Goal: Task Accomplishment & Management: Use online tool/utility

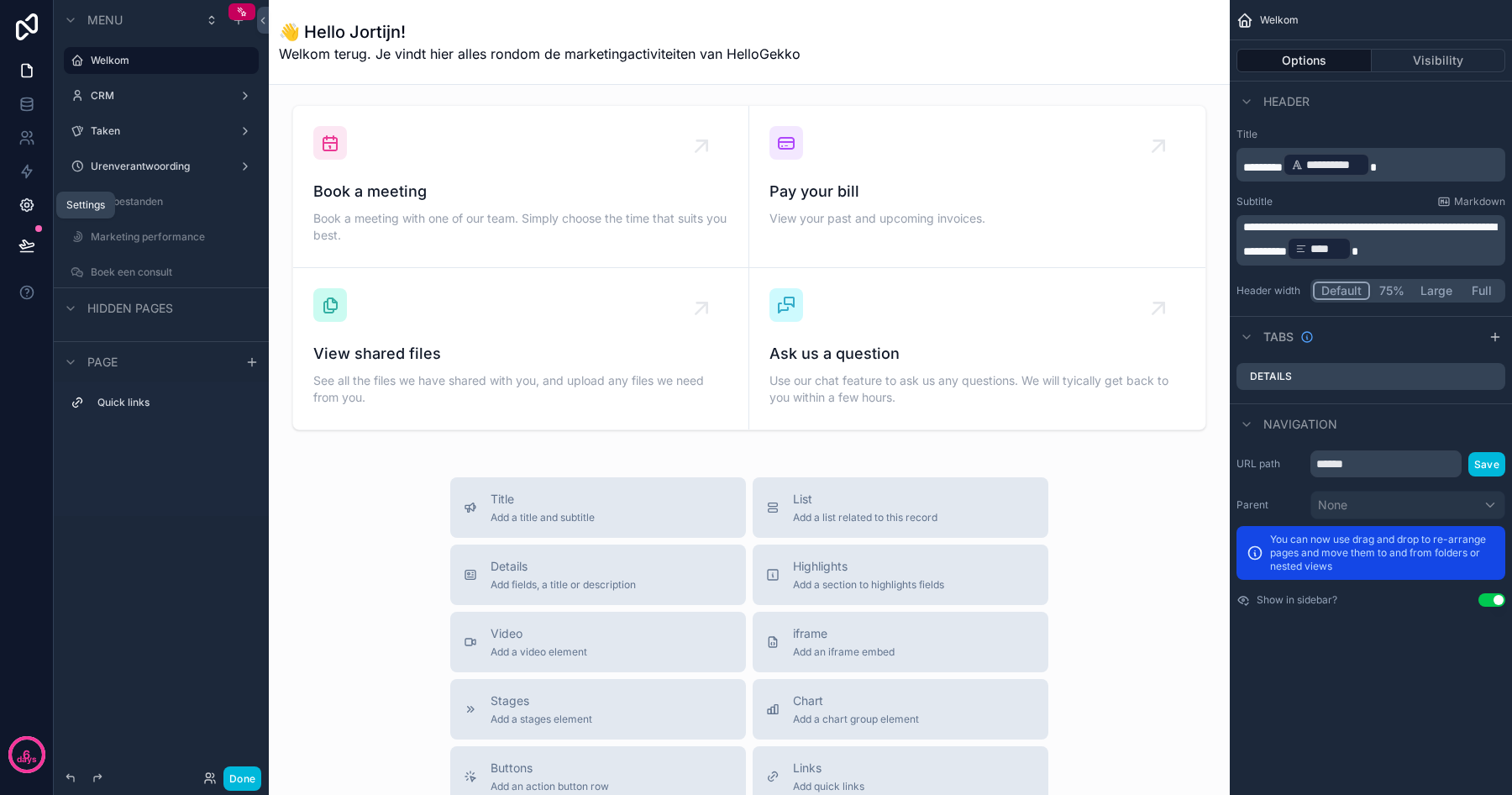
click at [29, 206] on icon at bounding box center [26, 205] width 16 height 16
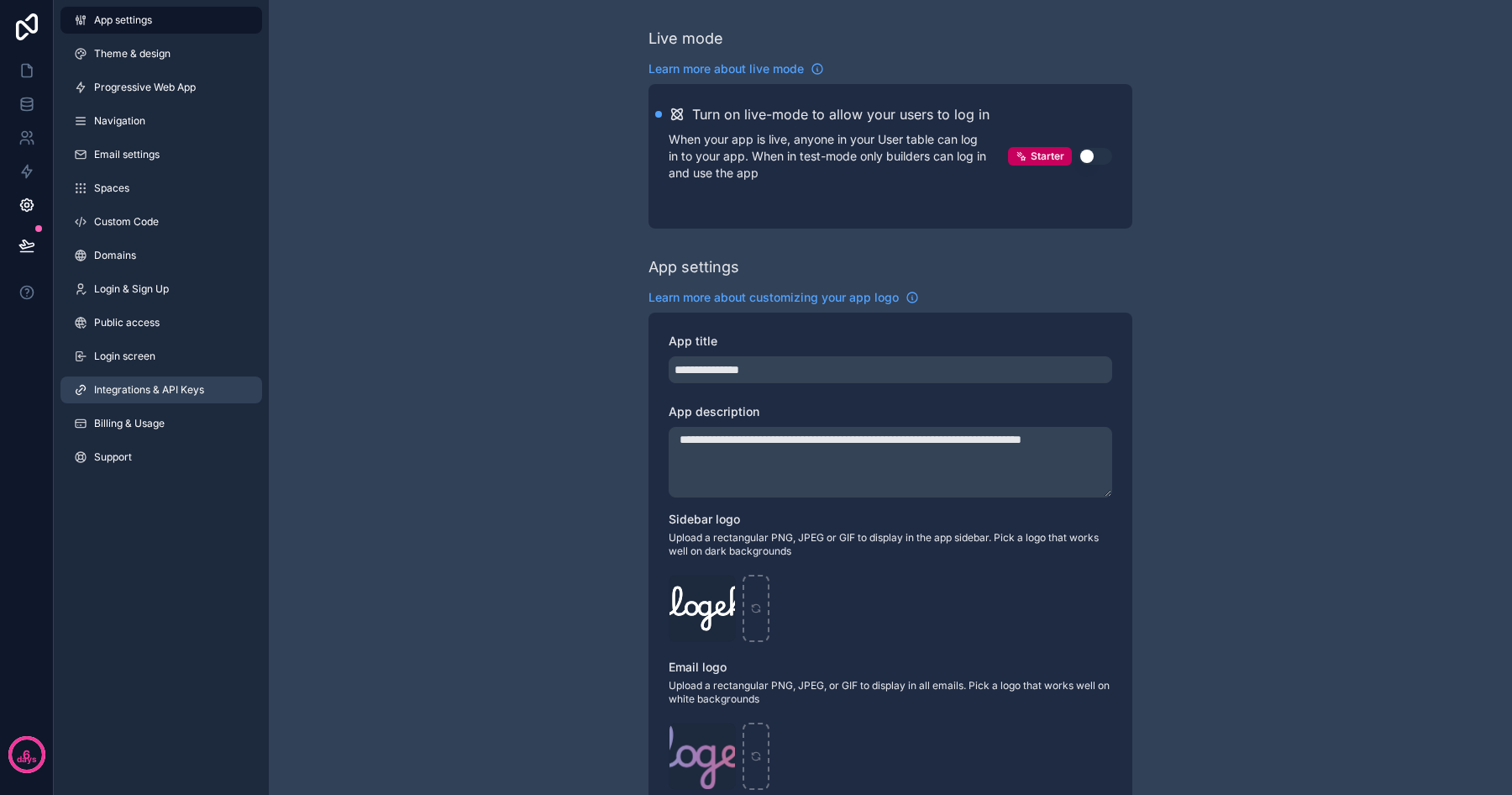
click at [146, 385] on span "Integrations & API Keys" at bounding box center [149, 390] width 110 height 14
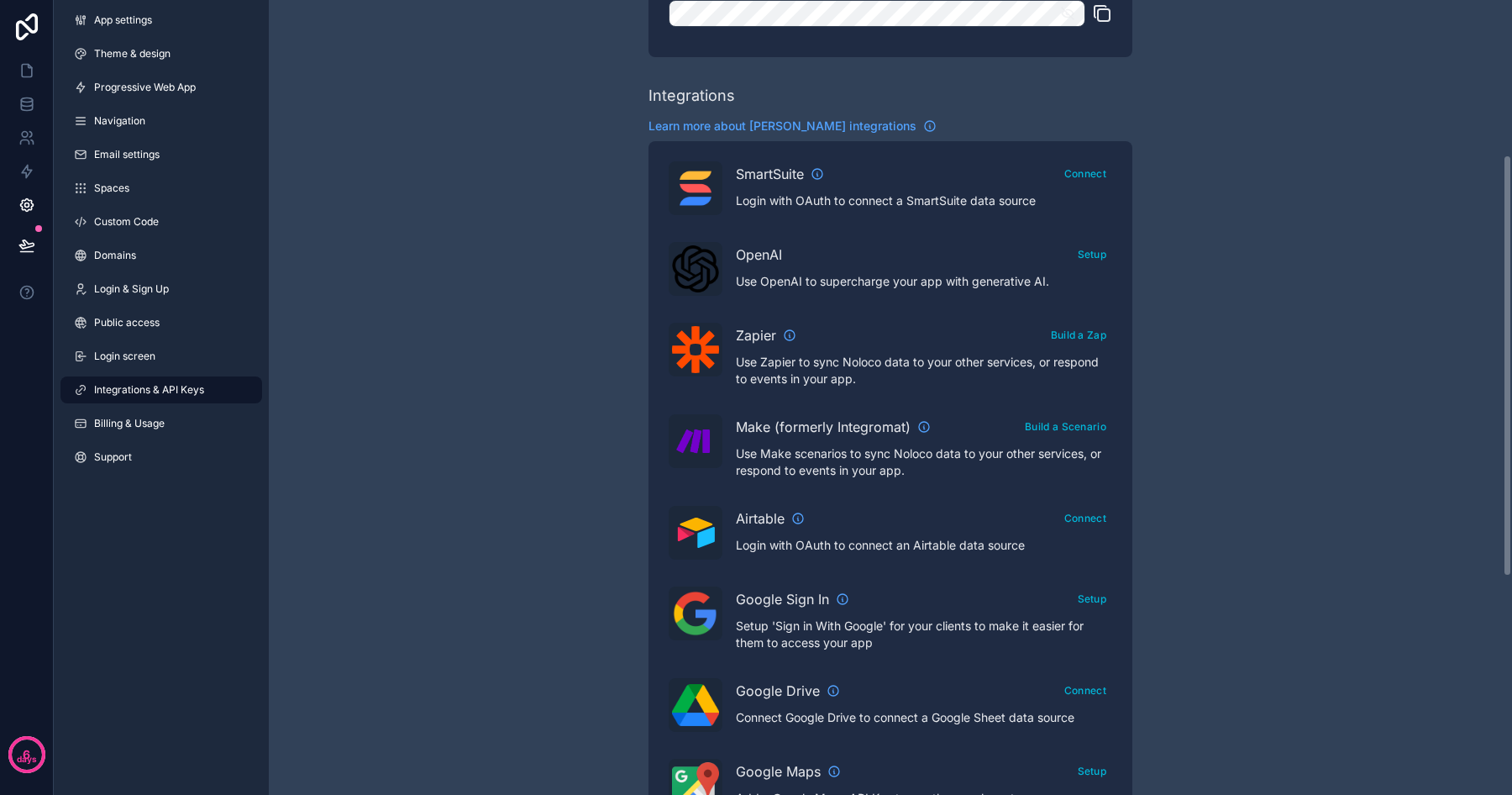
scroll to position [291, 0]
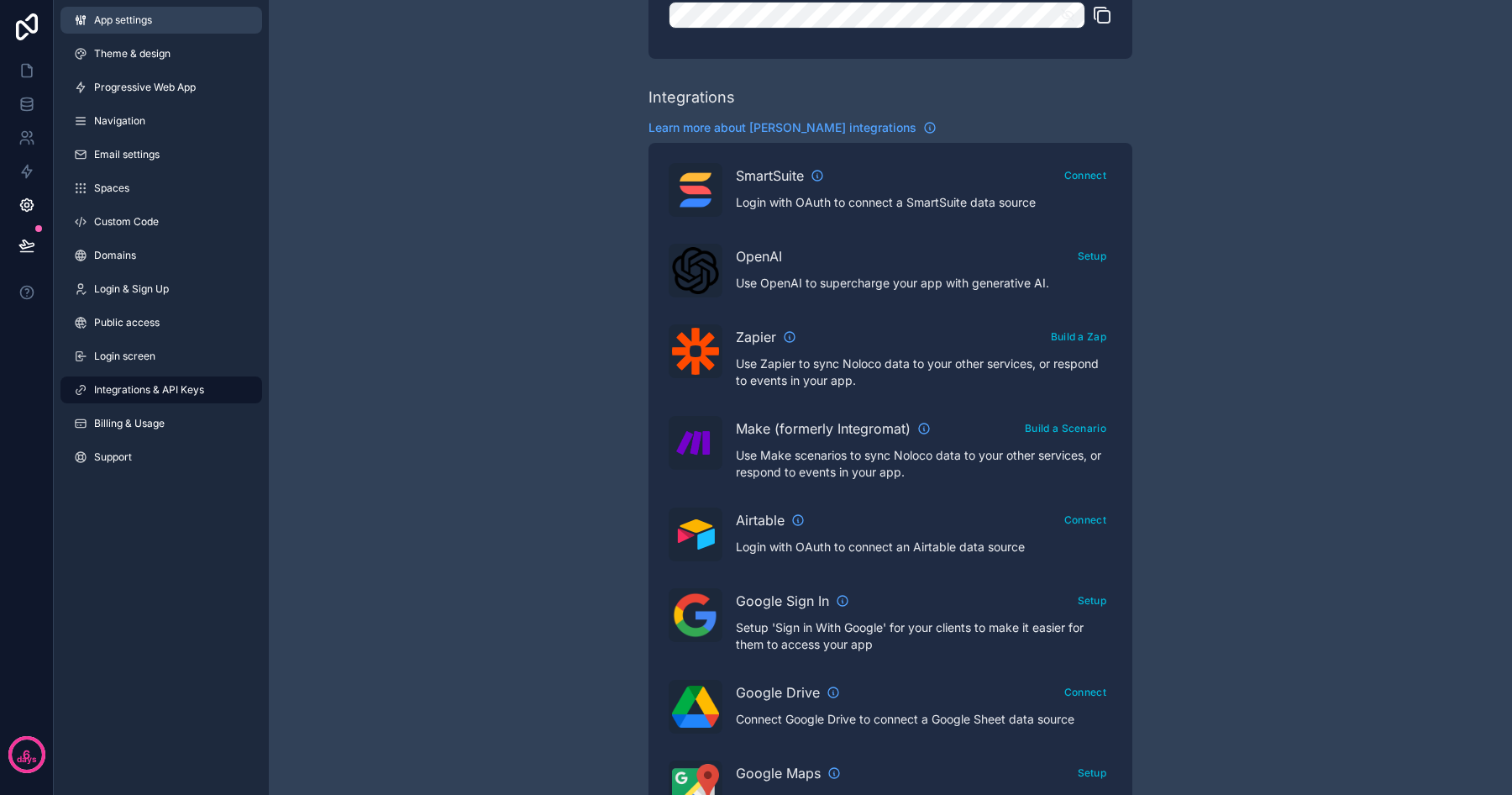
click at [114, 22] on span "App settings" at bounding box center [123, 21] width 58 height 14
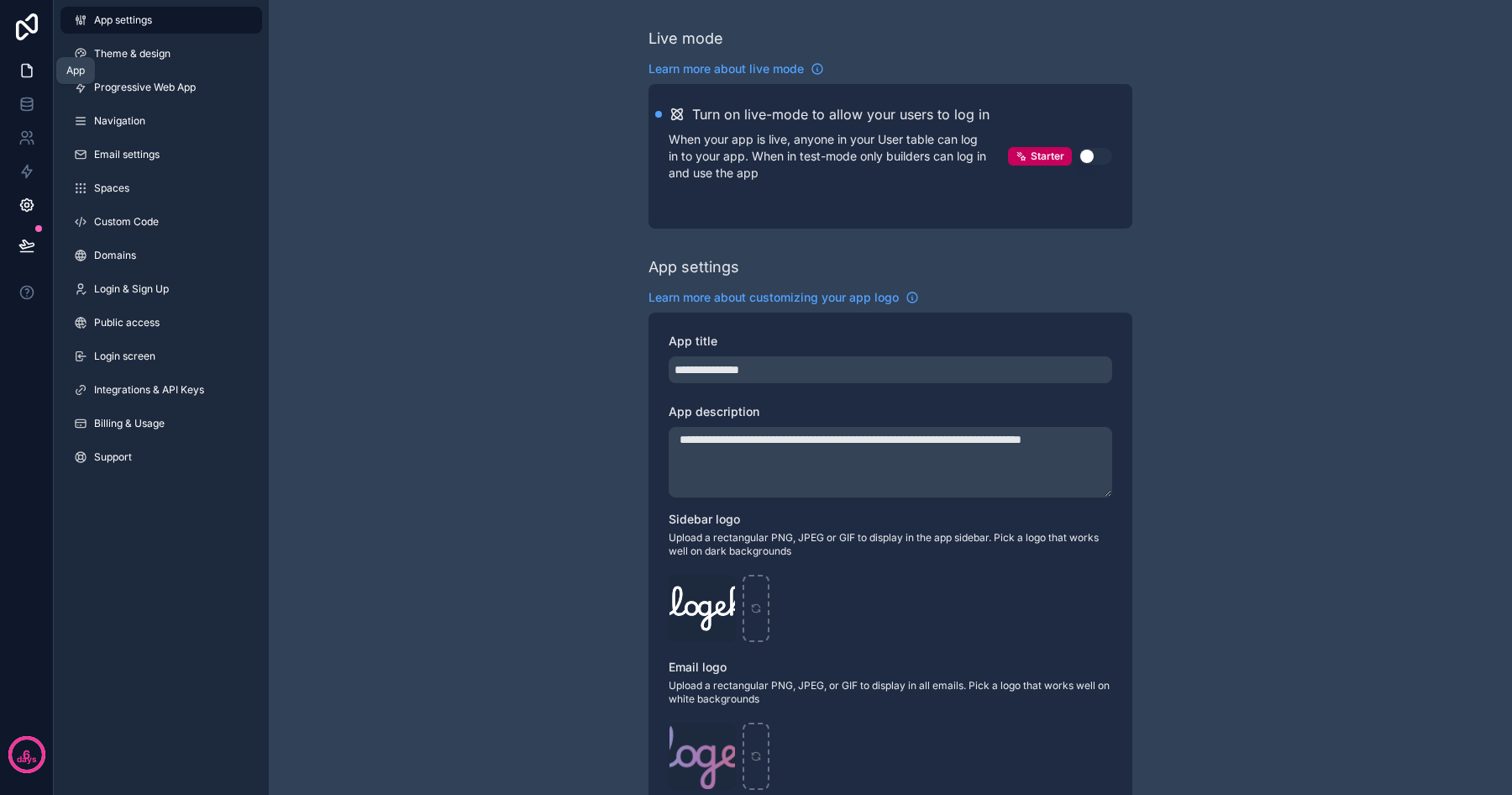
click at [35, 75] on link at bounding box center [26, 70] width 53 height 34
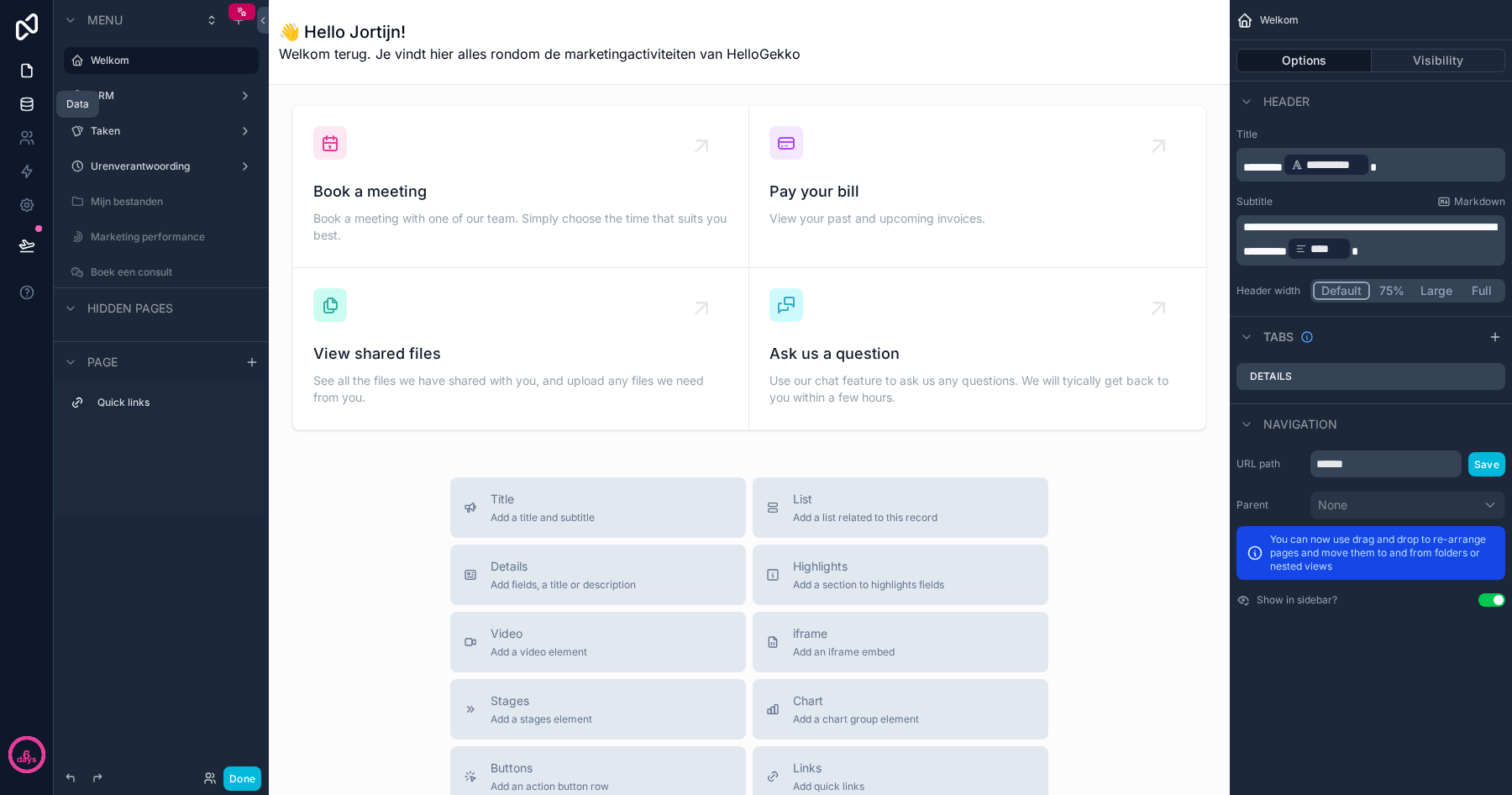
click at [16, 105] on link at bounding box center [26, 104] width 53 height 34
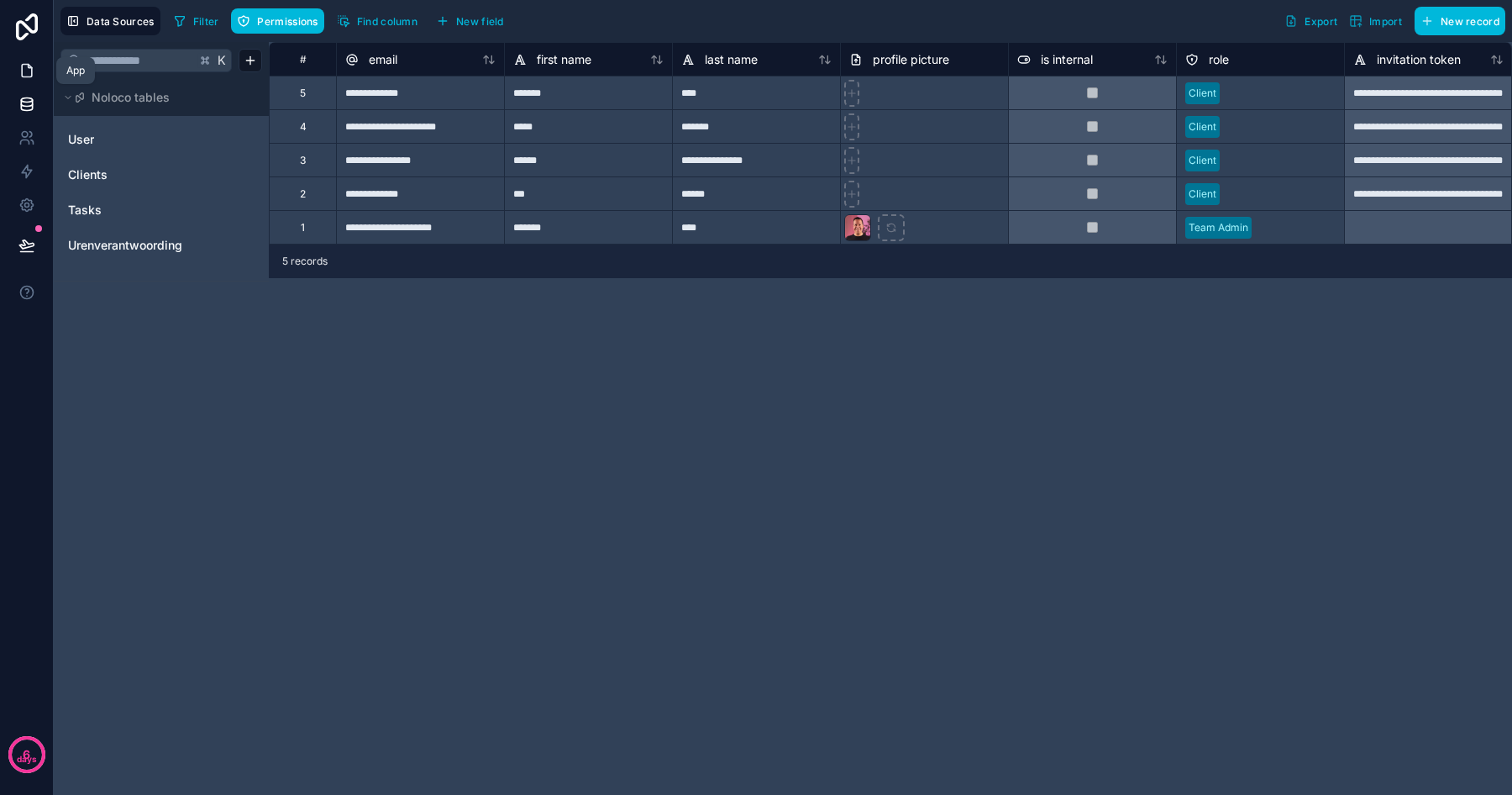
click at [24, 76] on icon at bounding box center [27, 71] width 10 height 13
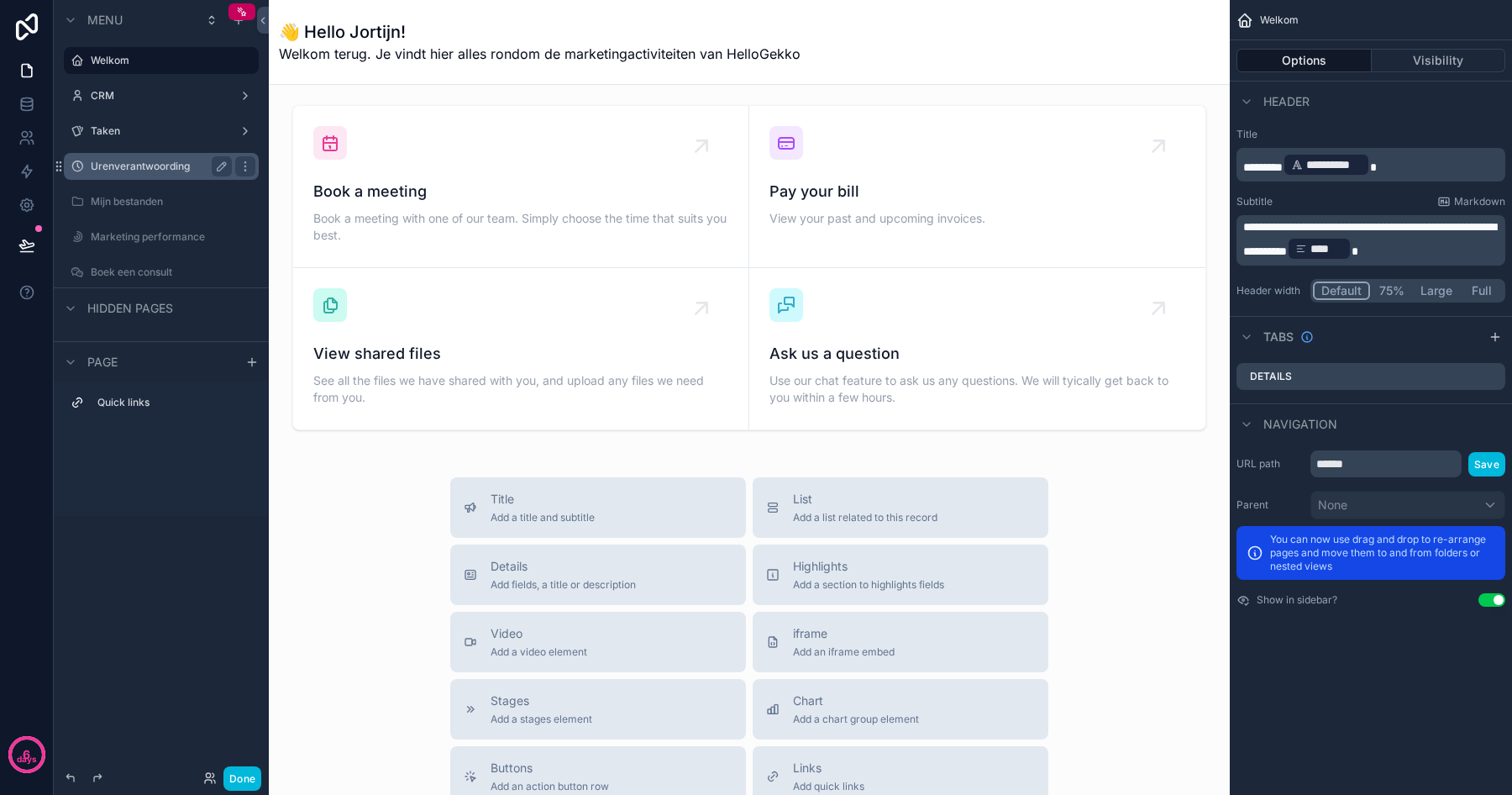
click at [126, 169] on label "Urenverantwoording" at bounding box center [158, 166] width 134 height 14
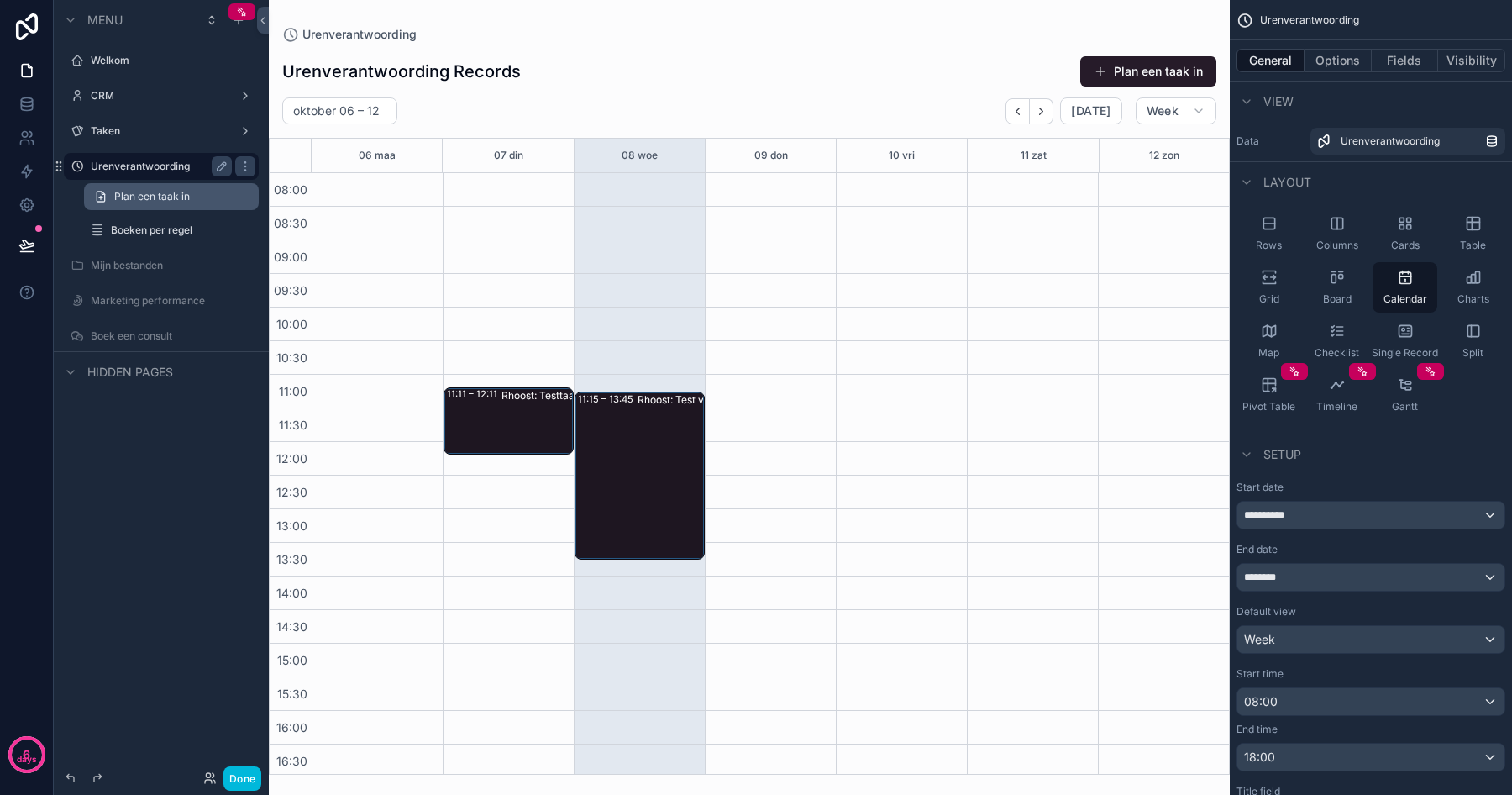
scroll to position [71, 0]
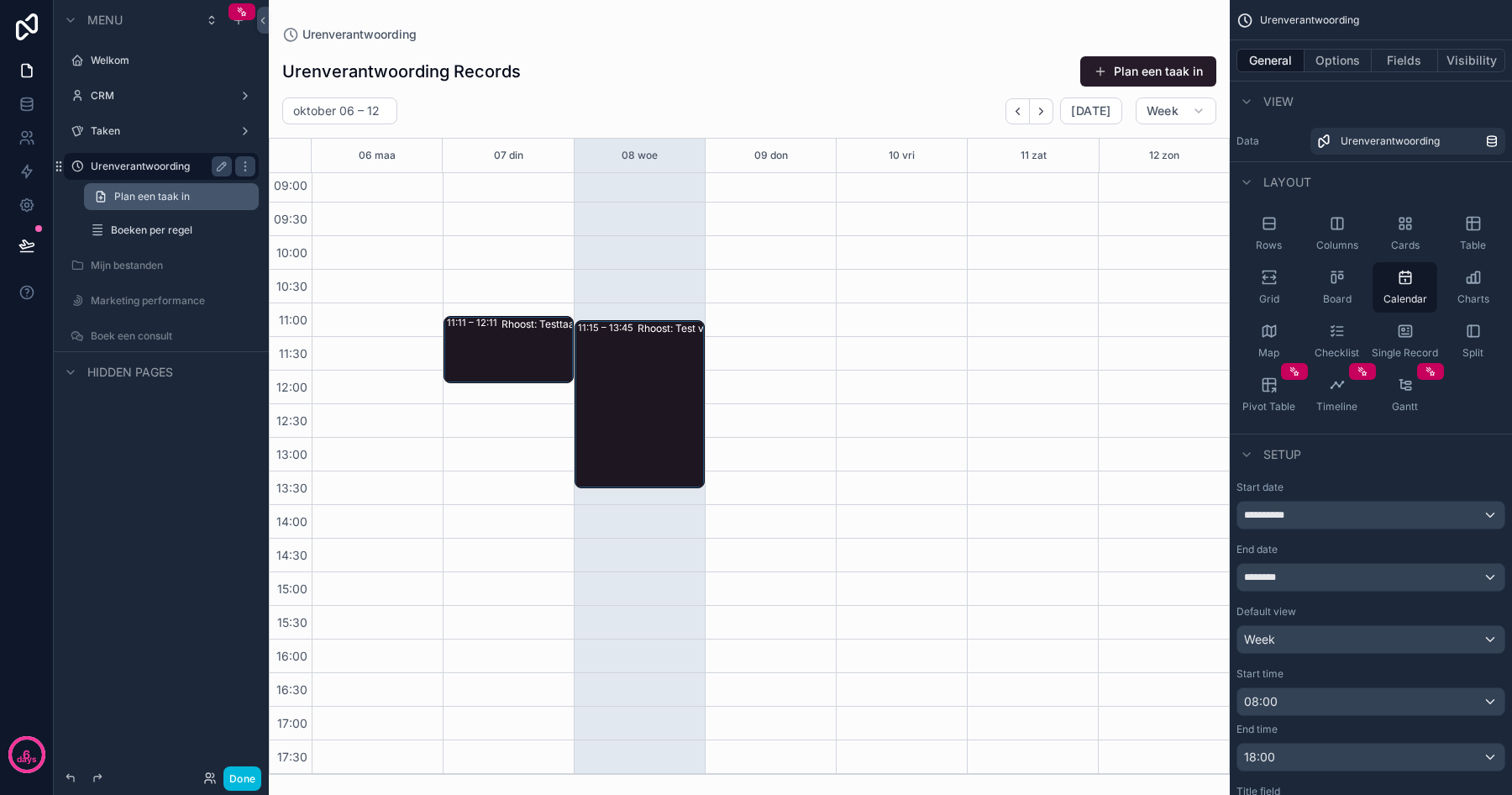
click at [137, 192] on span "Plan een taak in" at bounding box center [152, 197] width 75 height 14
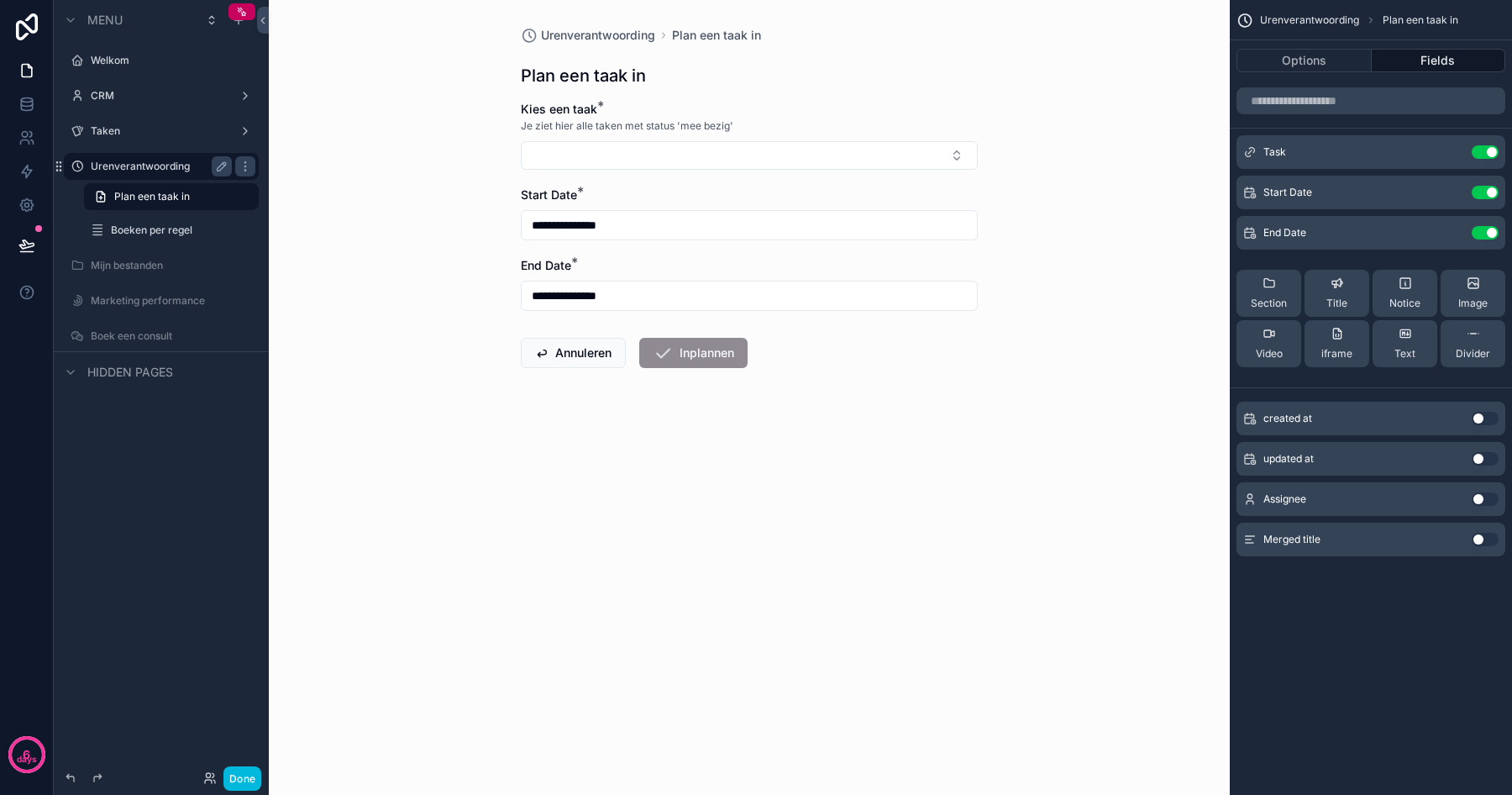
click at [133, 166] on label "Urenverantwoording" at bounding box center [158, 166] width 134 height 14
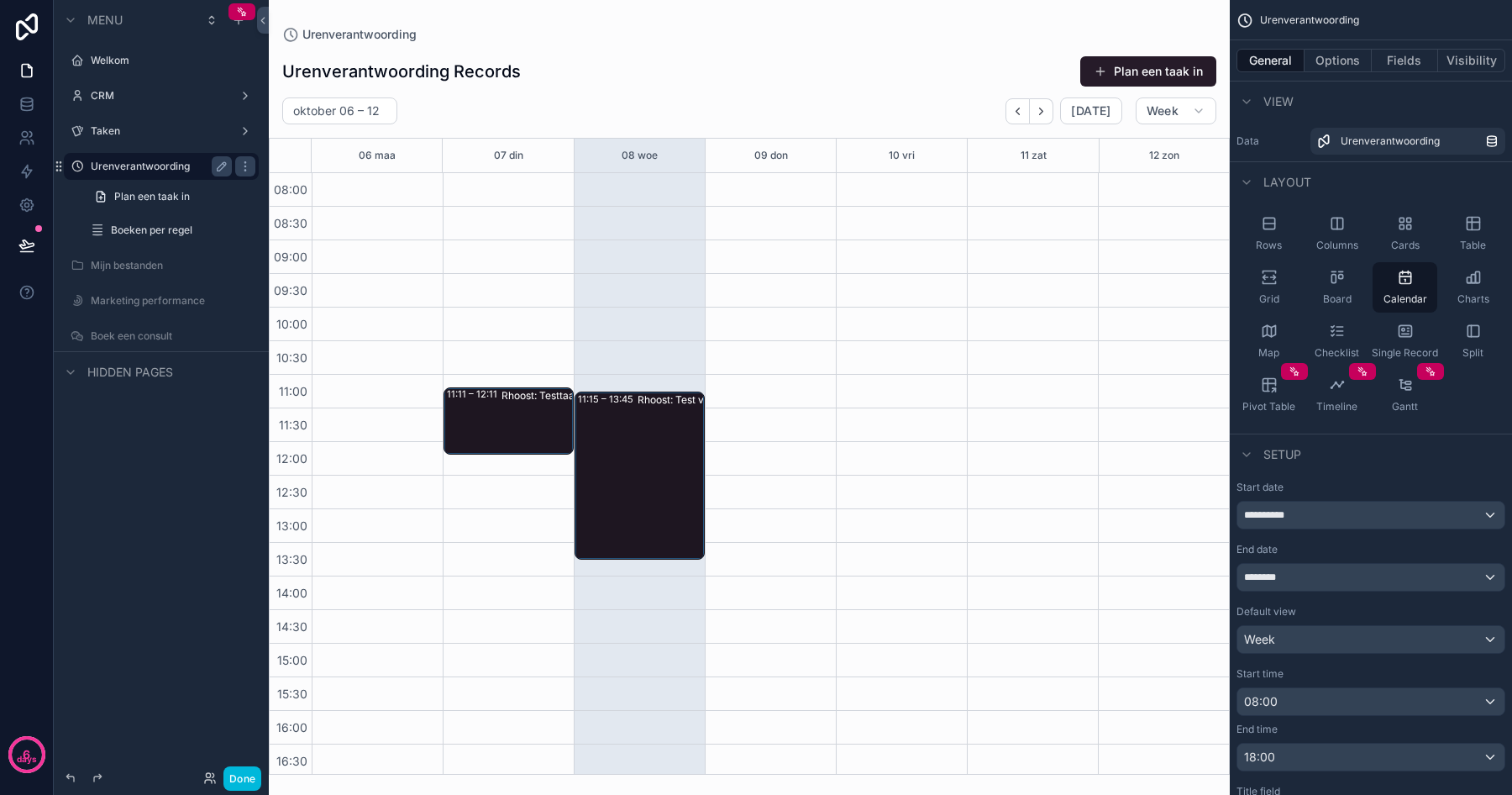
scroll to position [71, 0]
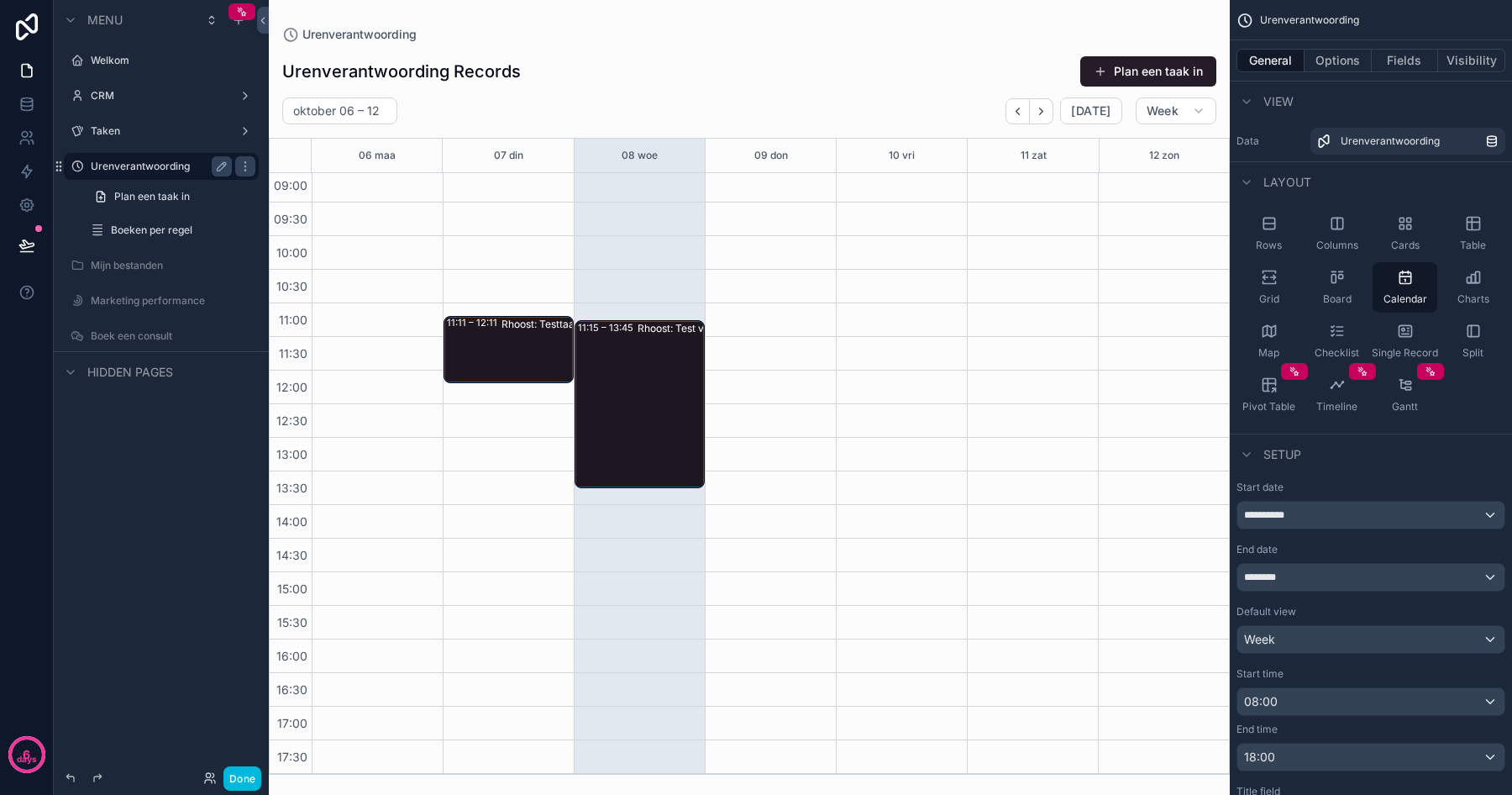
click at [133, 166] on label "Urenverantwoording" at bounding box center [158, 166] width 134 height 14
click at [1377, 142] on span "Urenverantwoording" at bounding box center [1390, 141] width 99 height 14
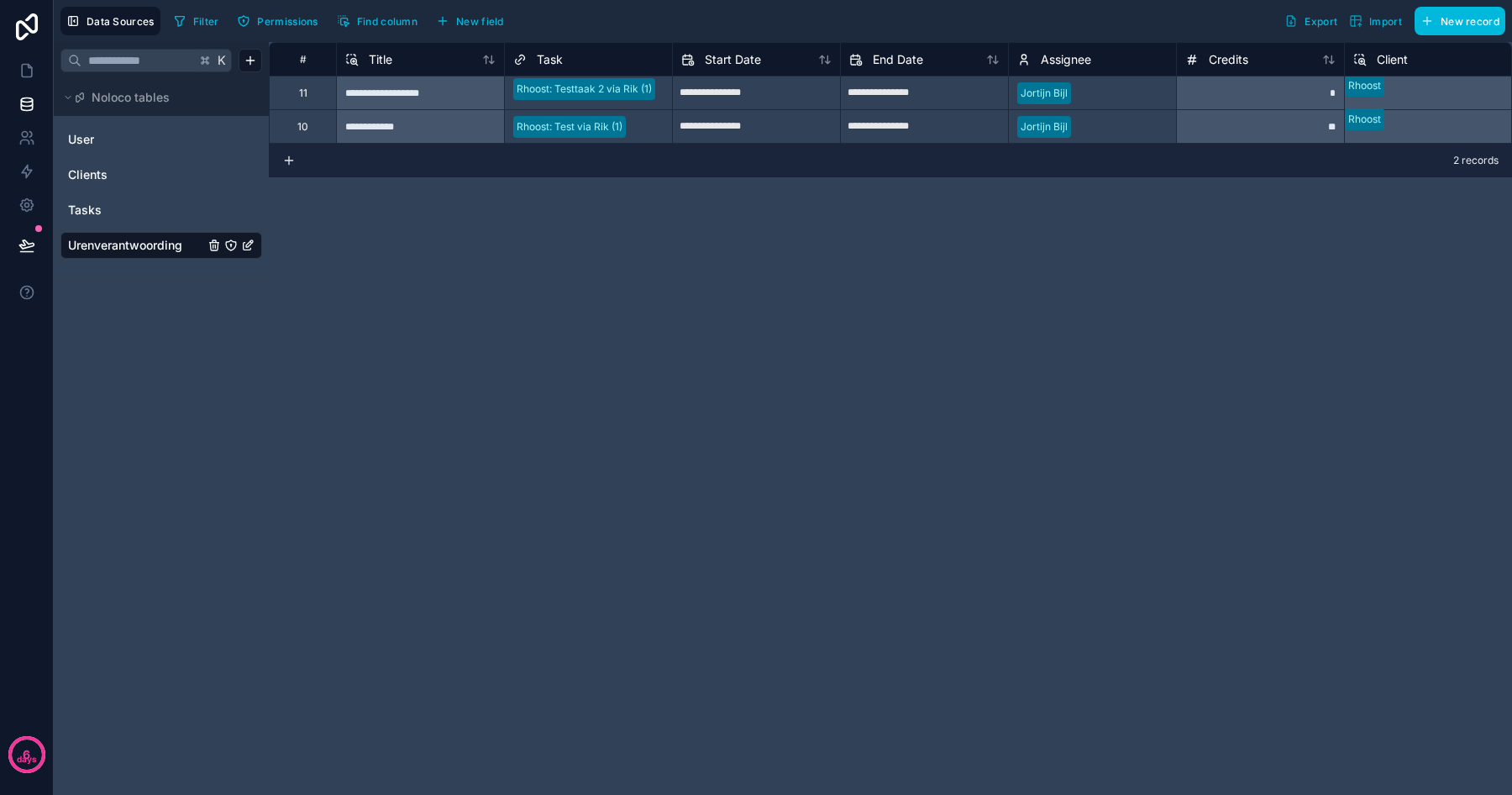
click at [1370, 25] on span "Import" at bounding box center [1385, 21] width 33 height 13
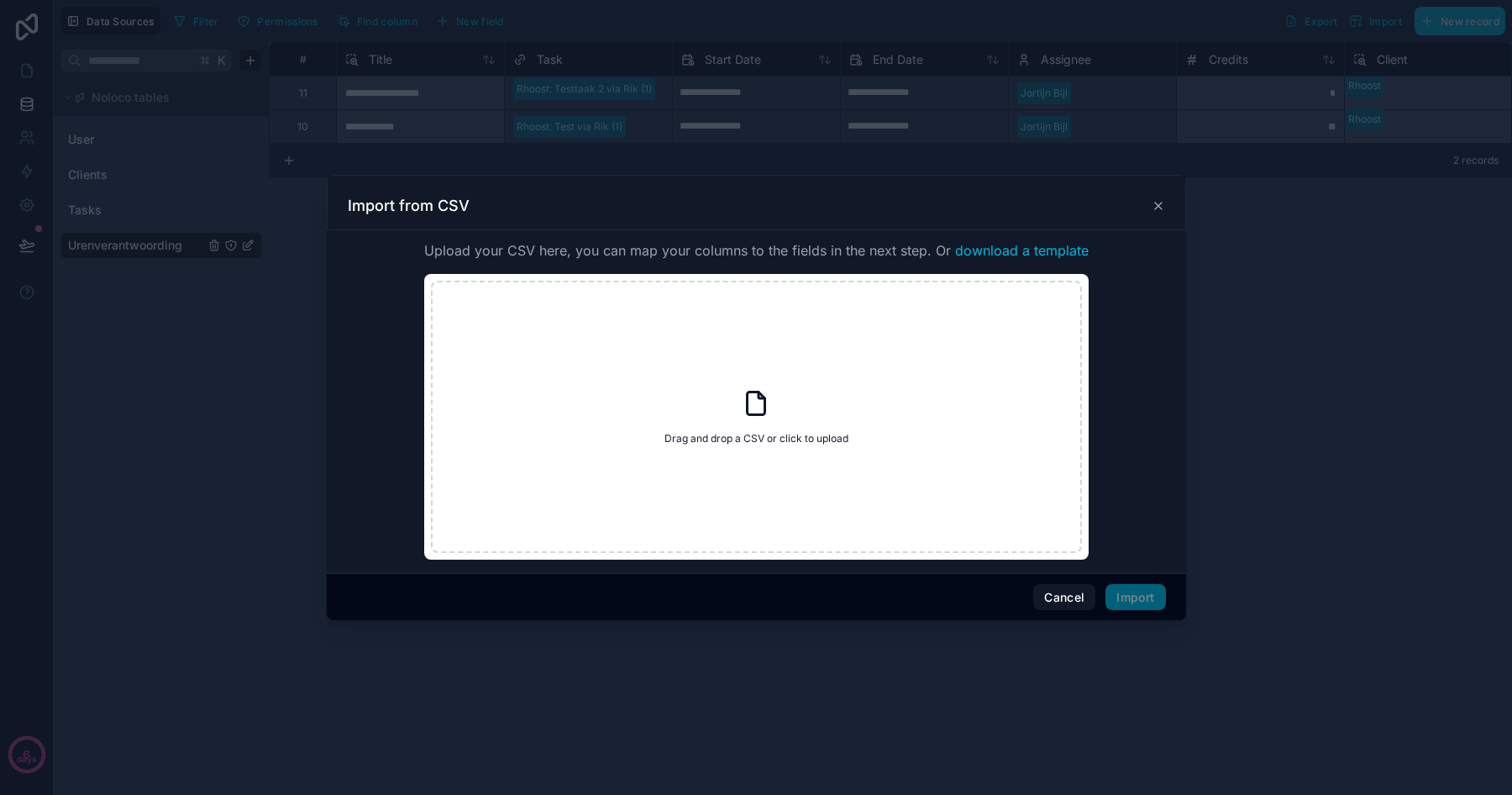
click at [1162, 209] on icon at bounding box center [1158, 206] width 14 height 14
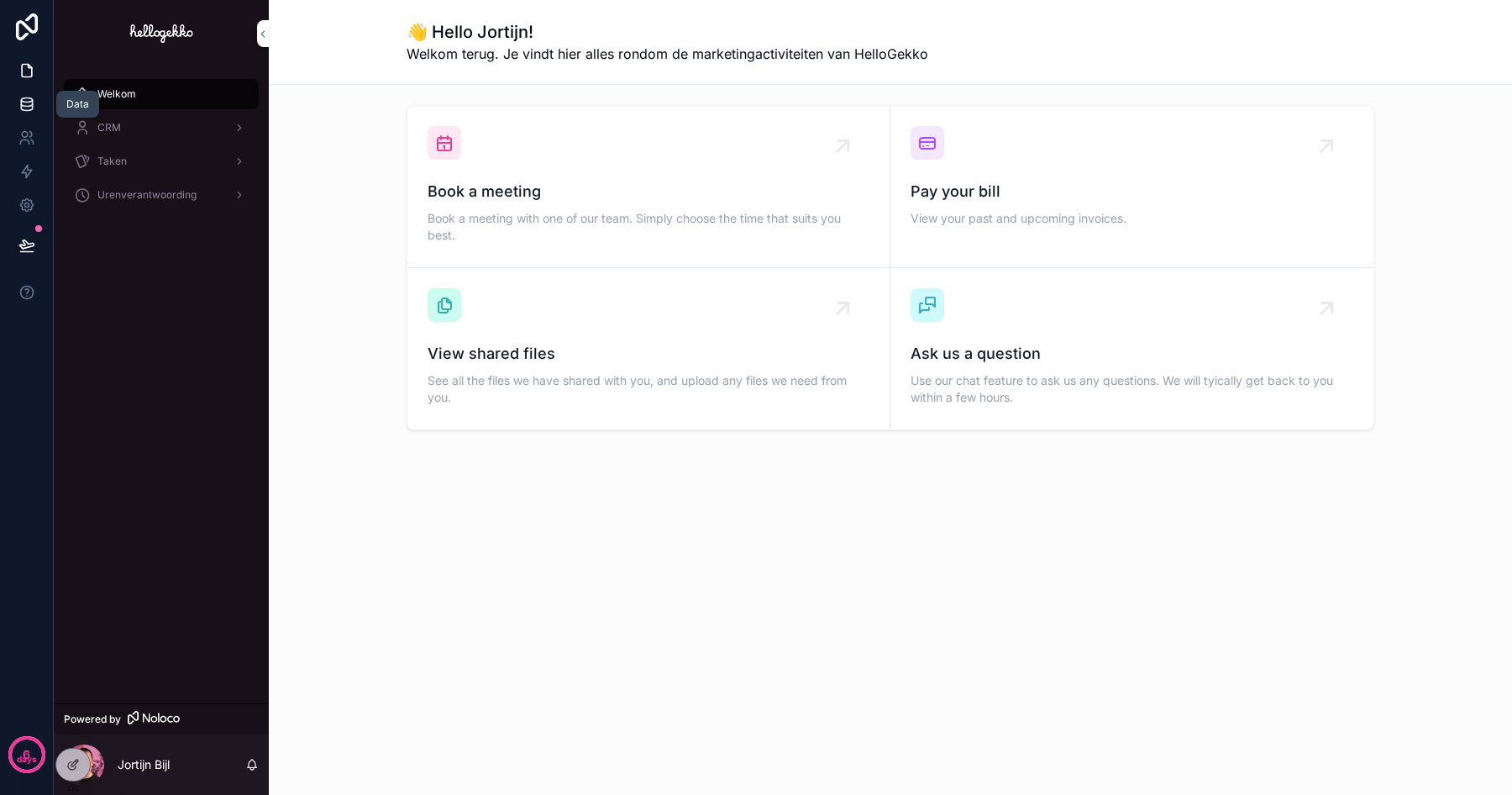
click at [35, 98] on icon at bounding box center [26, 104] width 16 height 16
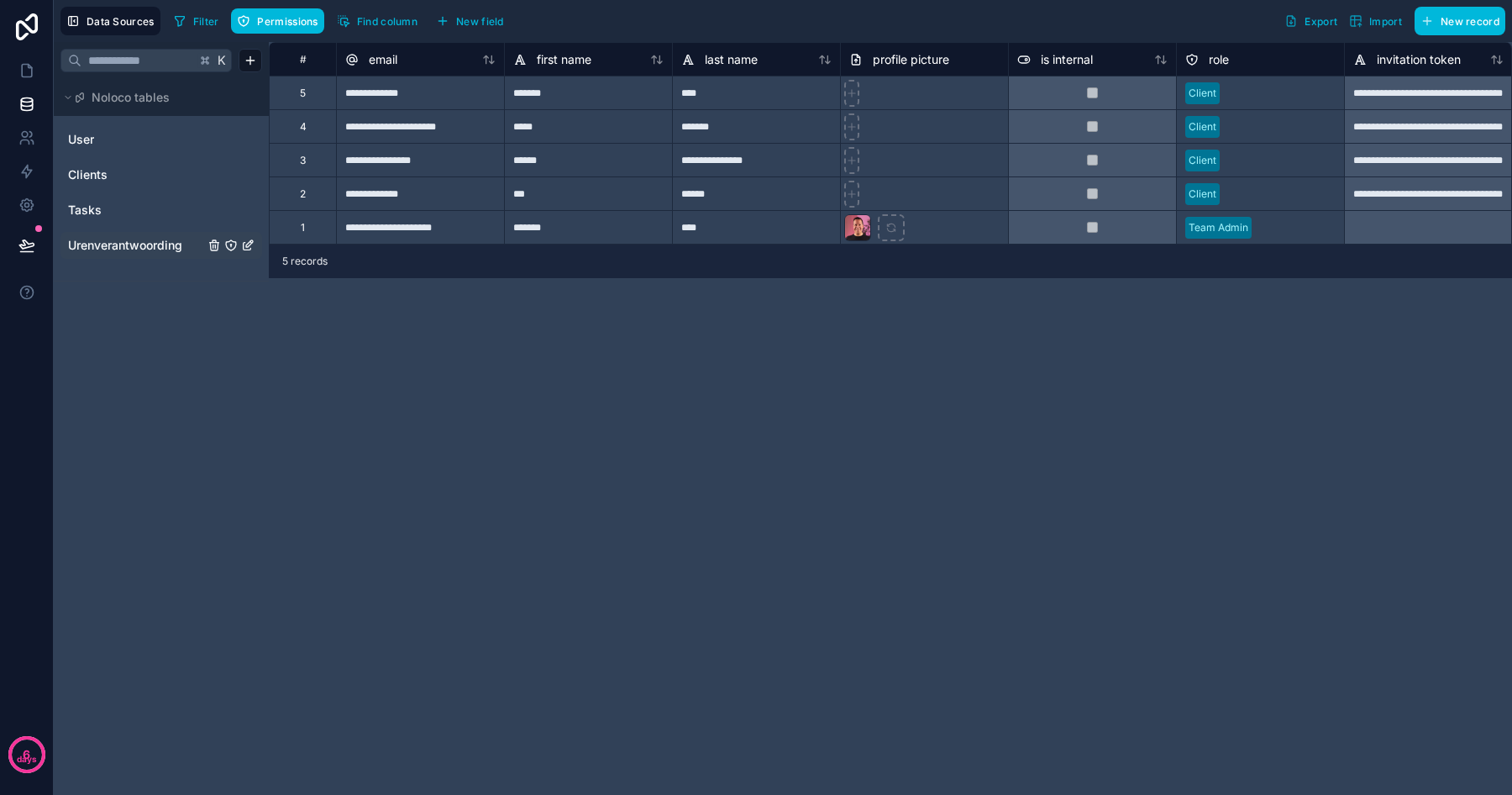
click at [117, 245] on span "Urenverantwoording" at bounding box center [126, 244] width 114 height 16
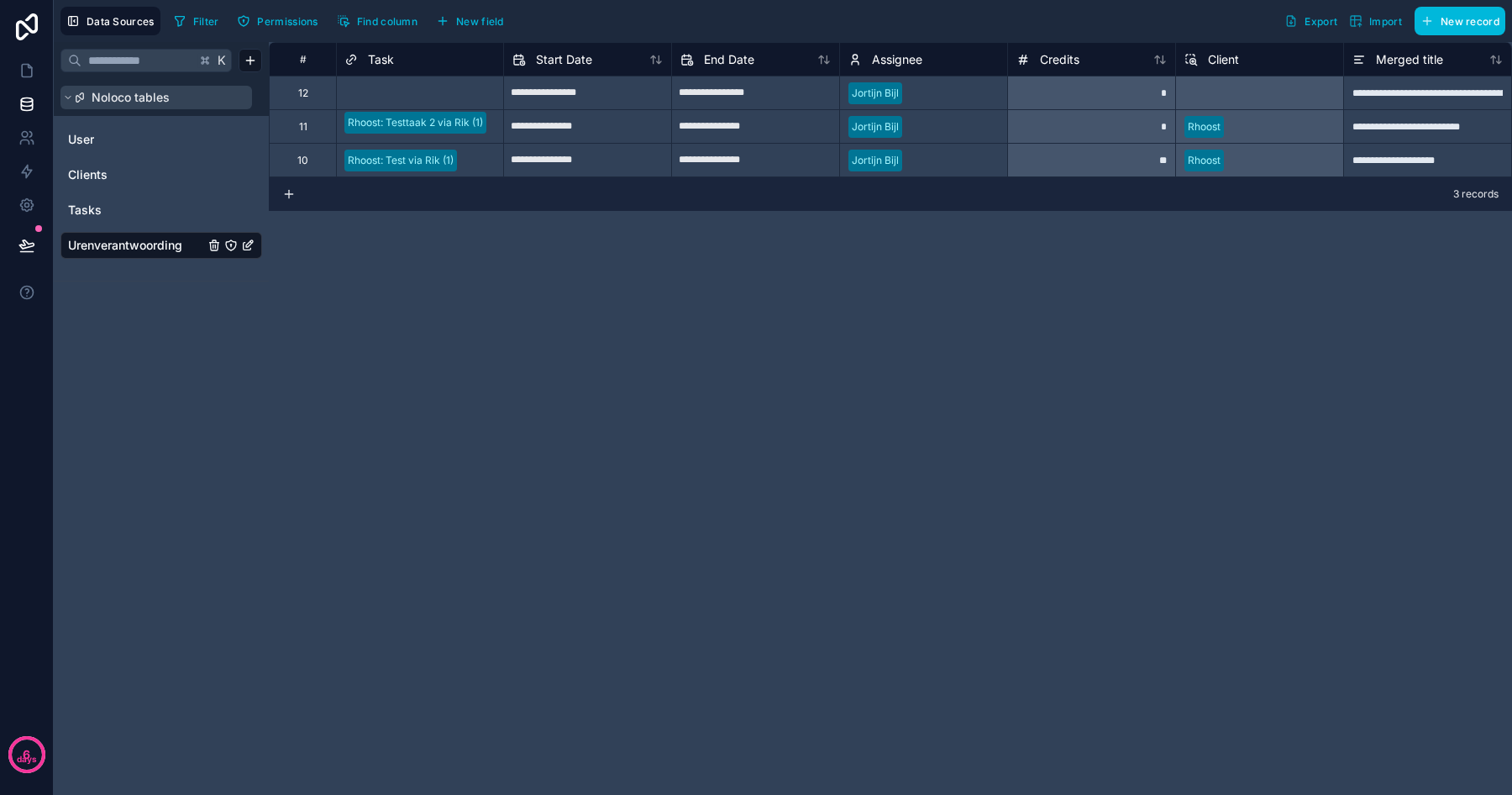
scroll to position [0, 172]
click at [29, 64] on icon at bounding box center [26, 70] width 16 height 16
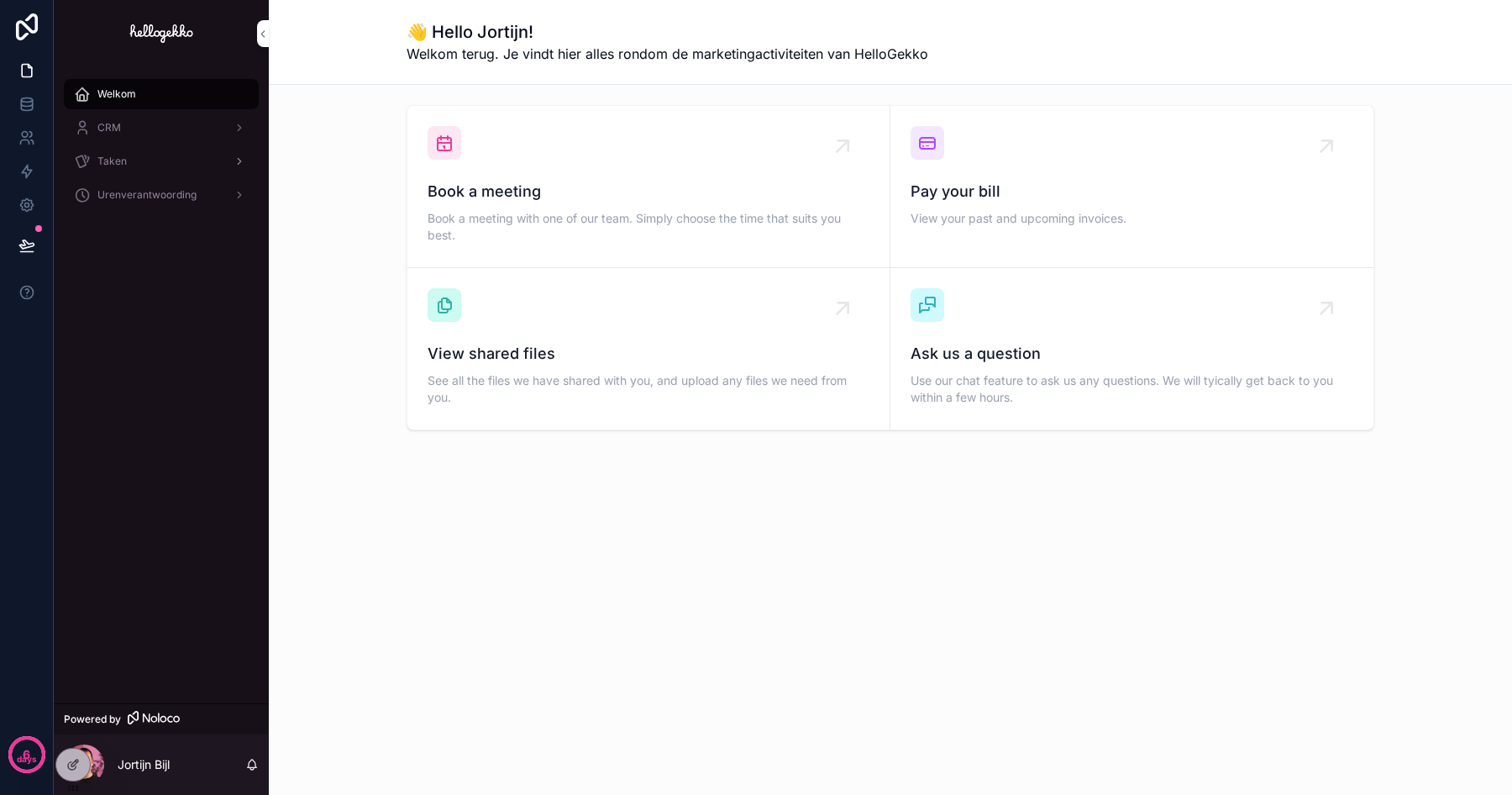
click at [119, 160] on span "Taken" at bounding box center [112, 161] width 29 height 14
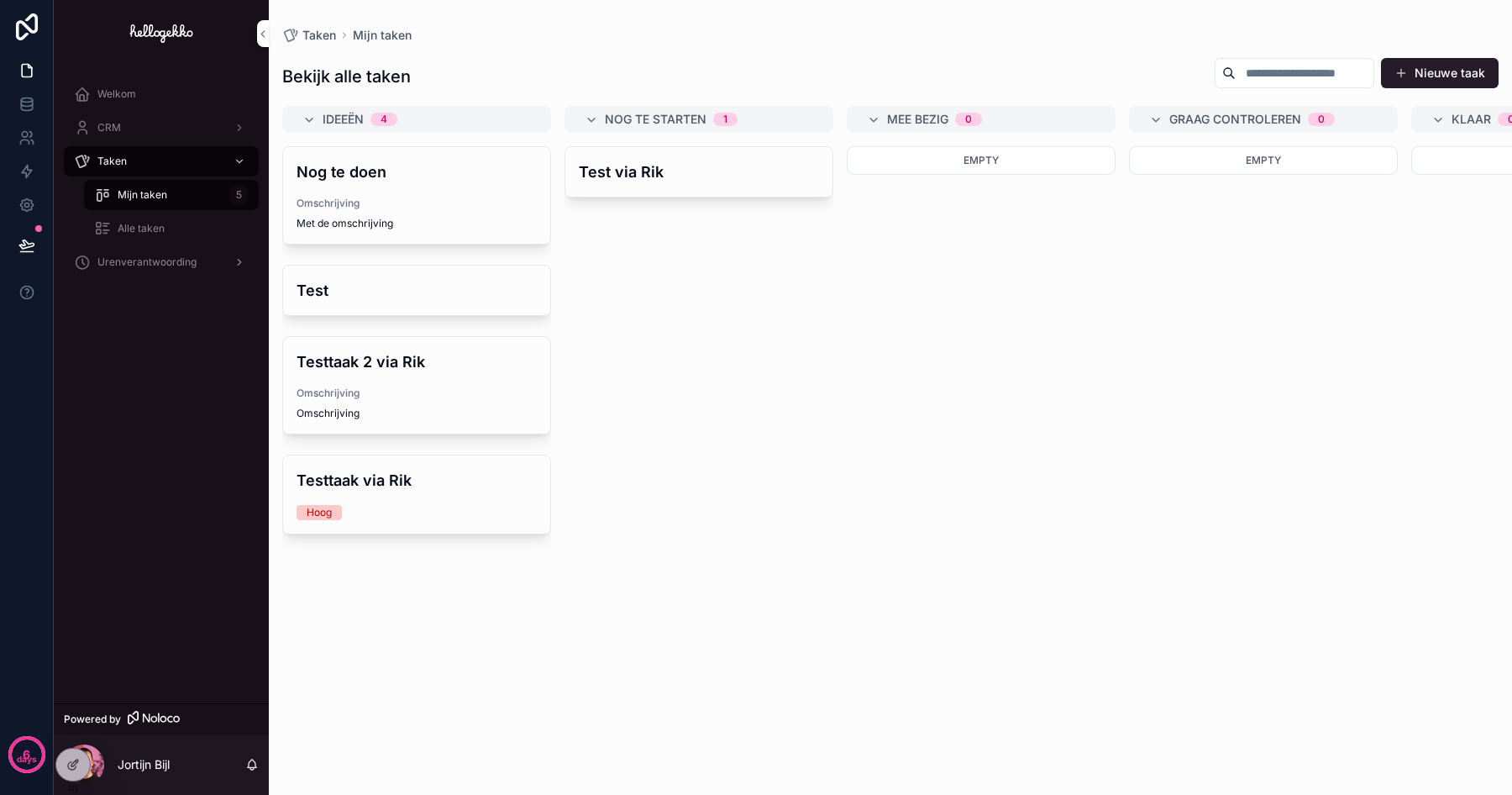
click at [131, 262] on span "Urenverantwoording" at bounding box center [146, 263] width 99 height 14
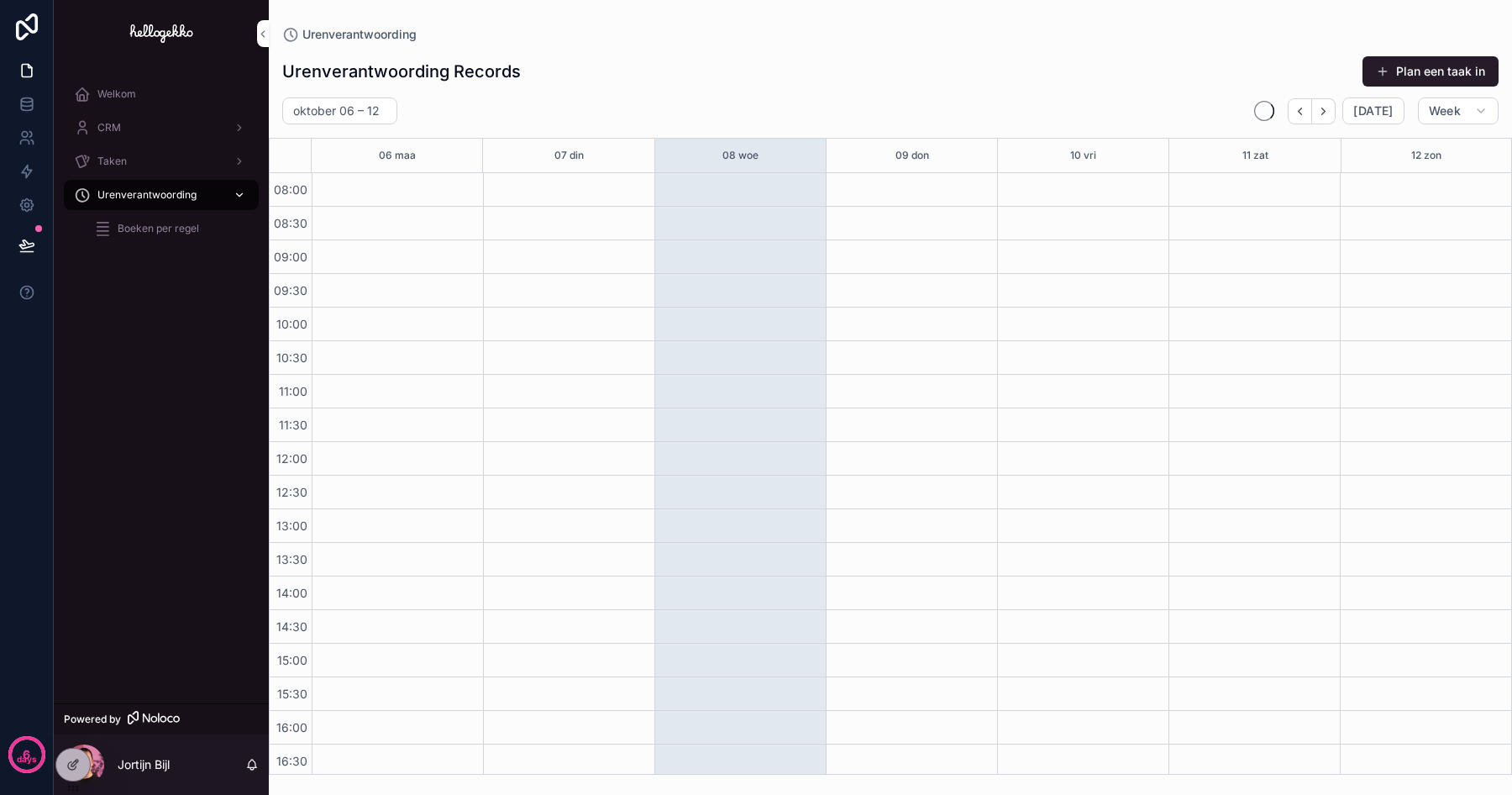
scroll to position [71, 0]
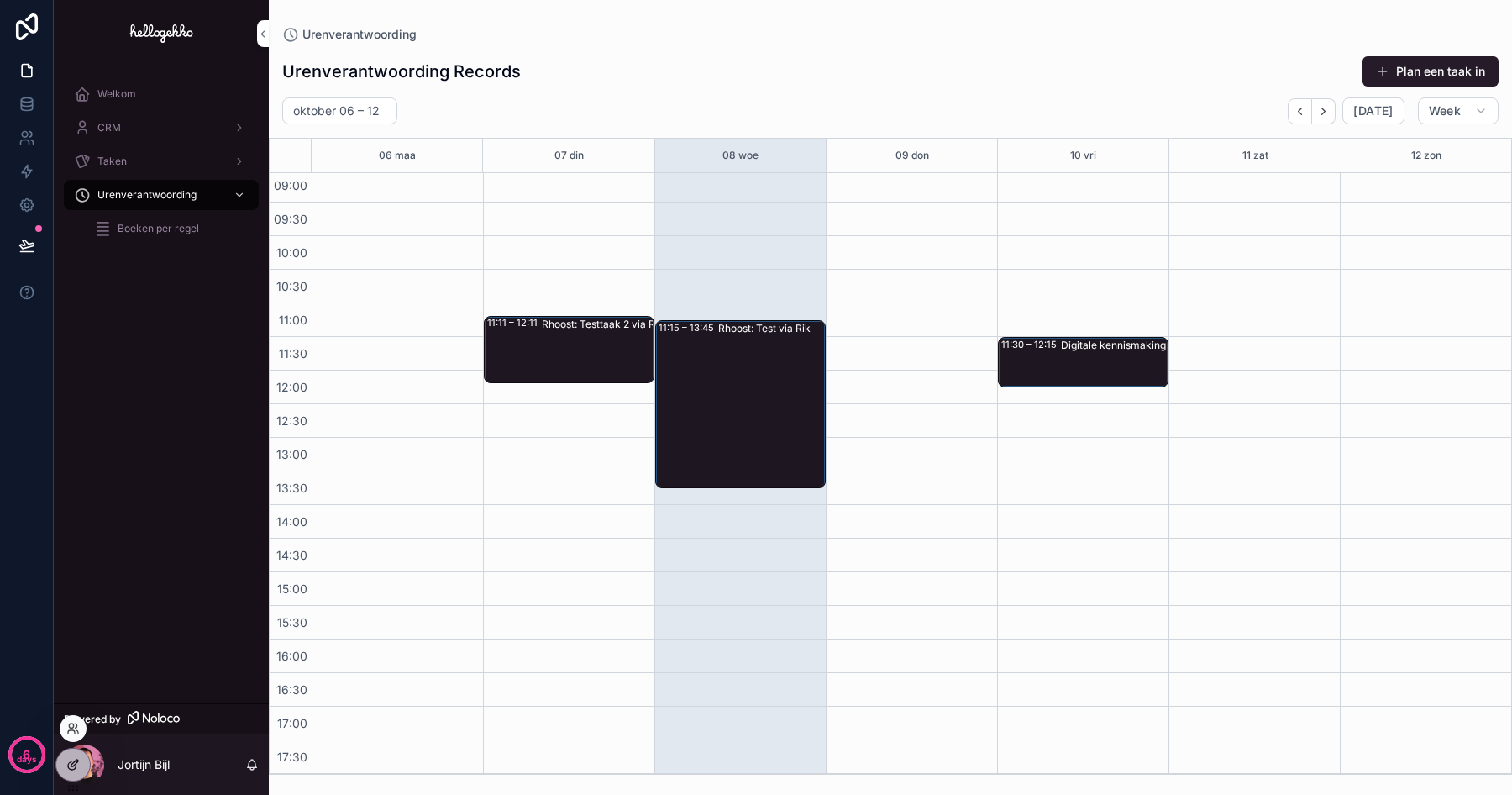
click at [71, 766] on icon at bounding box center [75, 763] width 7 height 7
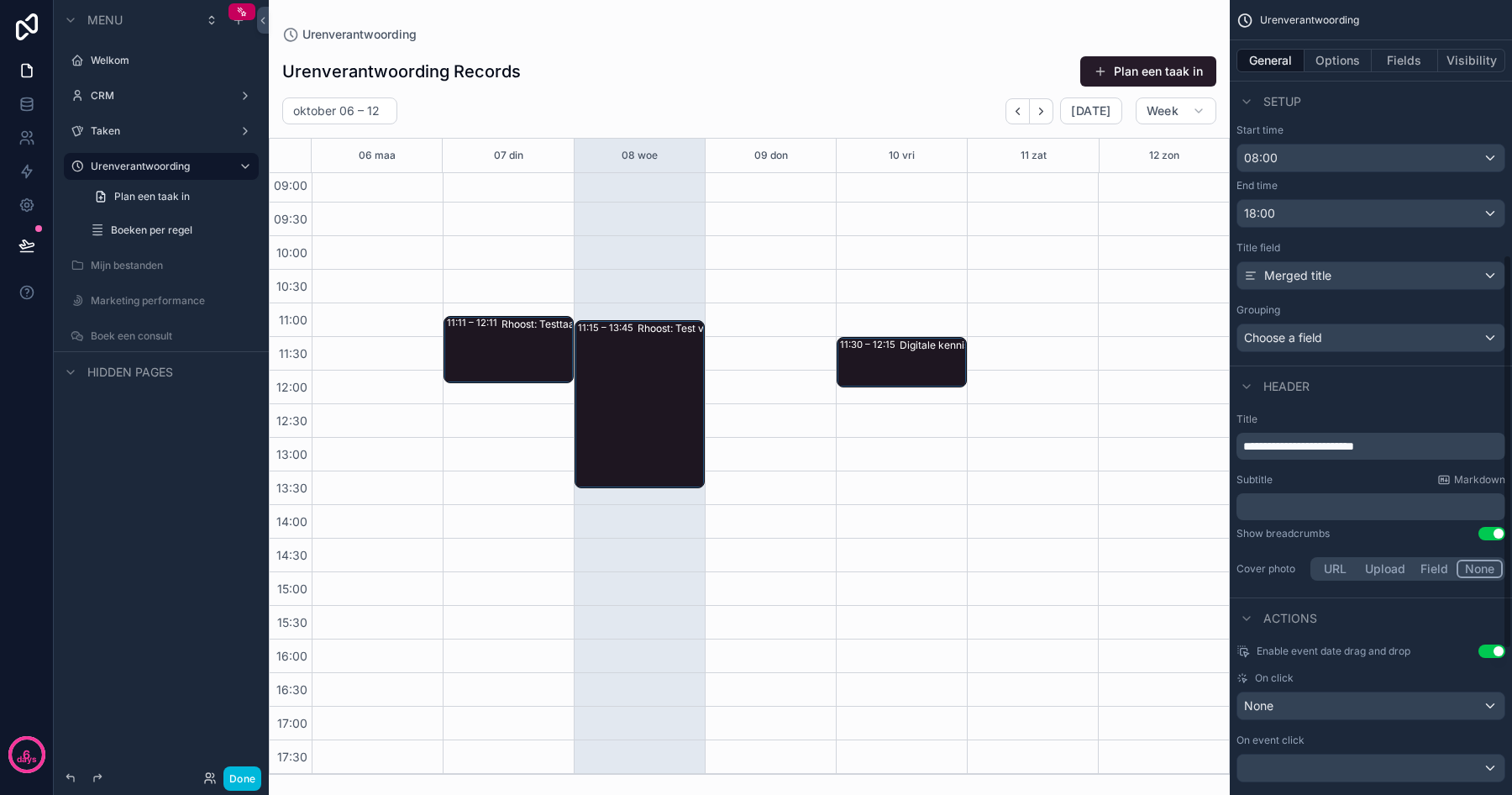
scroll to position [550, 0]
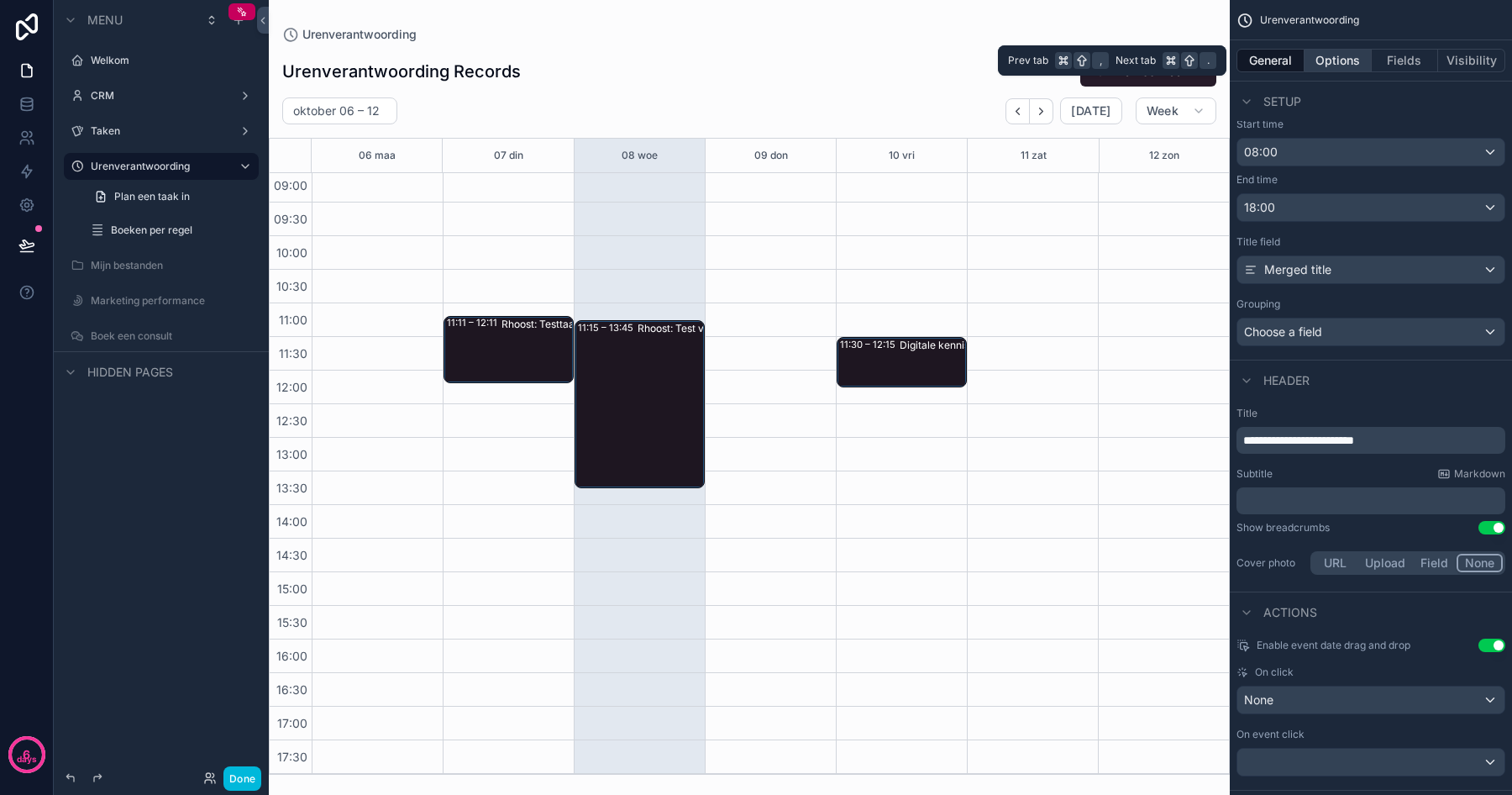
click at [1339, 56] on button "Options" at bounding box center [1338, 60] width 68 height 23
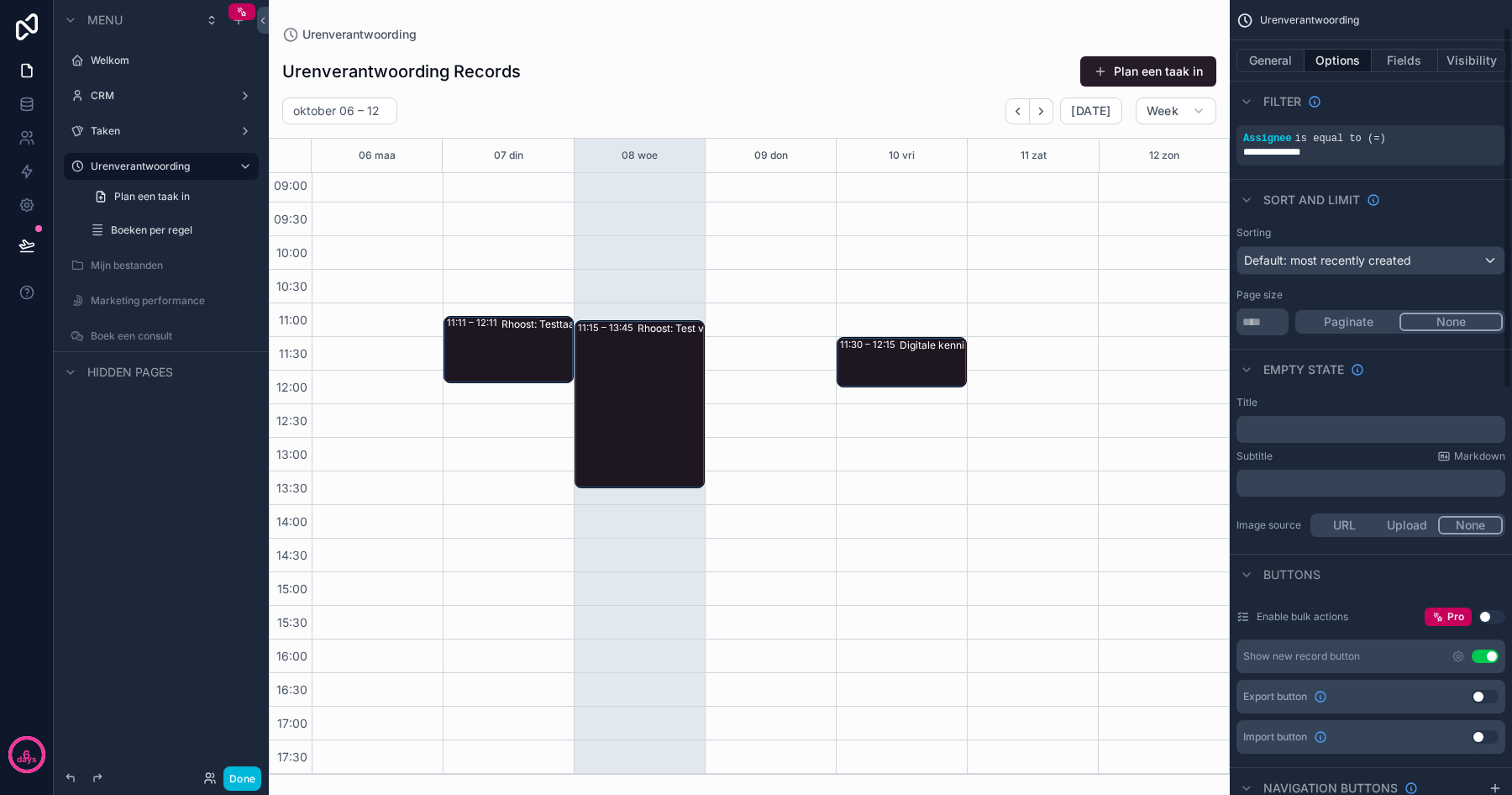
scroll to position [0, 0]
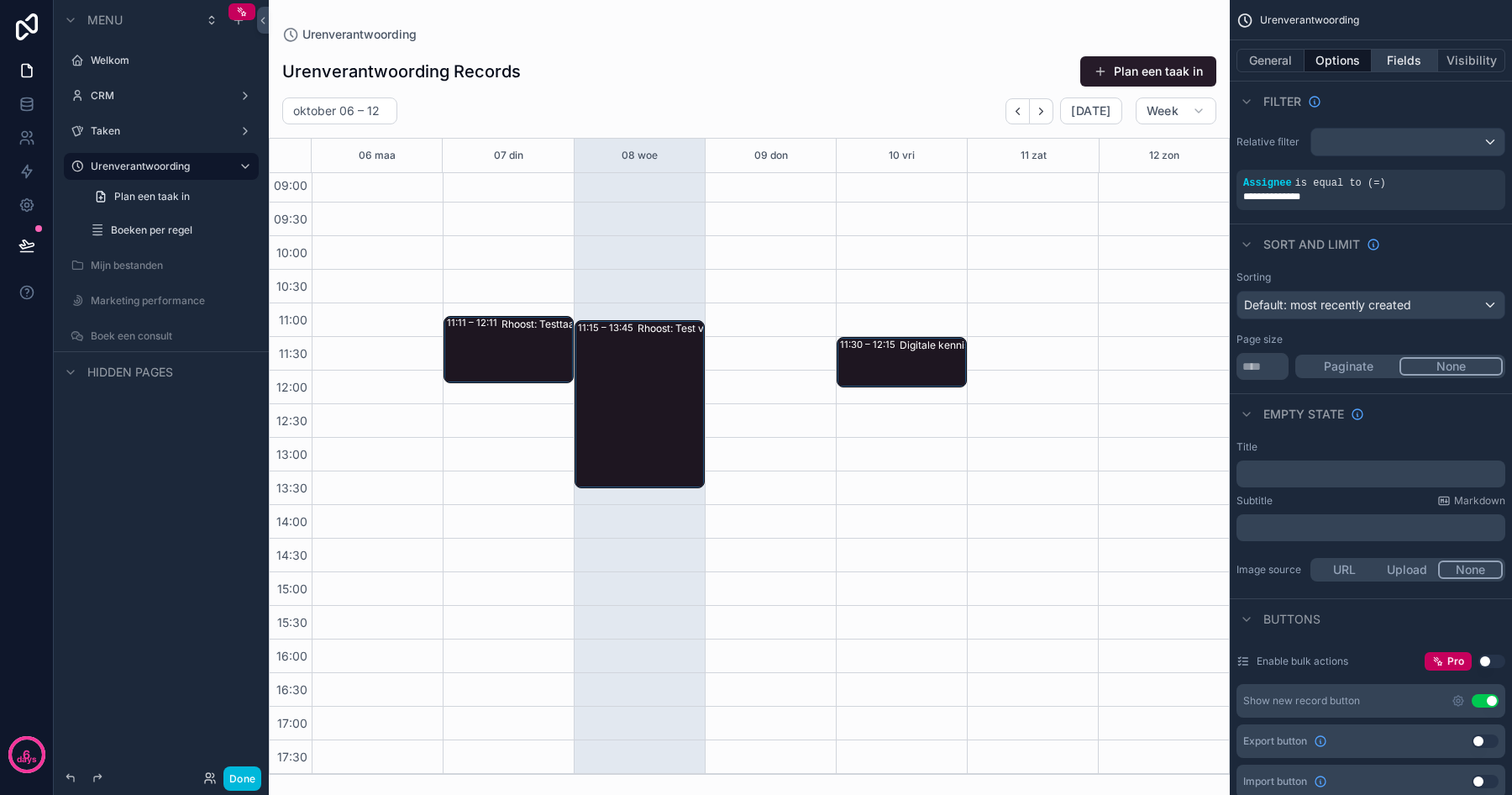
click at [1396, 49] on button "Fields" at bounding box center [1405, 60] width 68 height 23
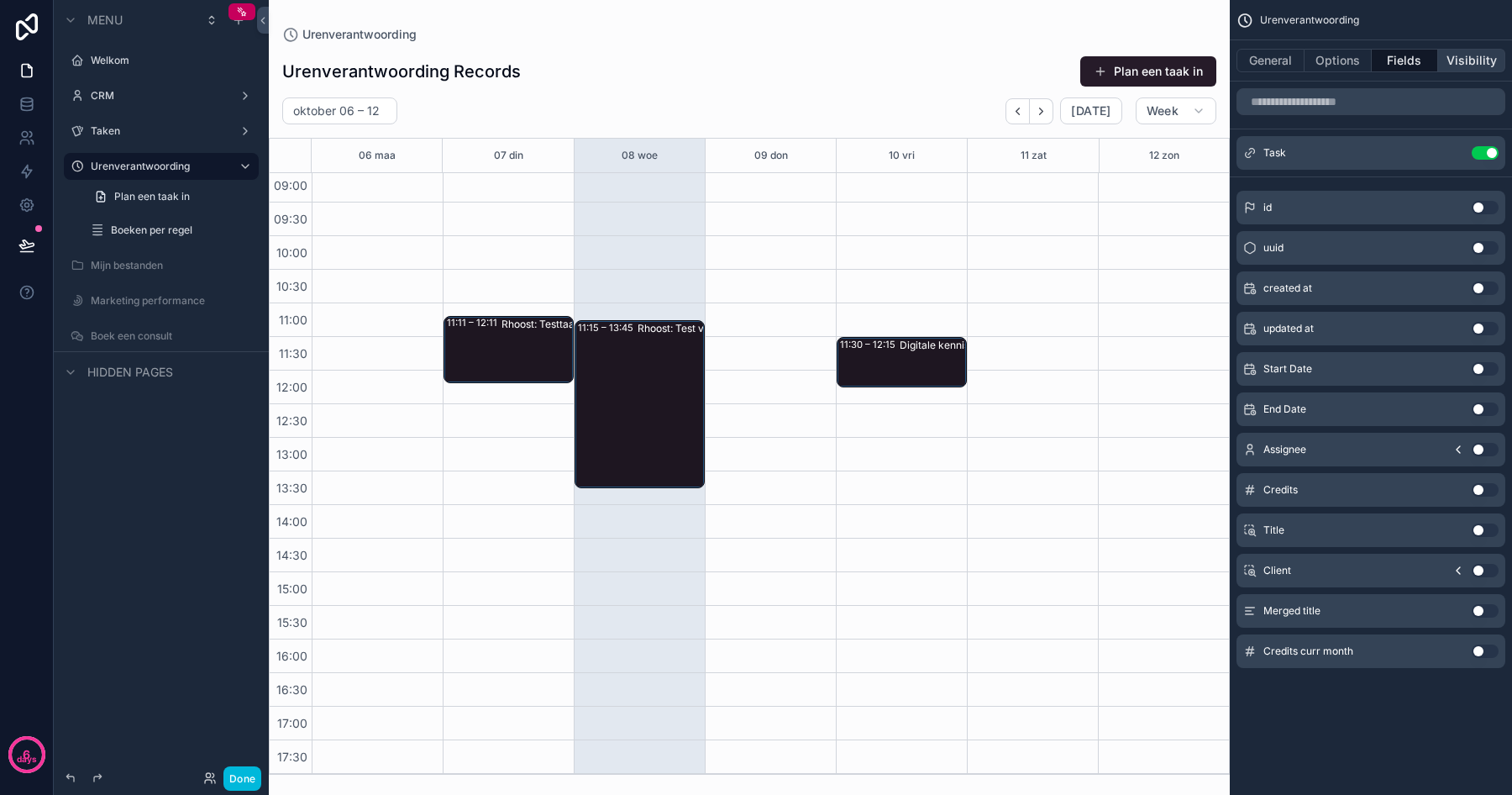
click at [1478, 53] on button "Visibility" at bounding box center [1471, 60] width 68 height 23
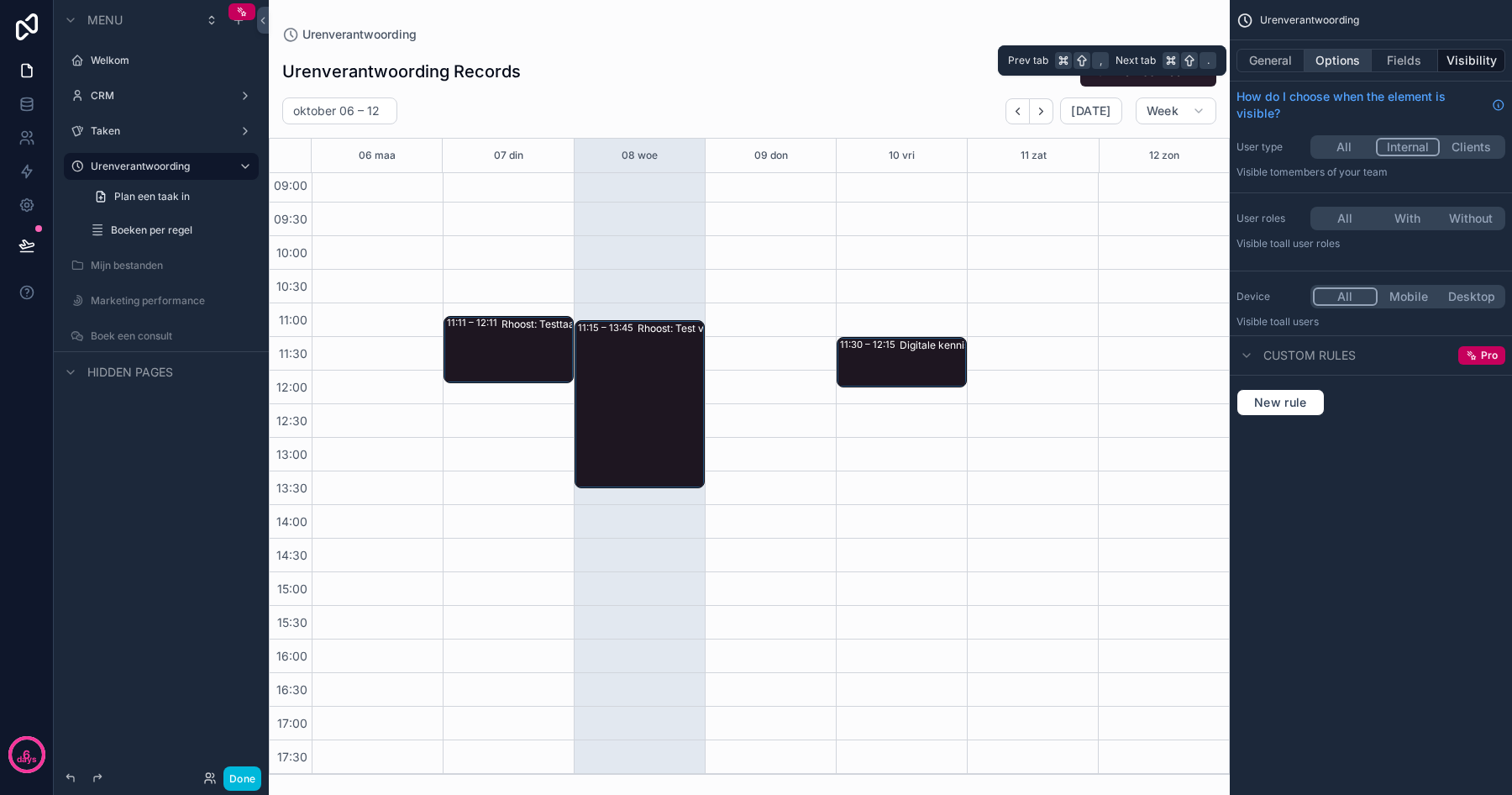
click at [1338, 57] on button "Options" at bounding box center [1338, 60] width 68 height 23
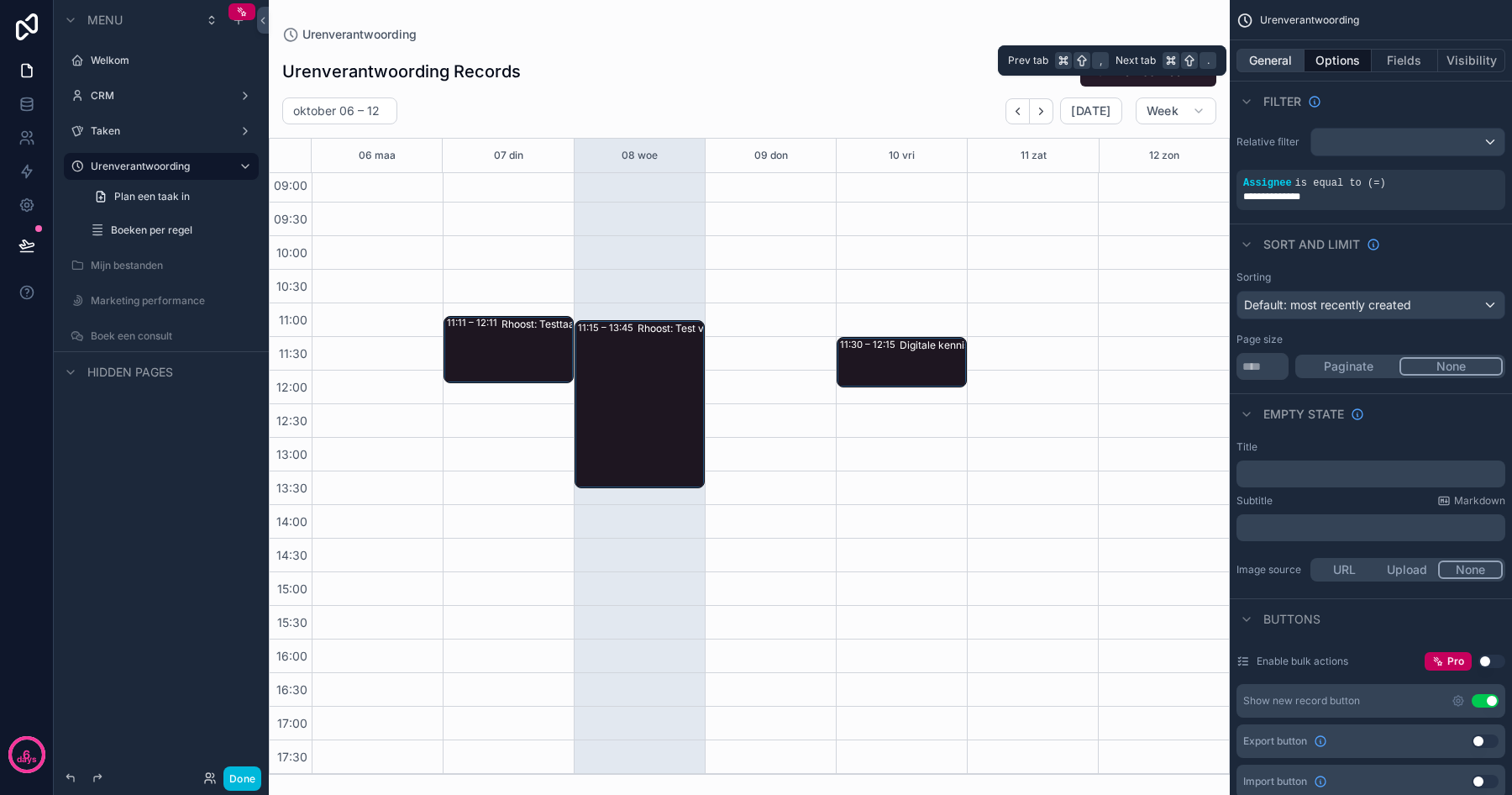
click at [1284, 57] on button "General" at bounding box center [1270, 60] width 68 height 23
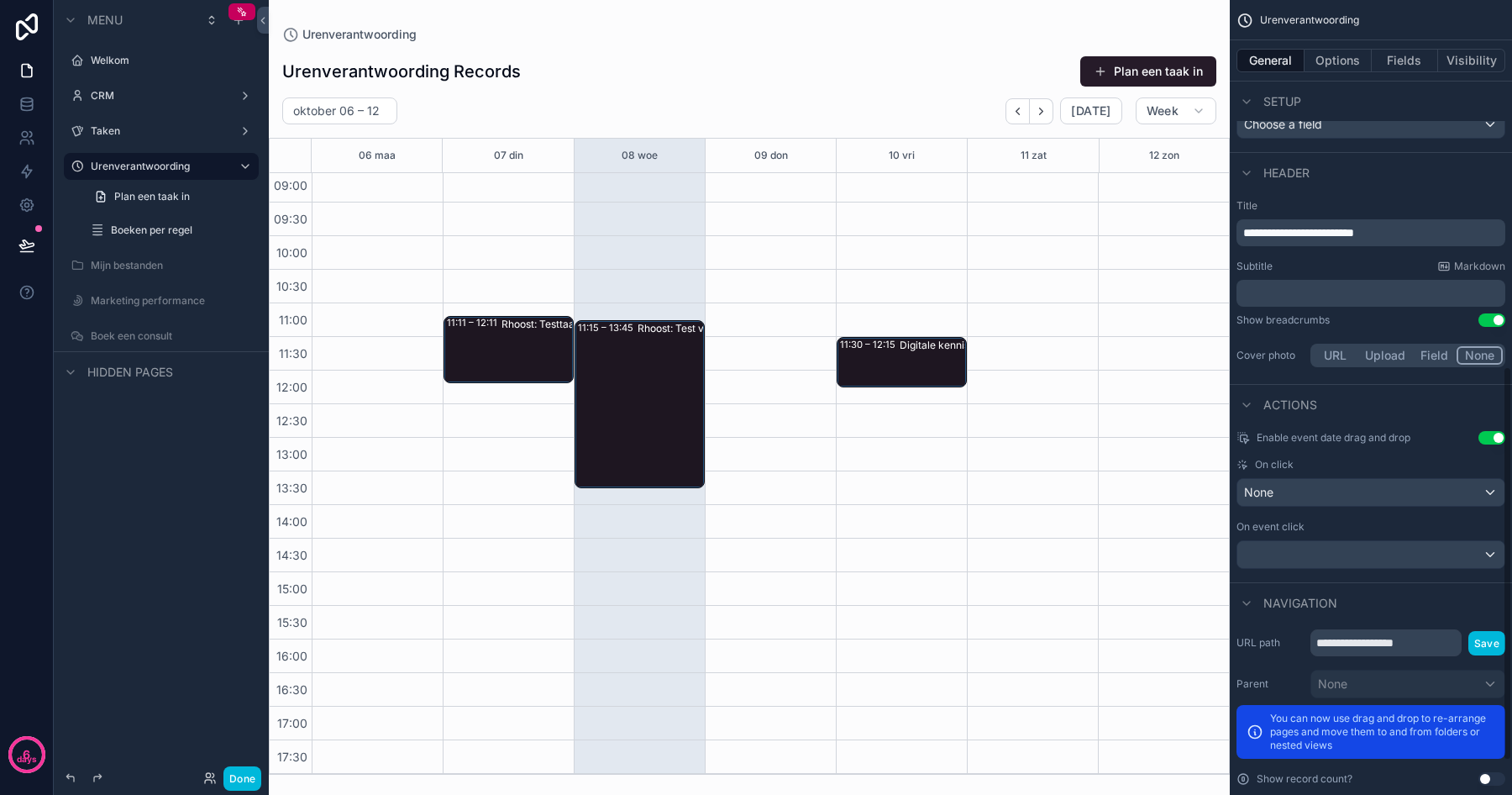
scroll to position [808, 0]
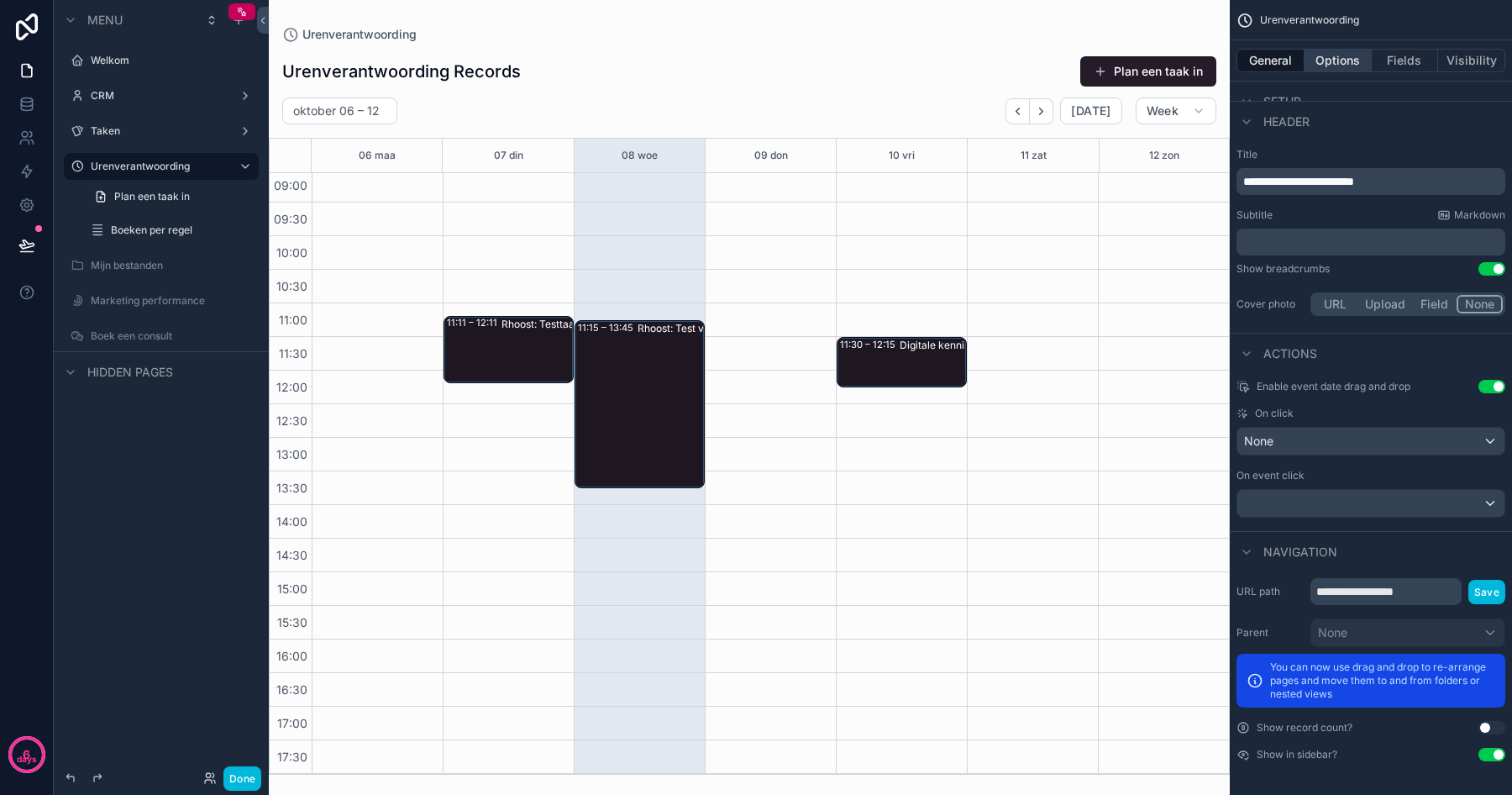
click at [1323, 61] on button "Options" at bounding box center [1338, 60] width 68 height 23
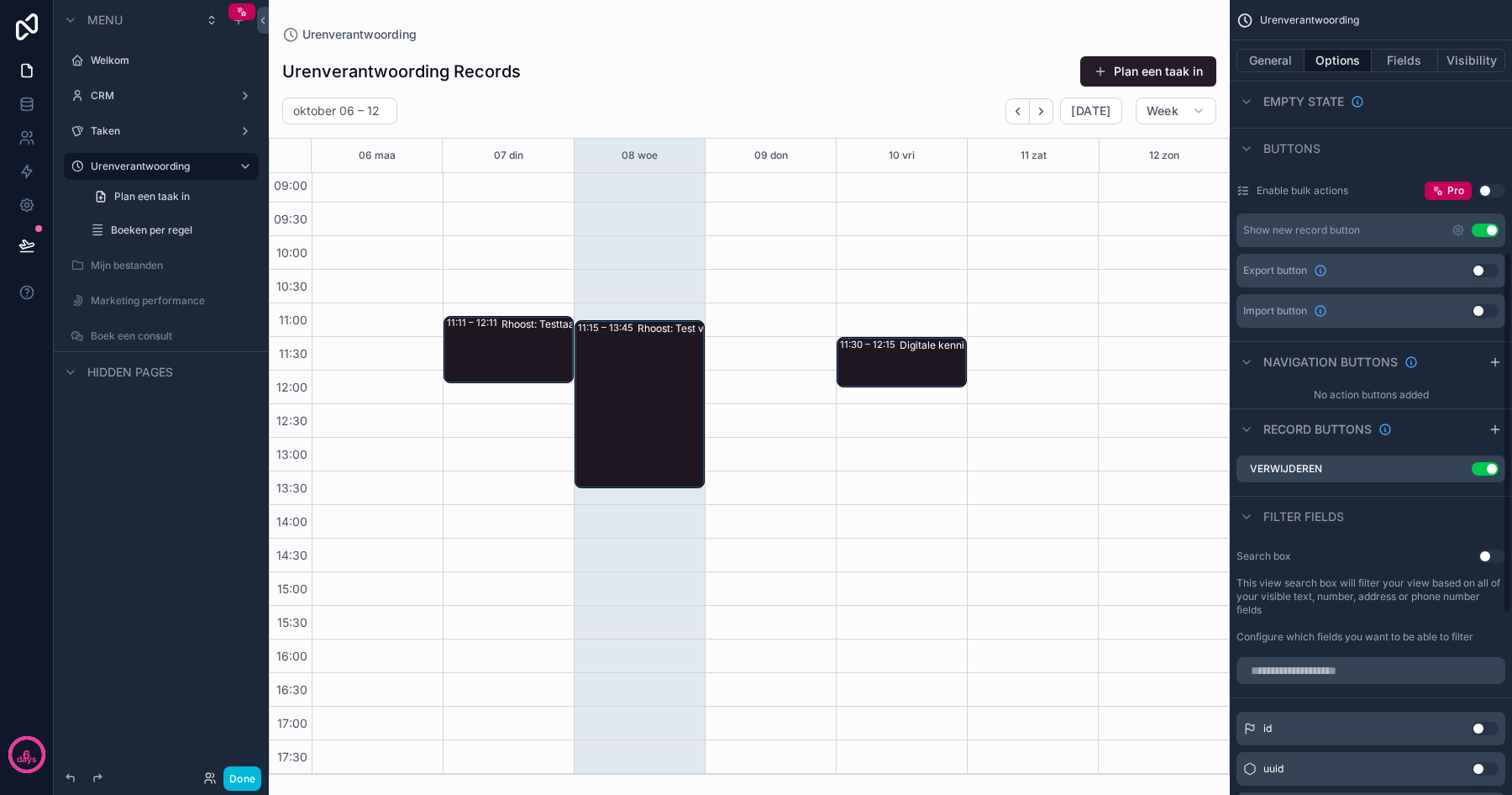
scroll to position [0, 0]
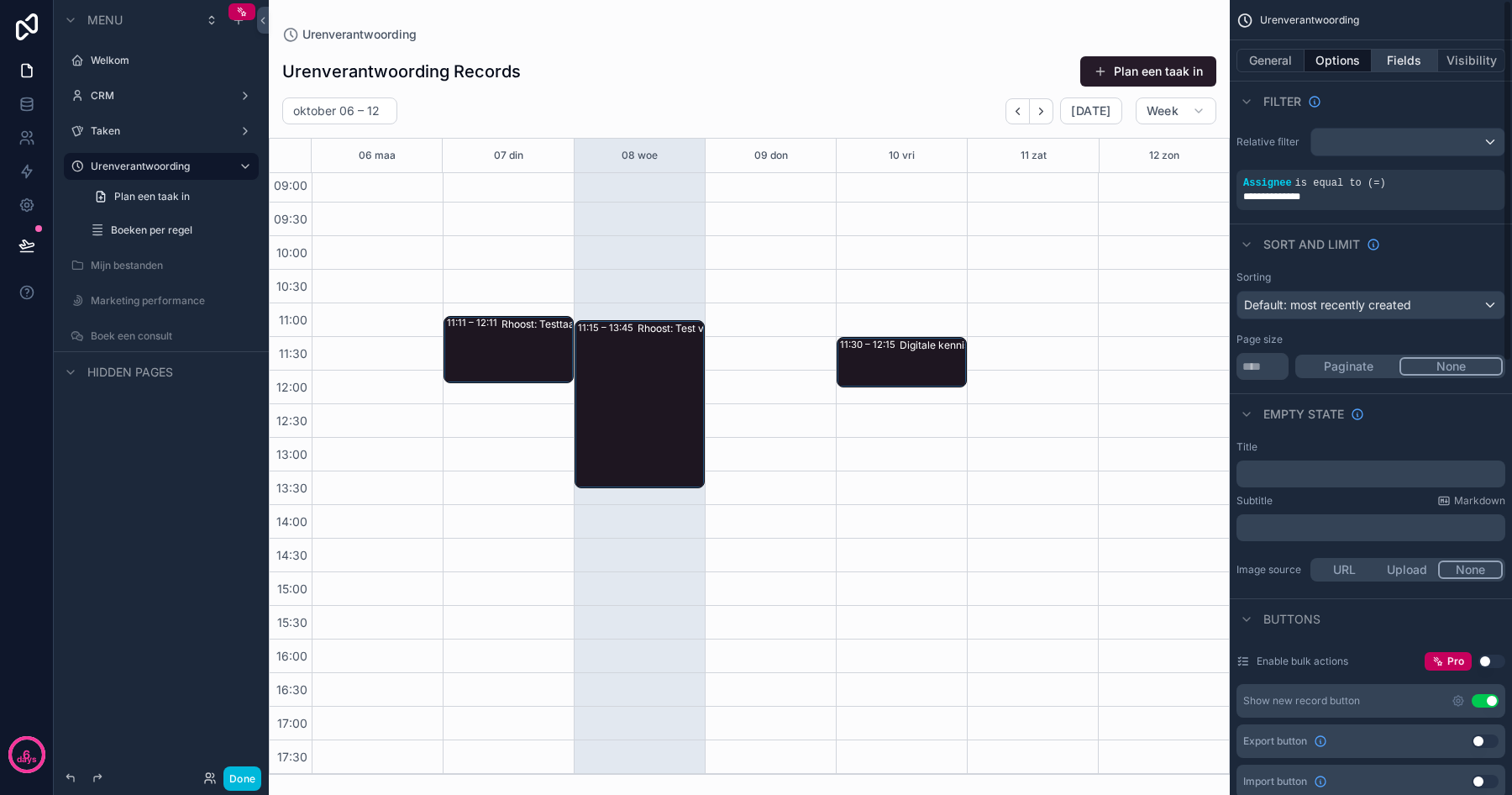
click at [1385, 57] on button "Fields" at bounding box center [1405, 60] width 68 height 23
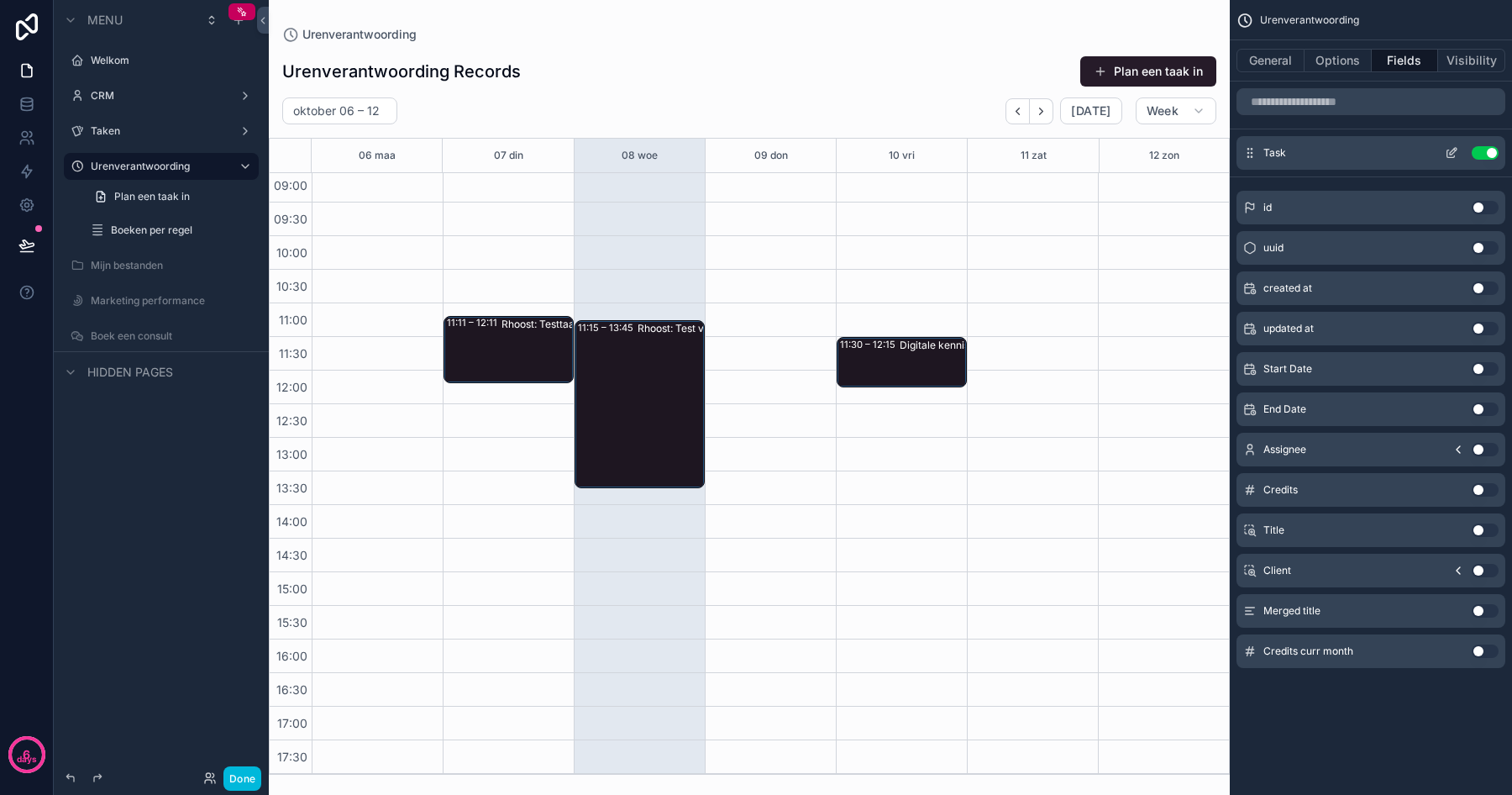
click at [1444, 152] on icon "scrollable content" at bounding box center [1451, 153] width 14 height 14
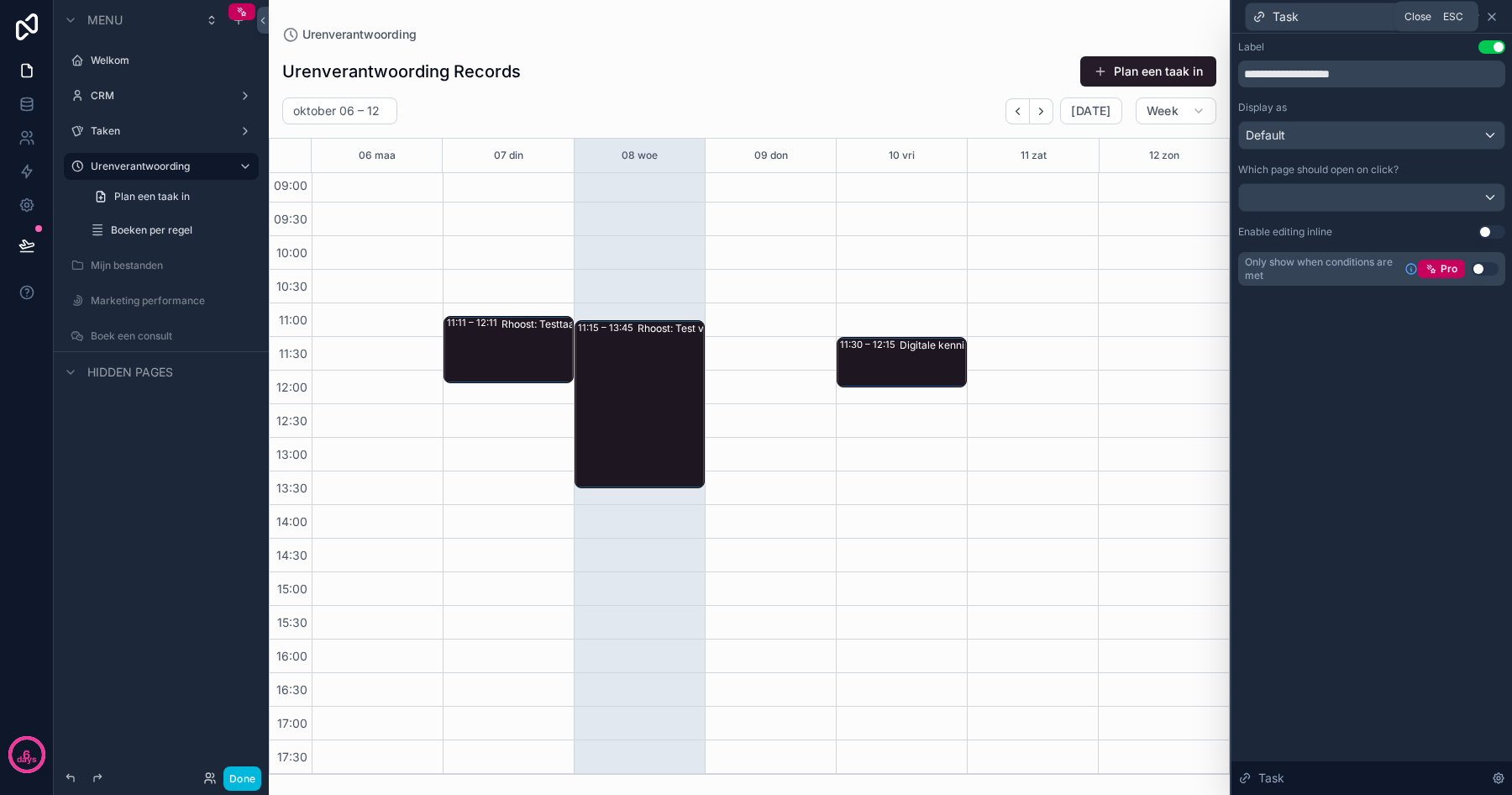
click at [1491, 16] on icon at bounding box center [1492, 17] width 7 height 7
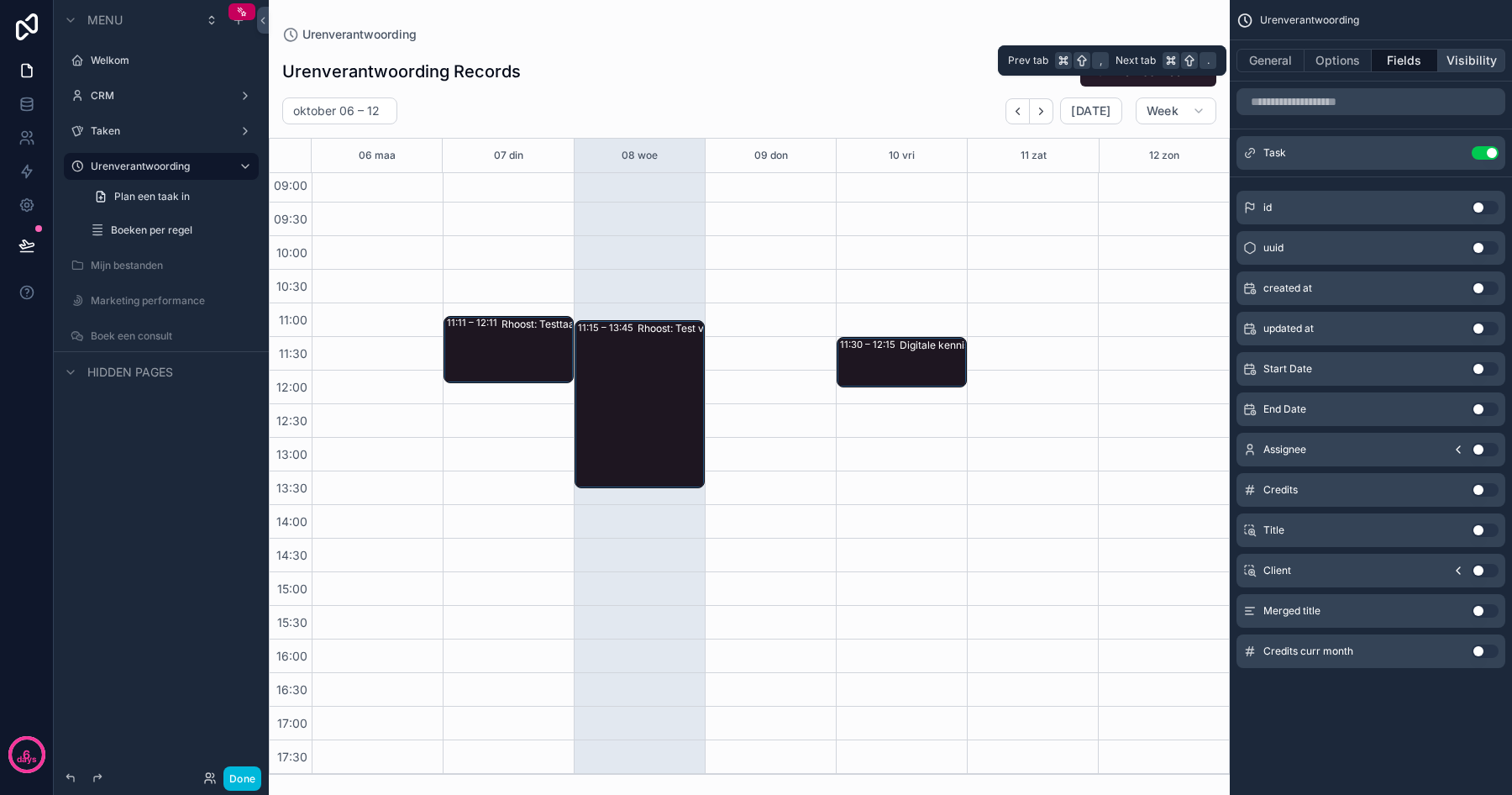
click at [1479, 61] on button "Visibility" at bounding box center [1471, 60] width 68 height 23
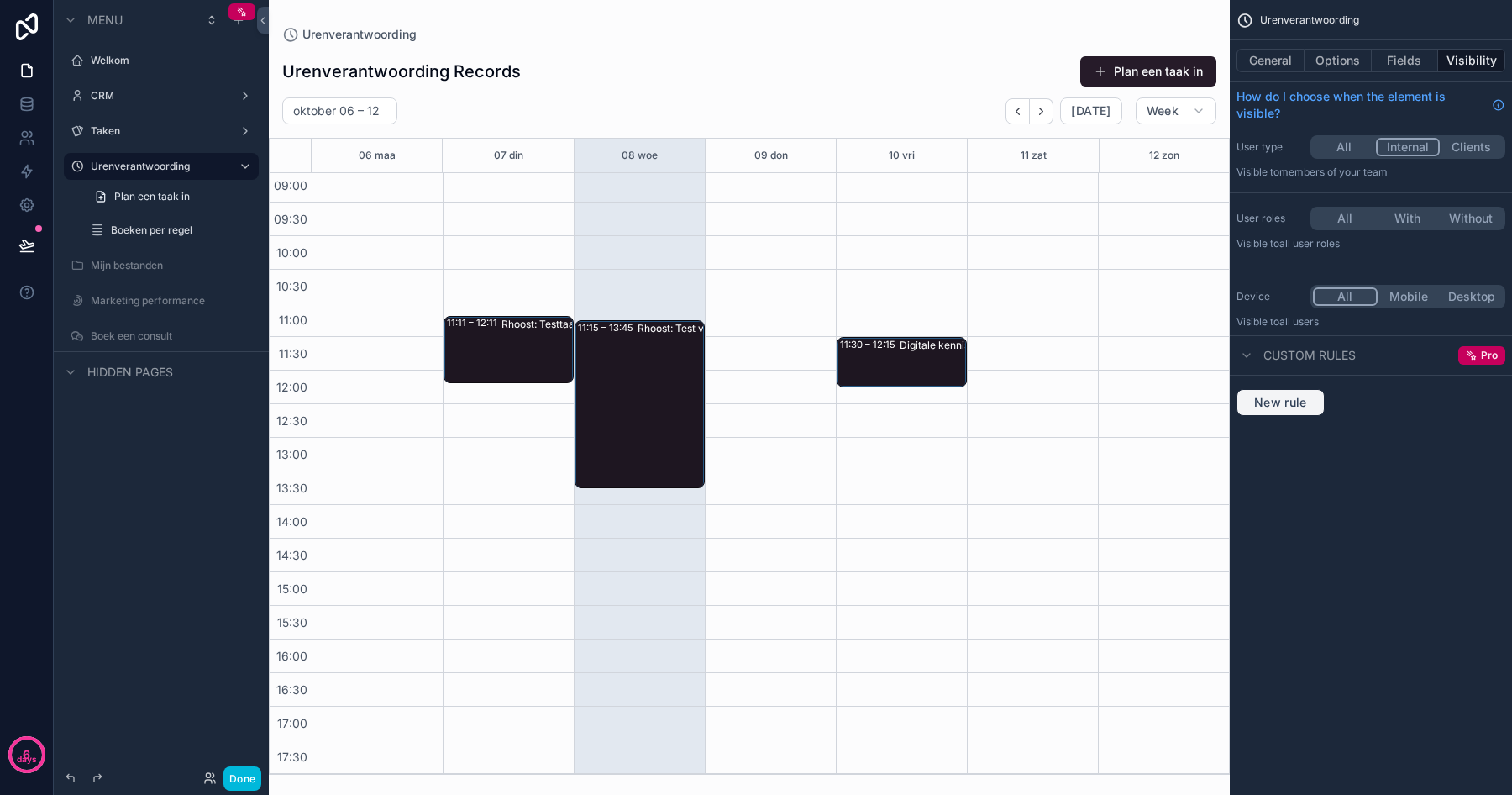
click at [1279, 407] on span "New rule" at bounding box center [1280, 402] width 67 height 15
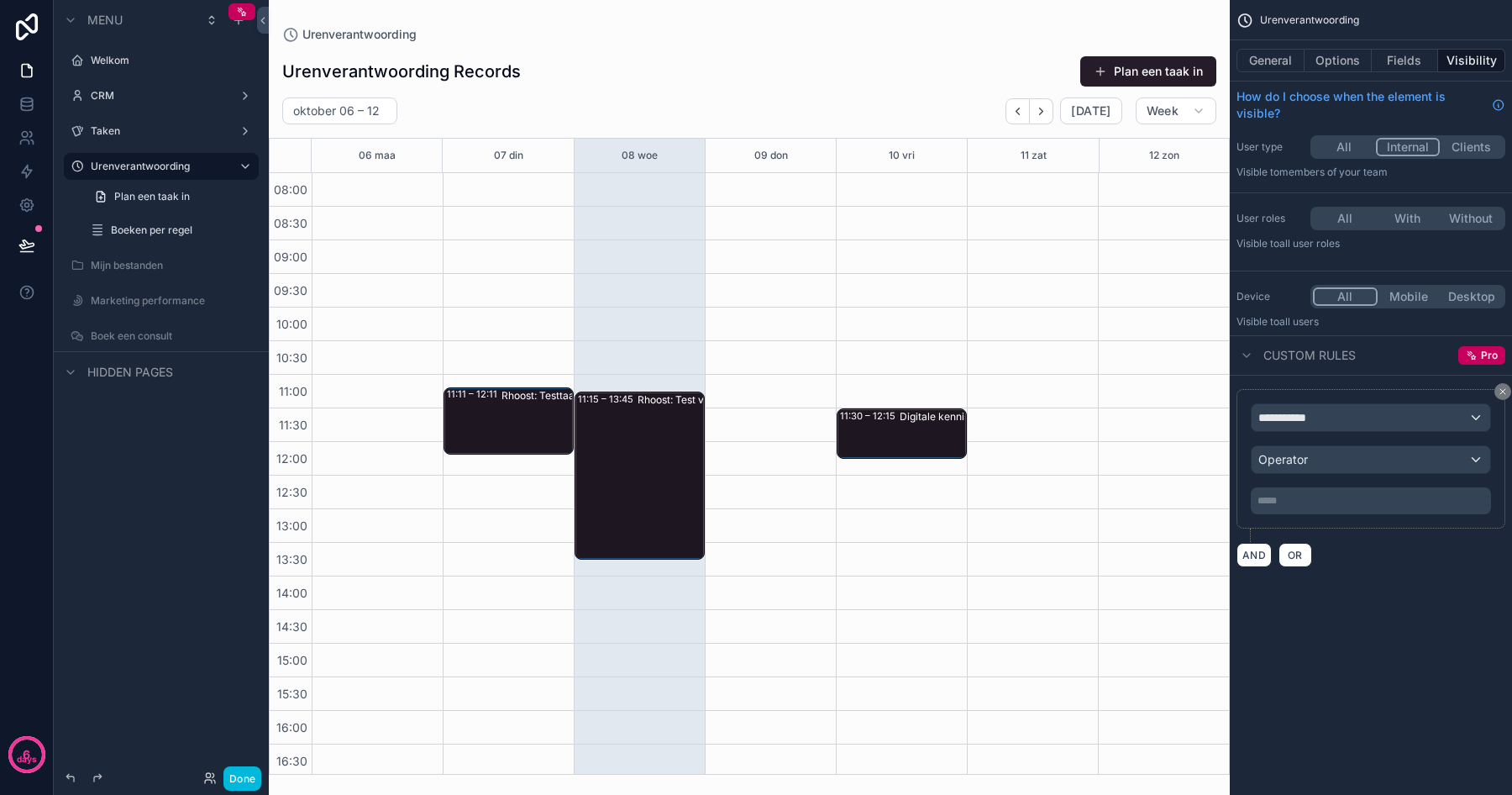
scroll to position [71, 0]
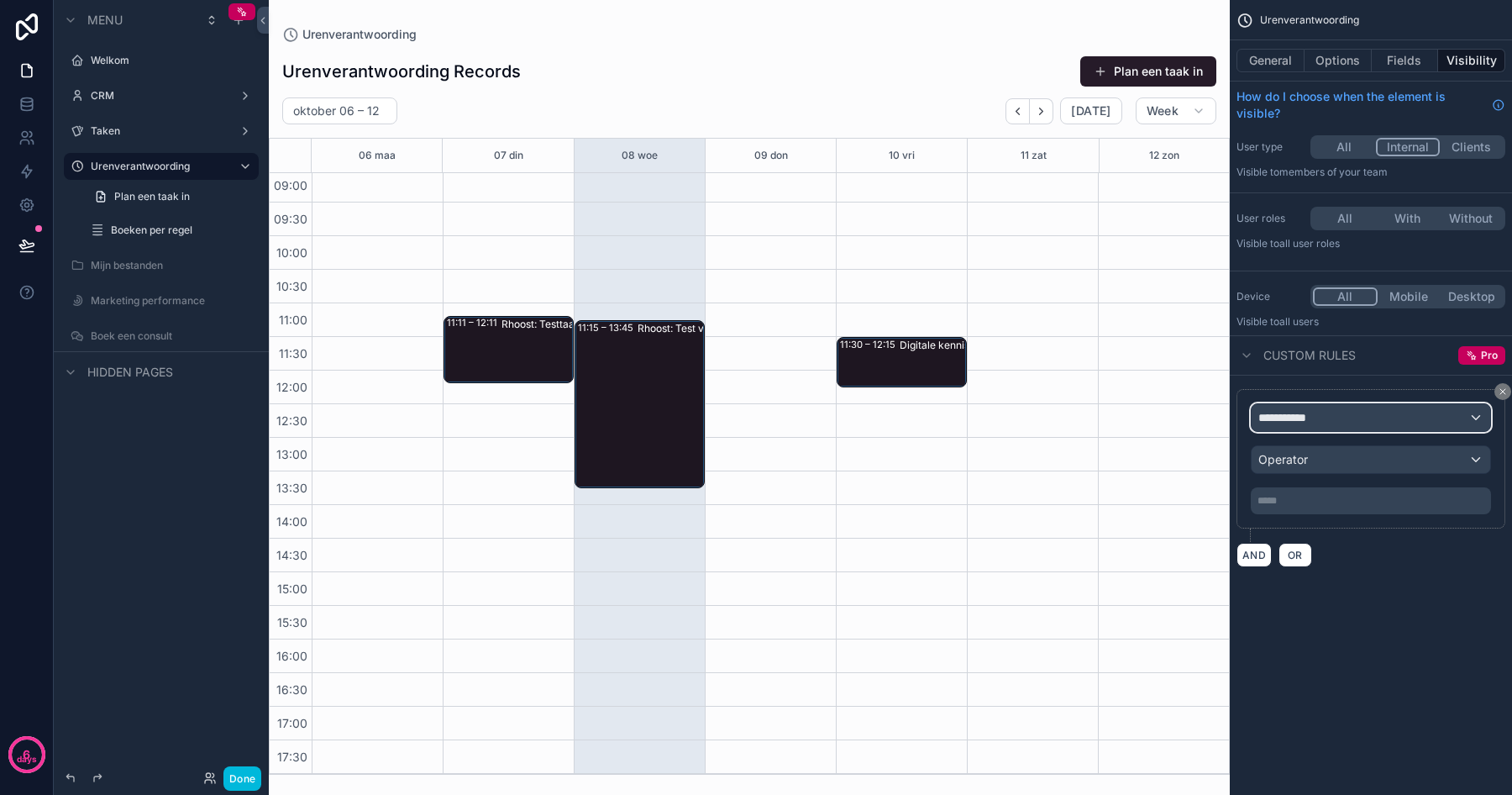
click at [1301, 413] on span "**********" at bounding box center [1289, 417] width 62 height 16
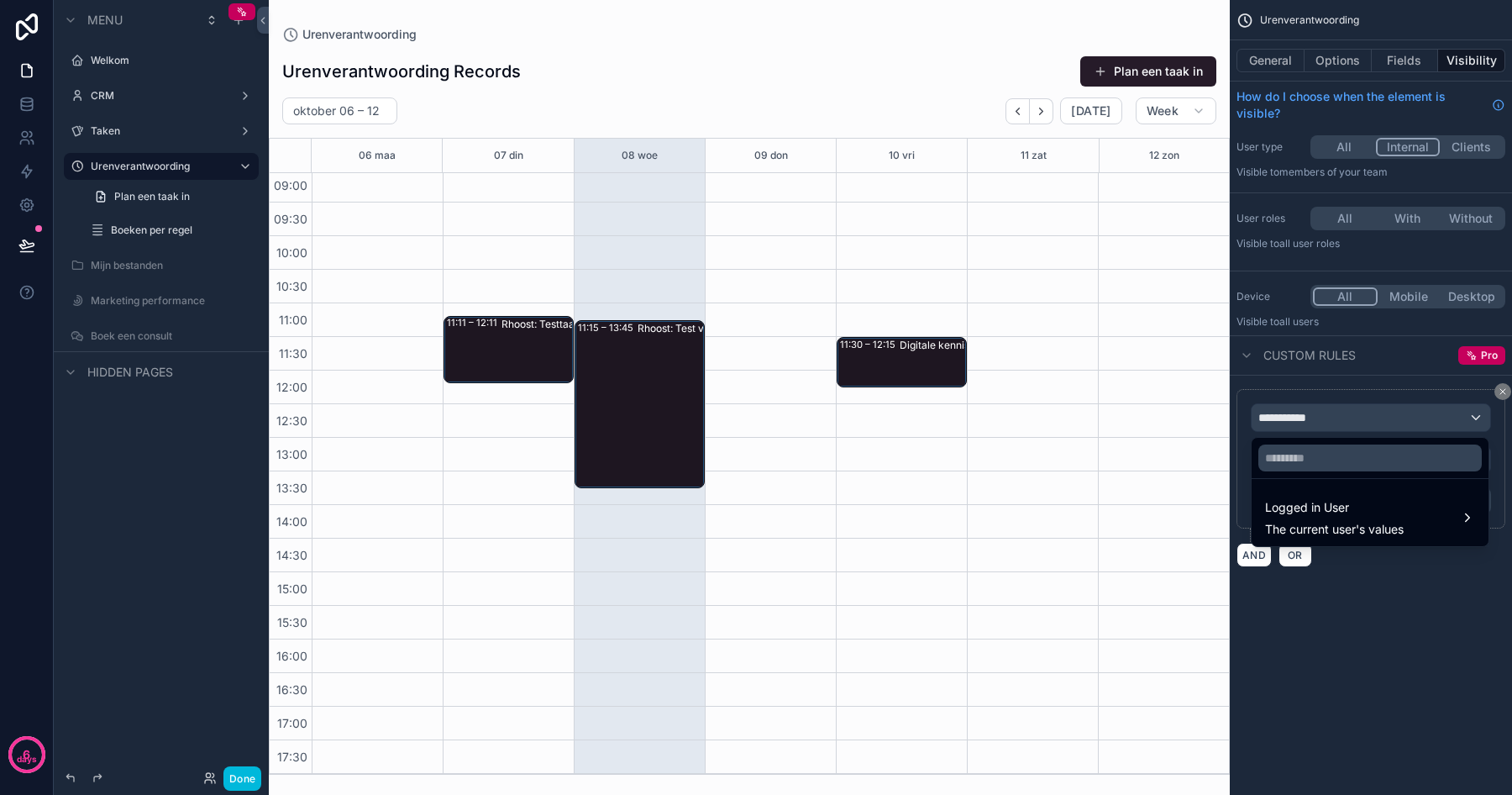
click at [1372, 599] on div "scrollable content" at bounding box center [756, 397] width 1512 height 795
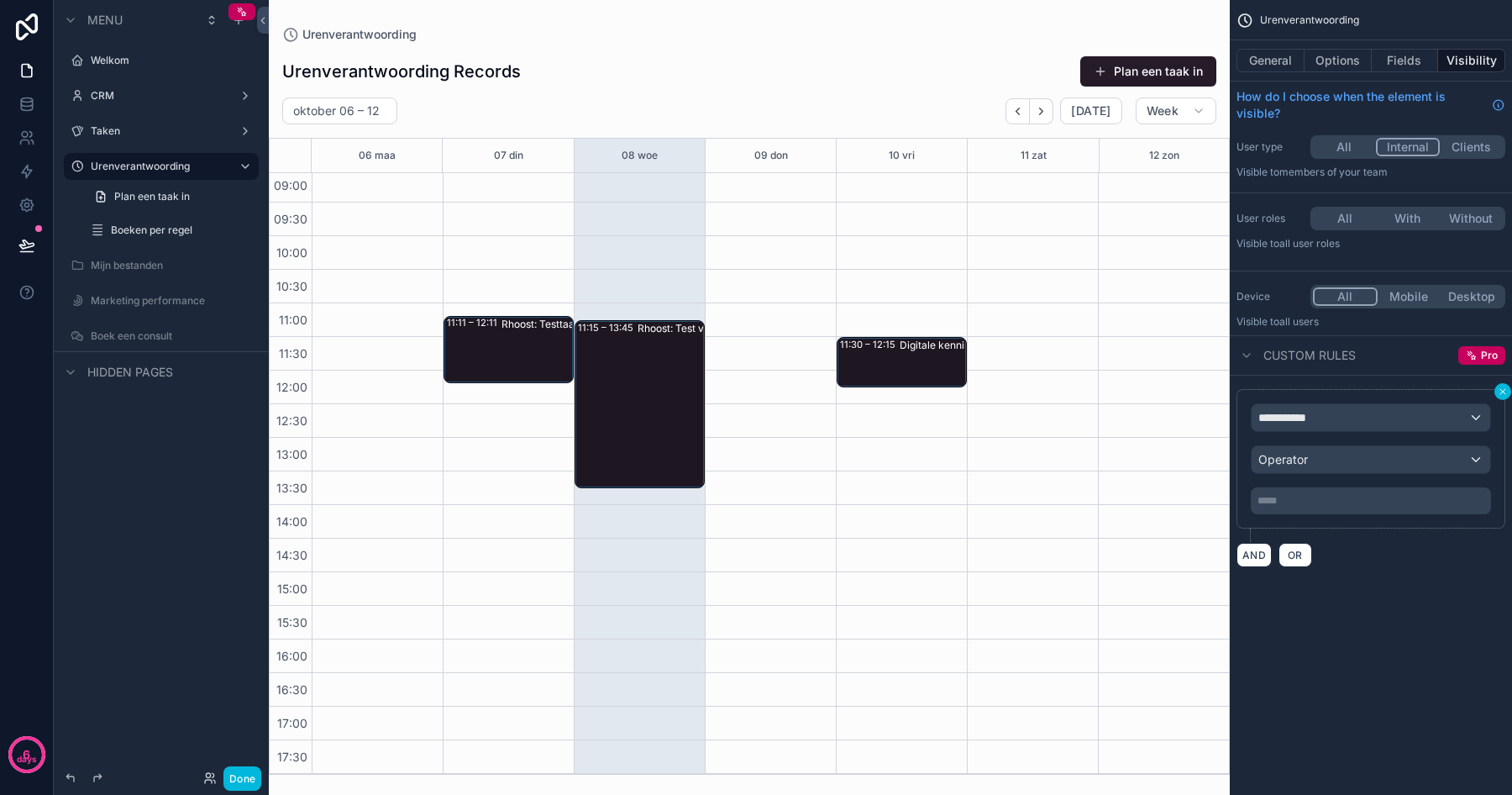
click at [1502, 394] on icon "scrollable content" at bounding box center [1502, 392] width 10 height 10
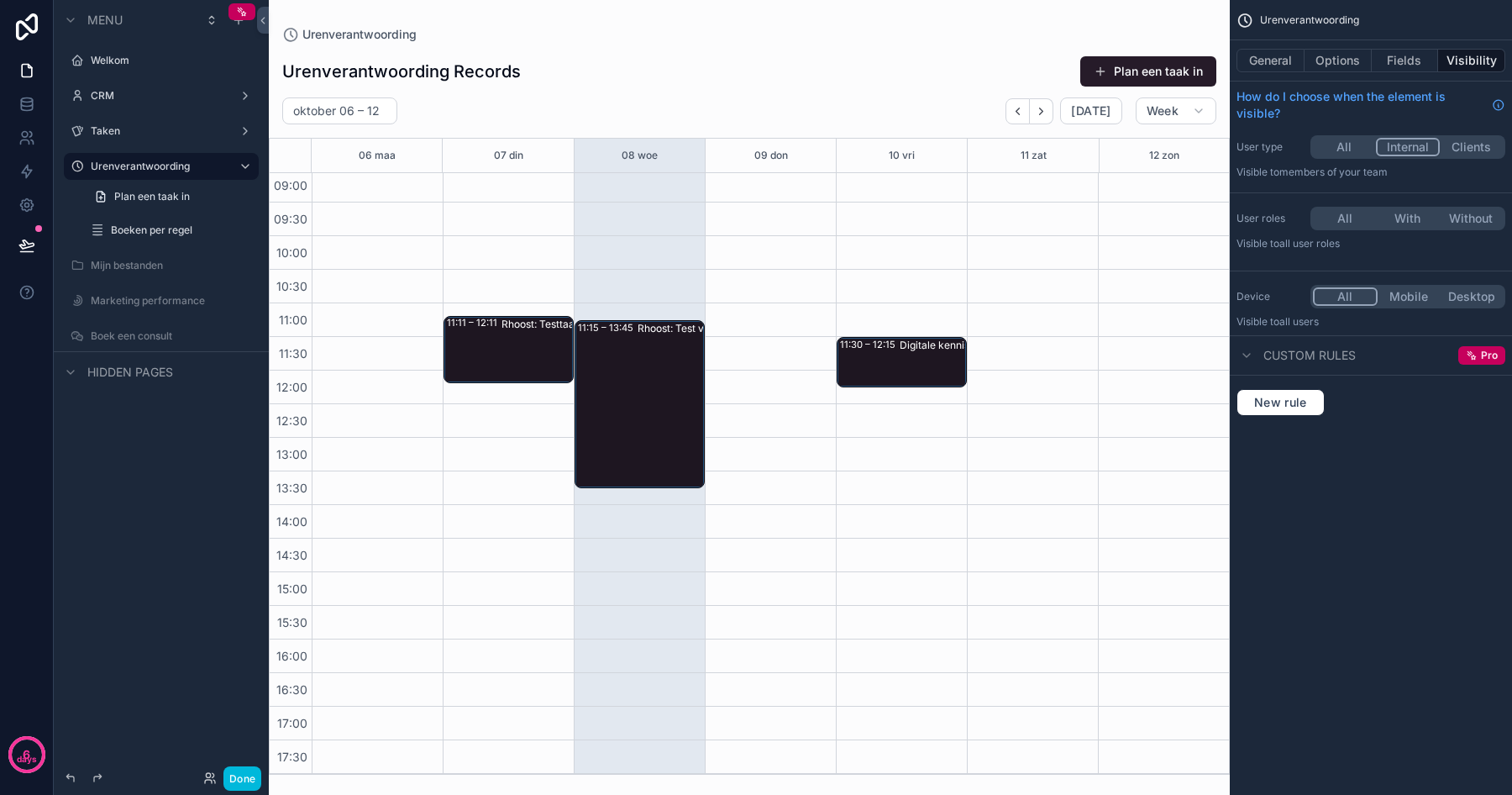
click at [1268, 75] on div "General Options Fields Visibility" at bounding box center [1371, 61] width 282 height 41
click at [1268, 59] on button "General" at bounding box center [1270, 60] width 68 height 23
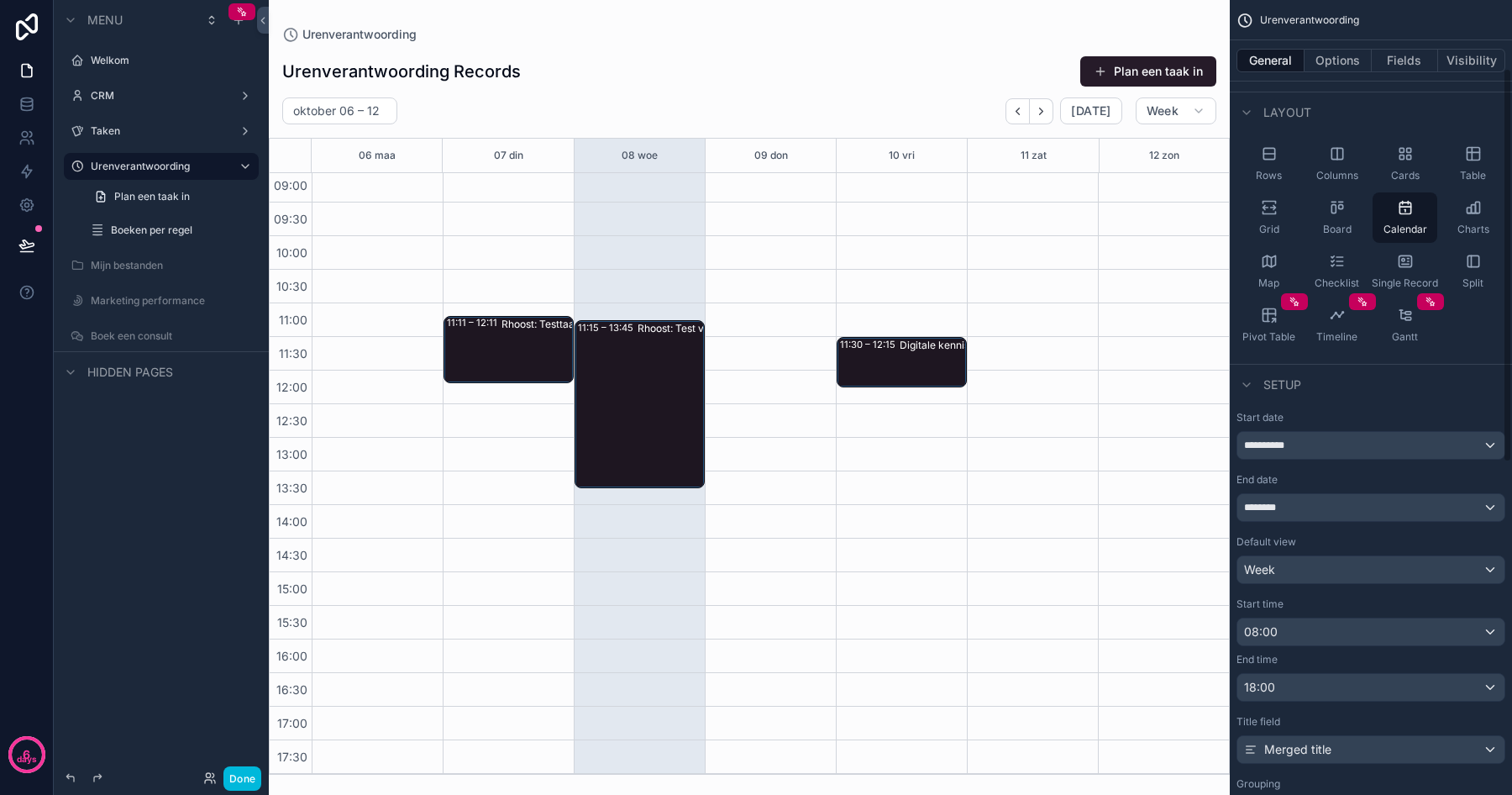
scroll to position [0, 0]
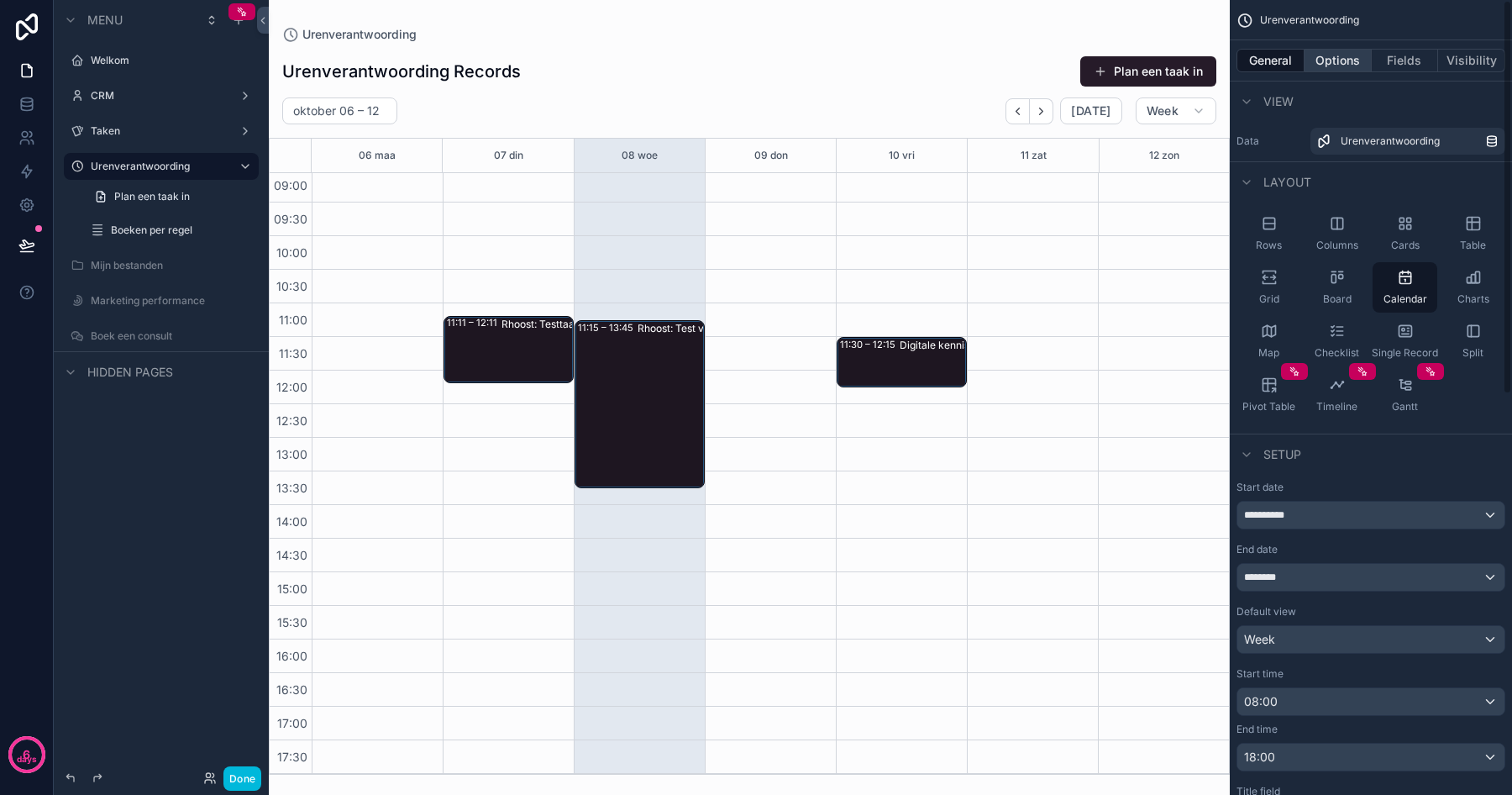
click at [1336, 50] on button "Options" at bounding box center [1338, 60] width 68 height 23
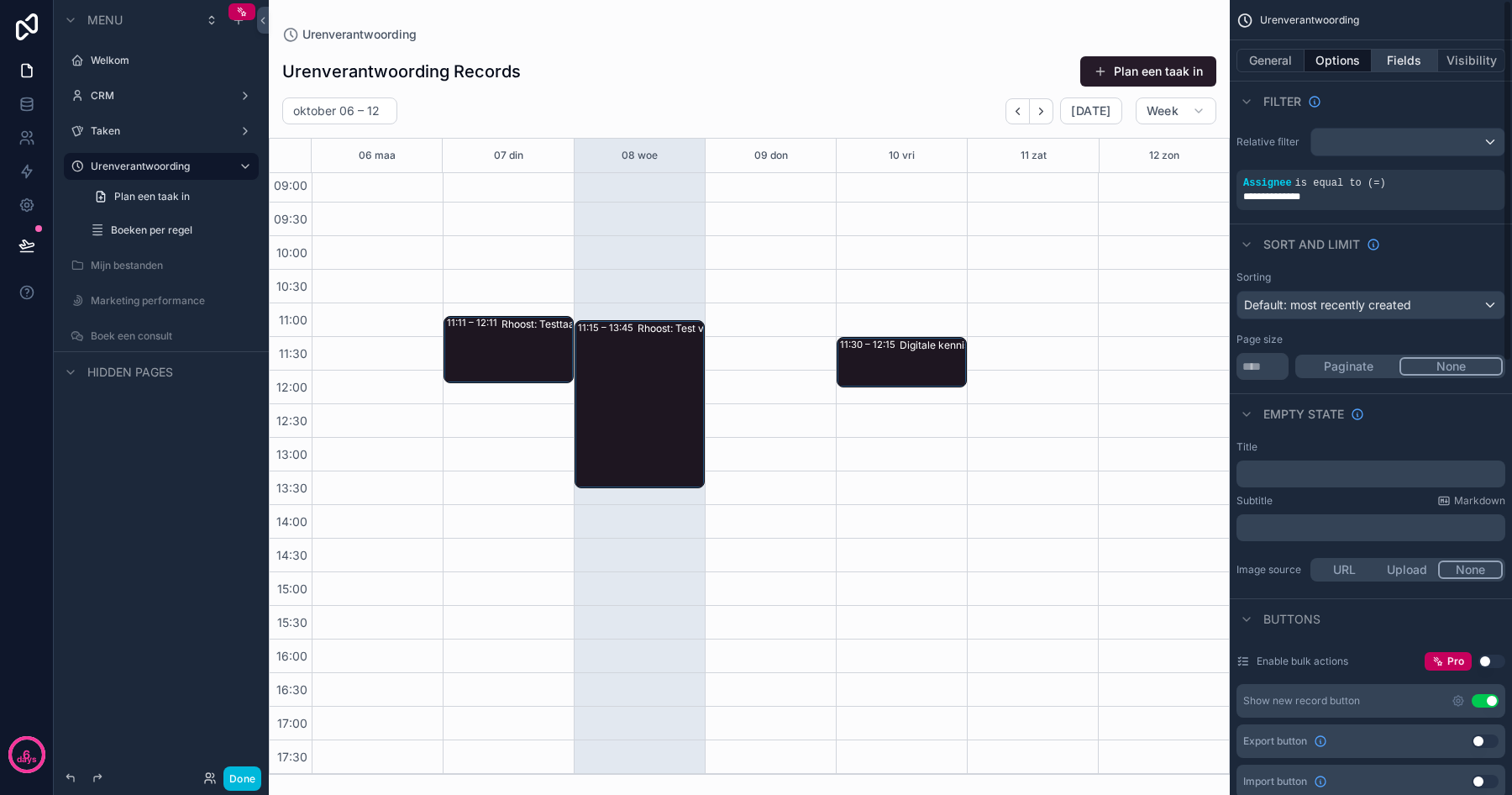
click at [1405, 63] on button "Fields" at bounding box center [1405, 60] width 68 height 23
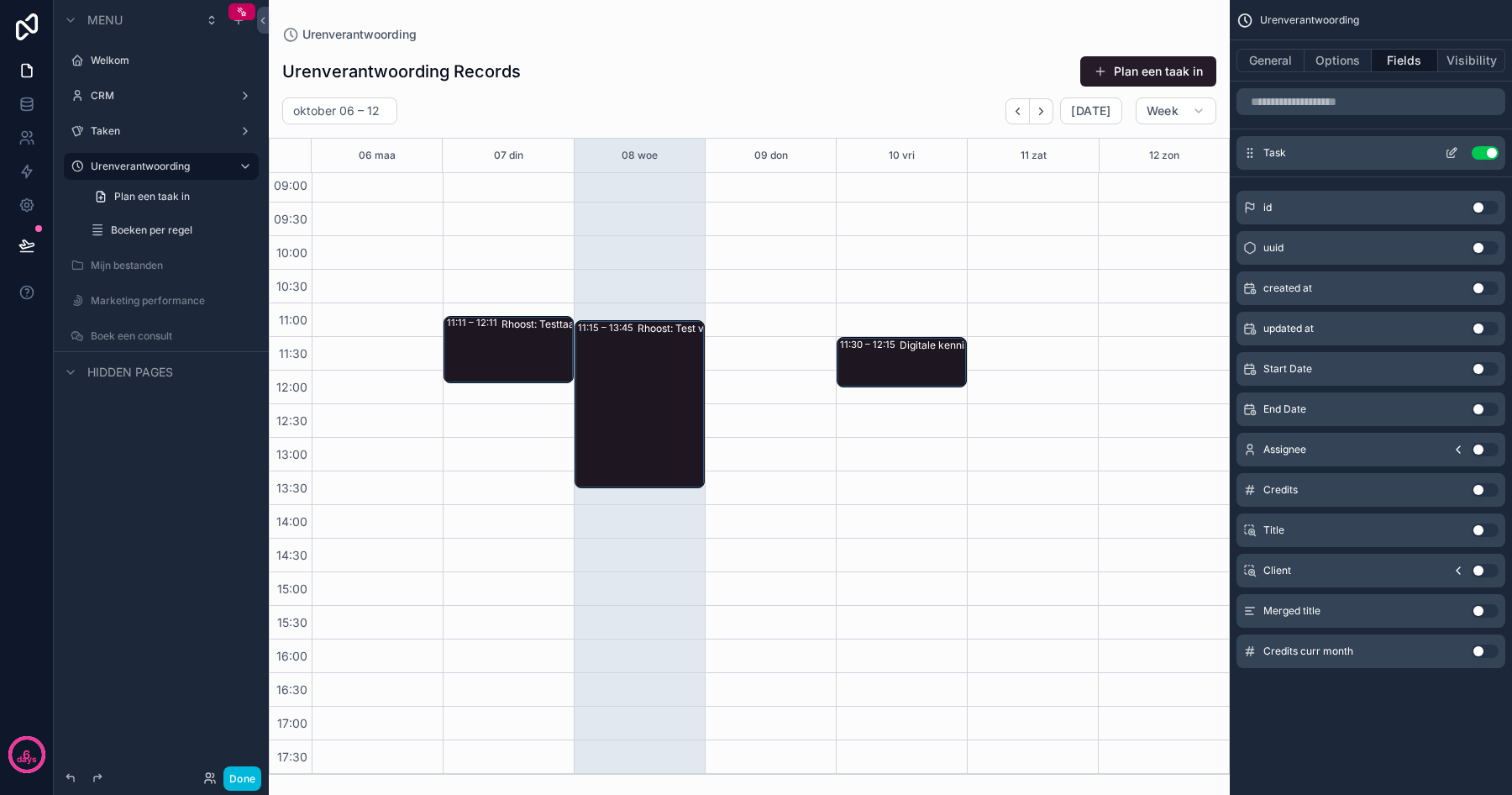
click at [1445, 153] on icon "scrollable content" at bounding box center [1451, 153] width 14 height 14
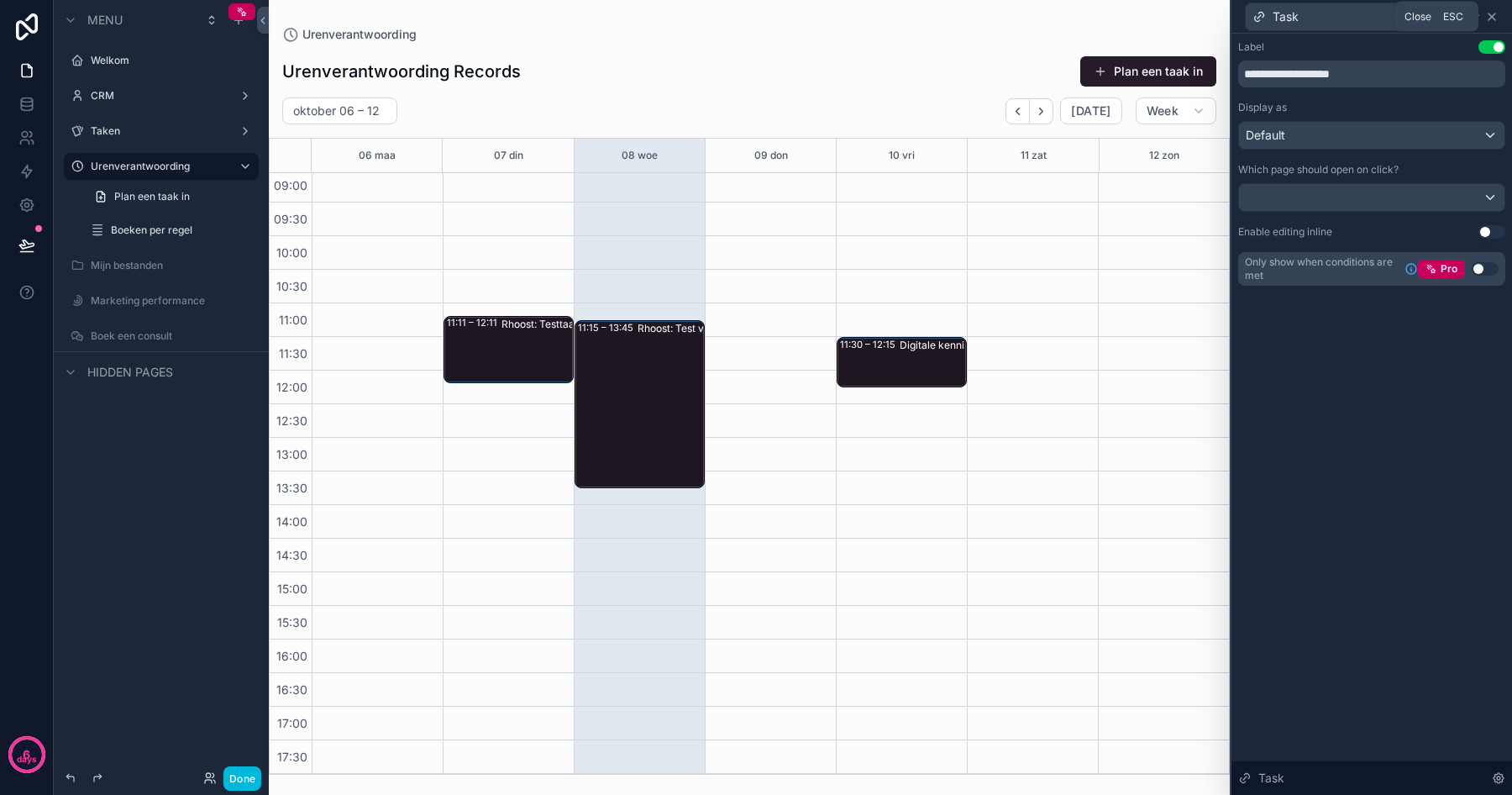
click at [1495, 16] on icon at bounding box center [1492, 17] width 14 height 14
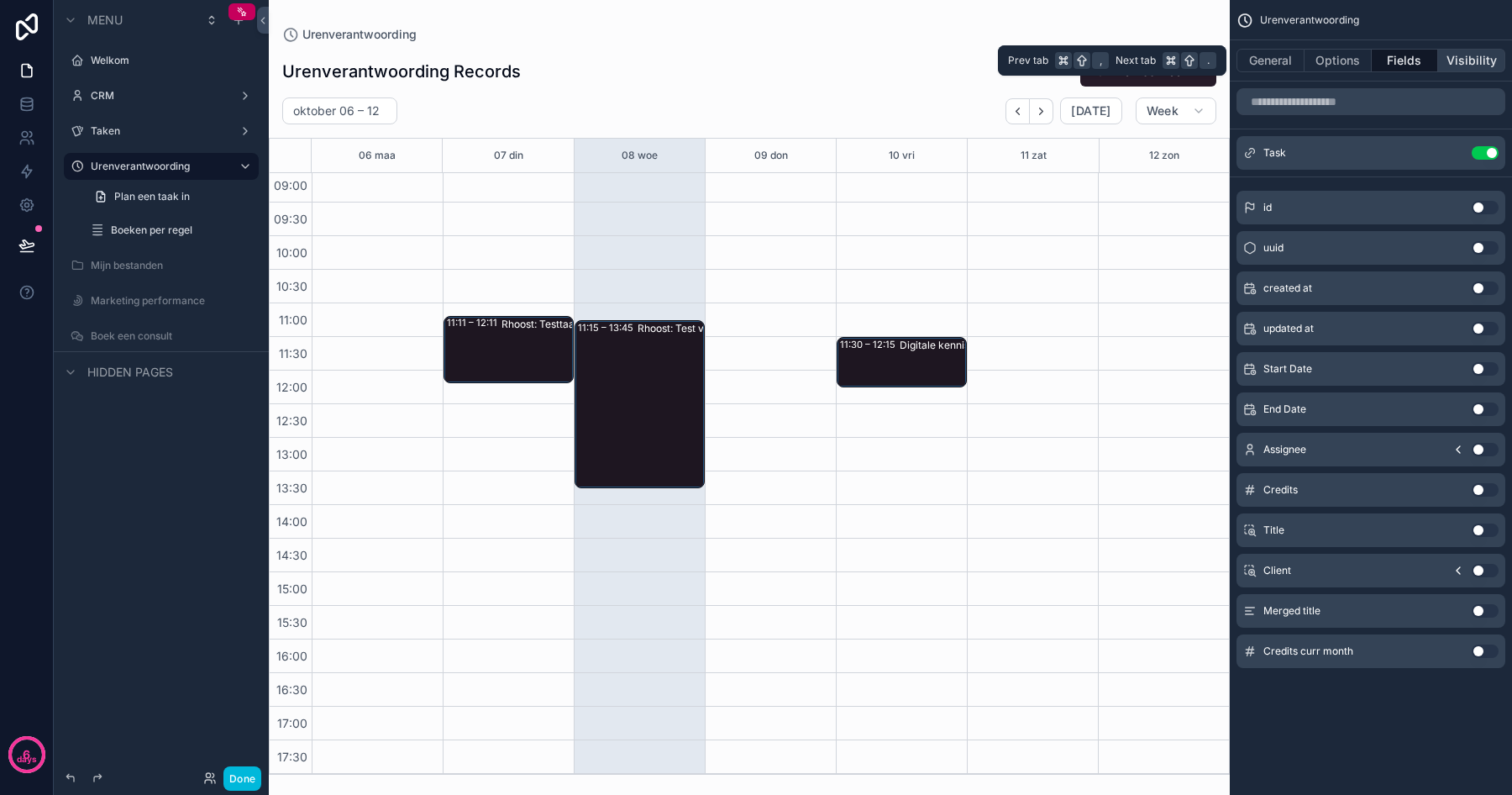
click at [1454, 62] on button "Visibility" at bounding box center [1471, 60] width 68 height 23
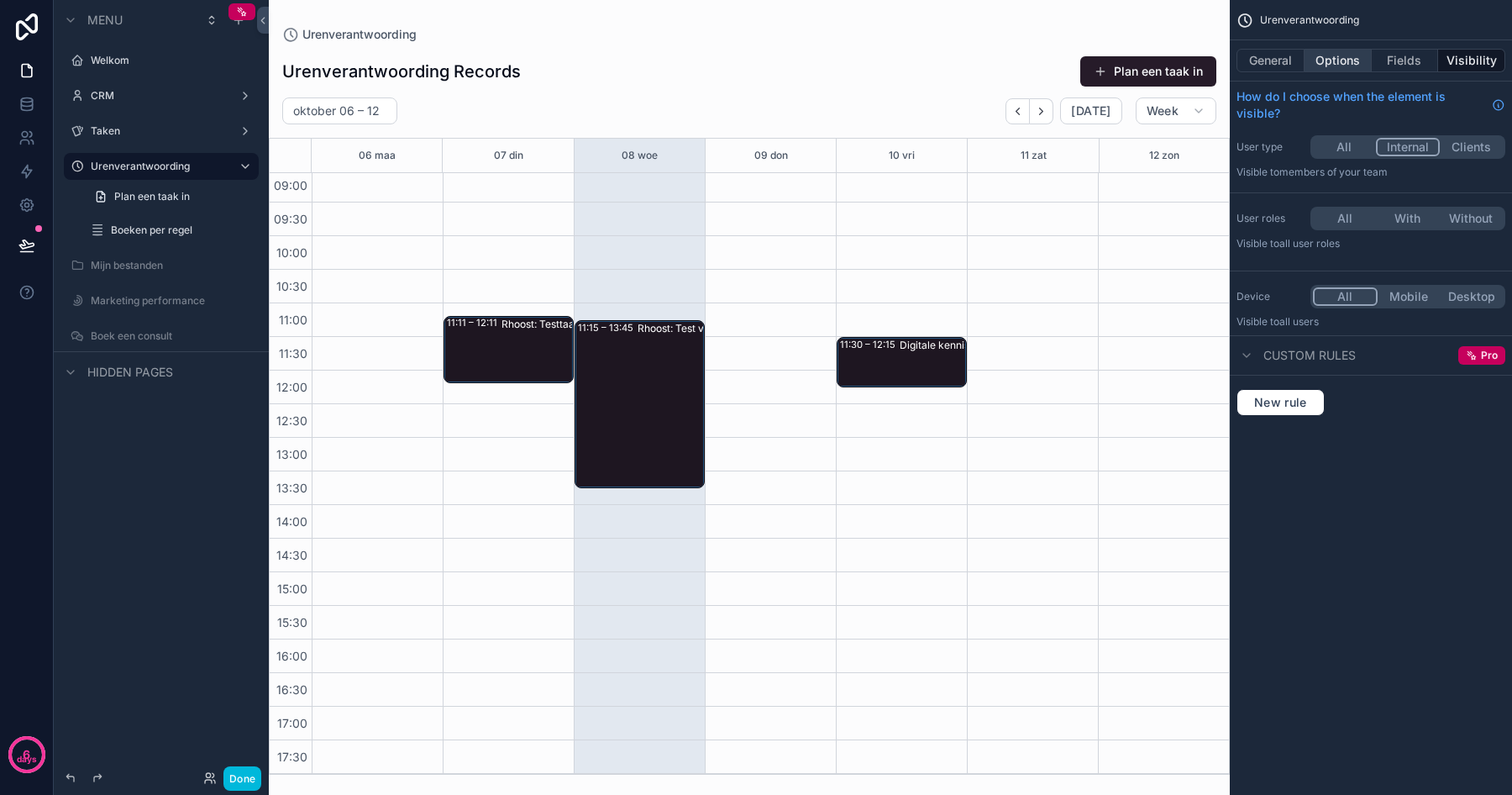
click at [1327, 58] on button "Options" at bounding box center [1338, 60] width 68 height 23
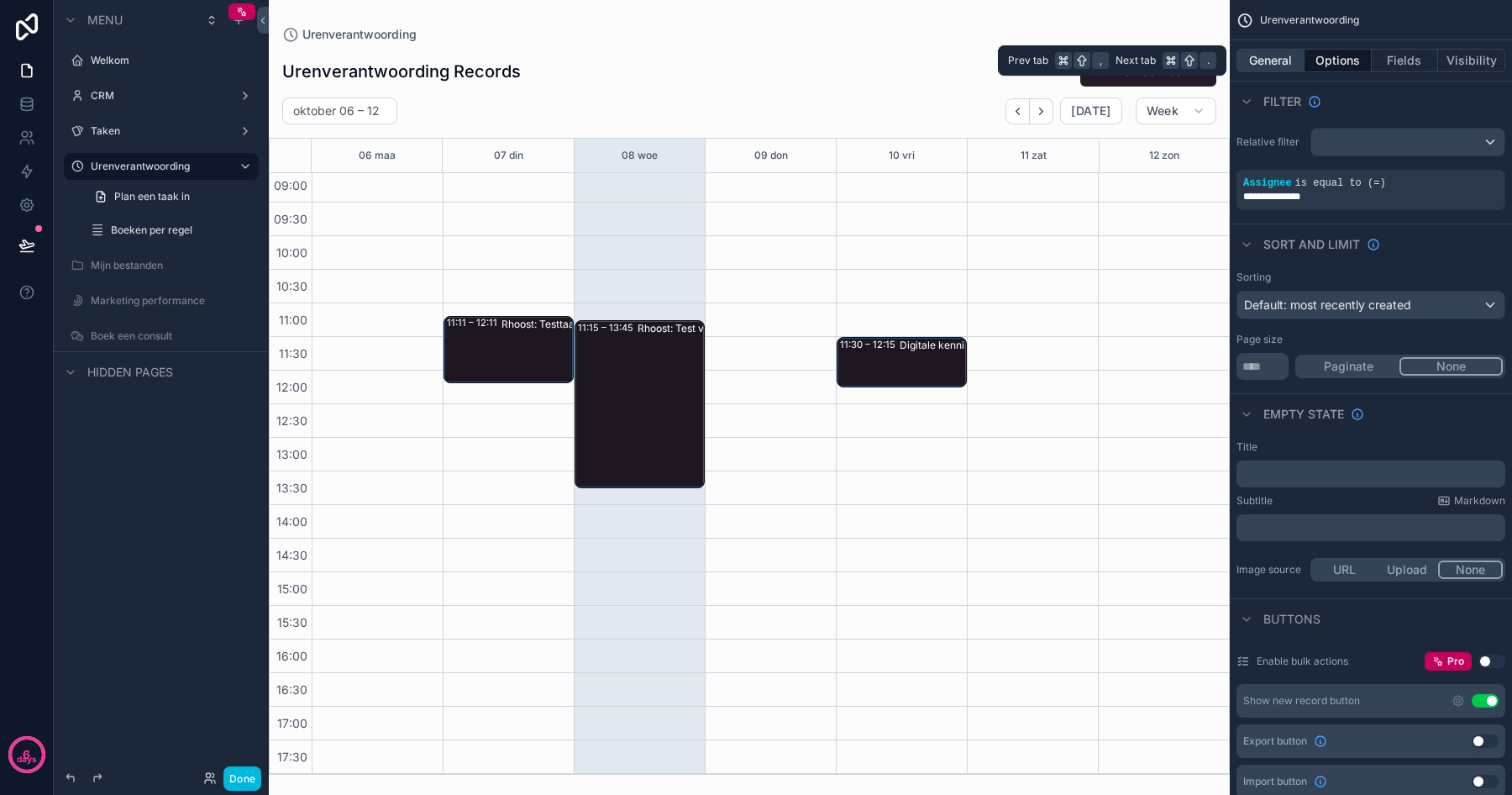
click at [1275, 62] on button "General" at bounding box center [1270, 60] width 68 height 23
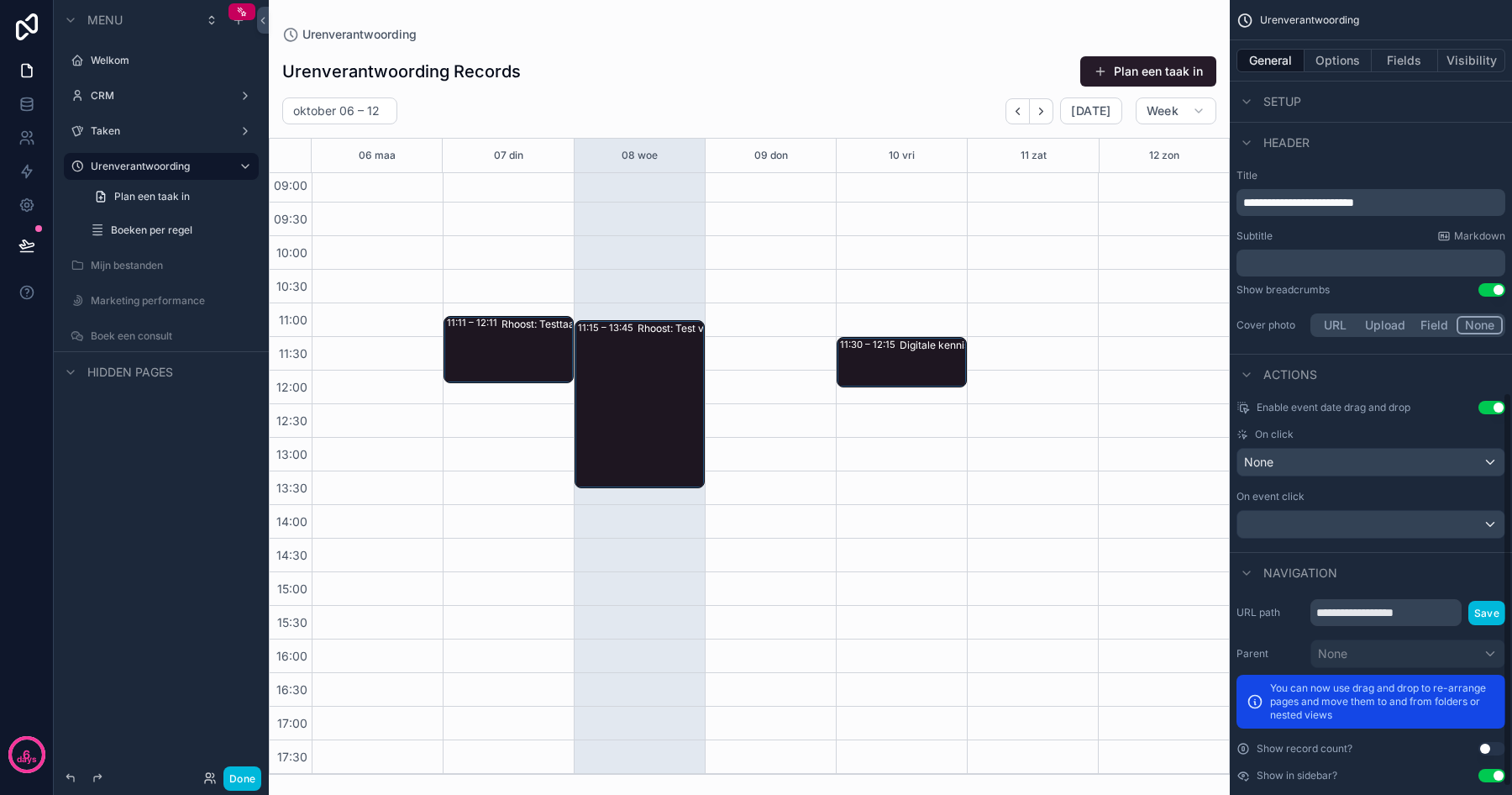
scroll to position [808, 0]
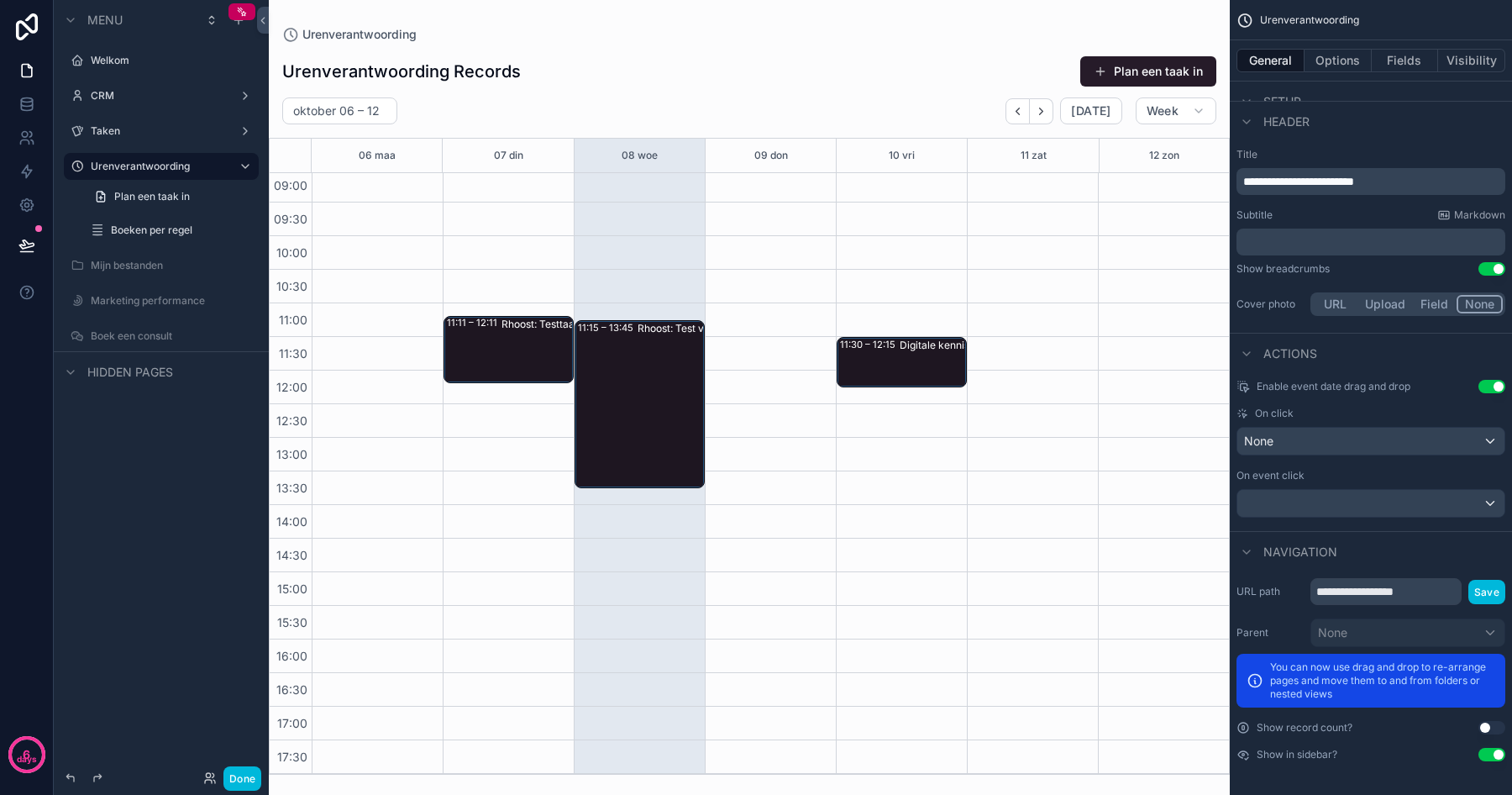
click at [1382, 397] on div "Enable event date drag and drop Use setting On click None On event click" at bounding box center [1371, 448] width 282 height 151
click at [1490, 726] on button "Use setting" at bounding box center [1491, 728] width 27 height 14
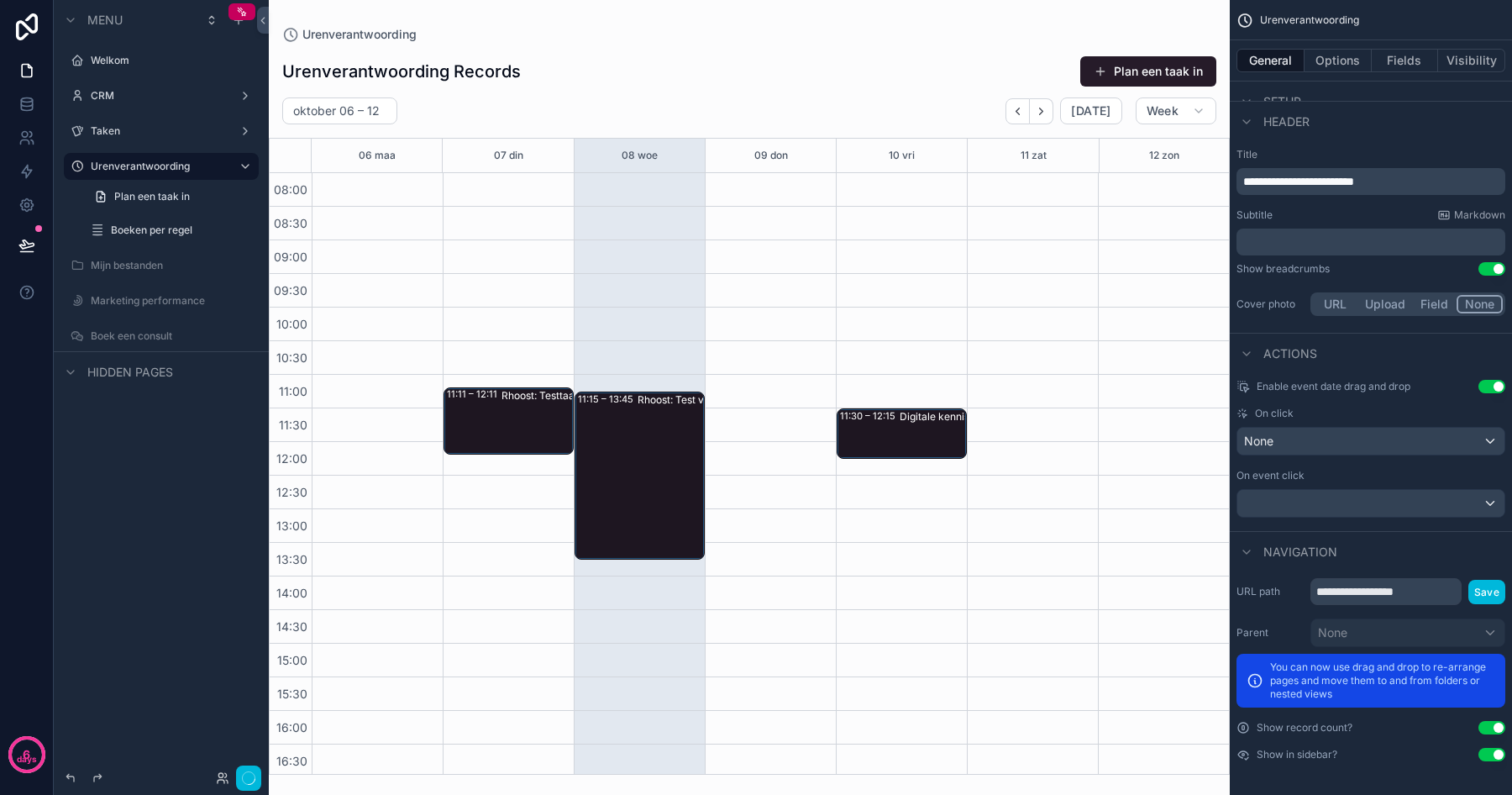
scroll to position [71, 0]
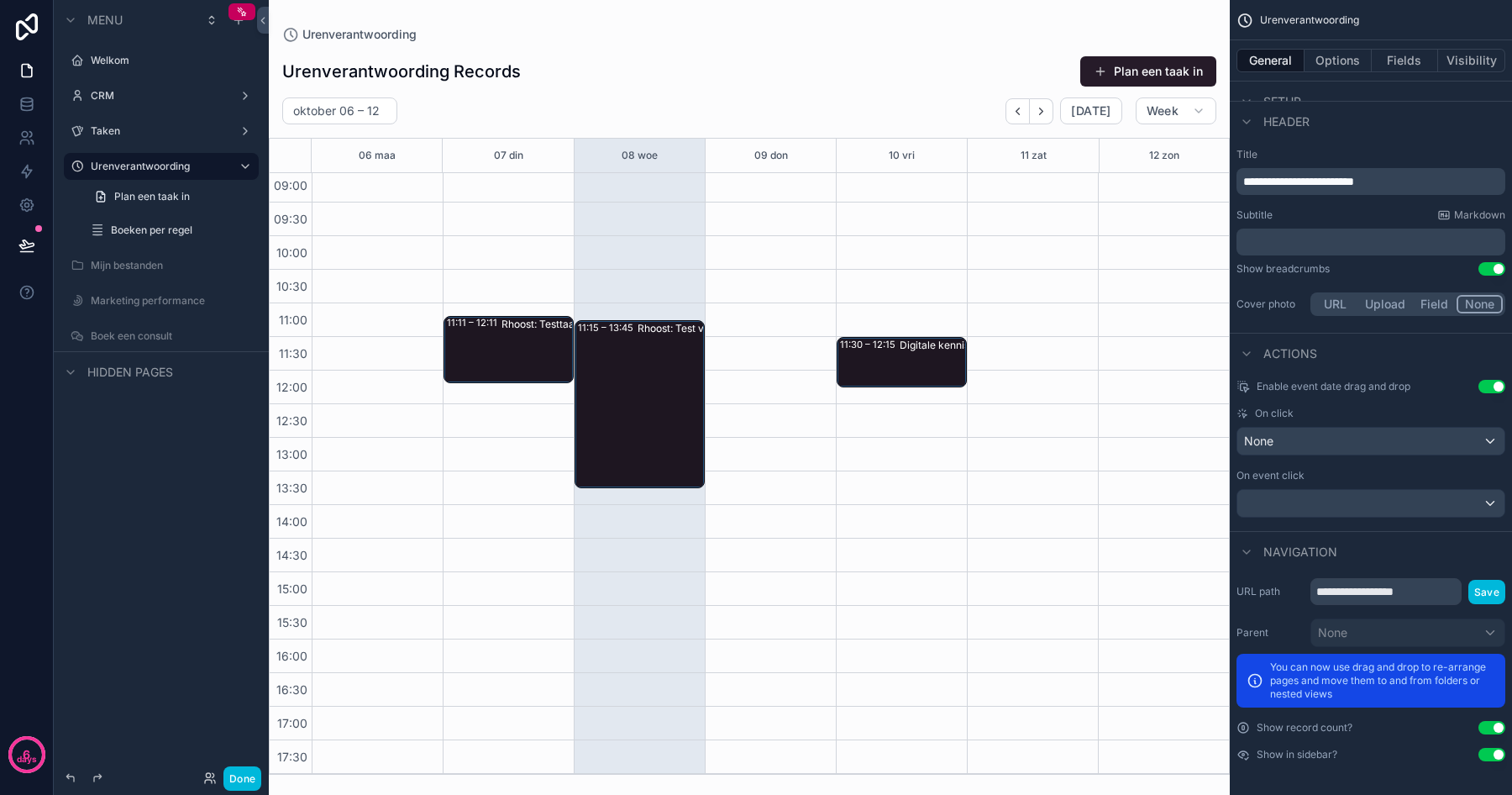
click at [1490, 726] on button "Use setting" at bounding box center [1491, 728] width 27 height 14
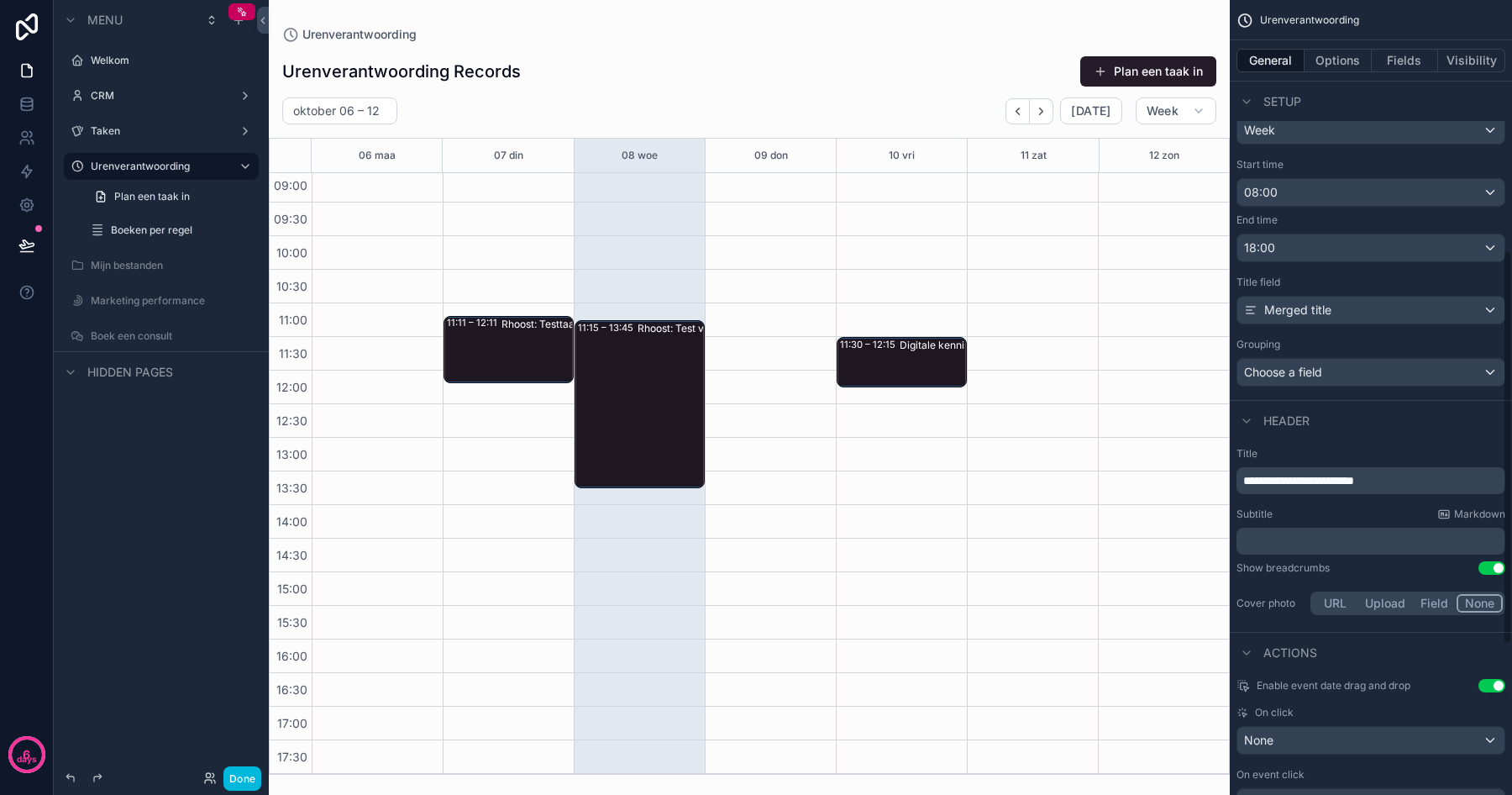
scroll to position [519, 0]
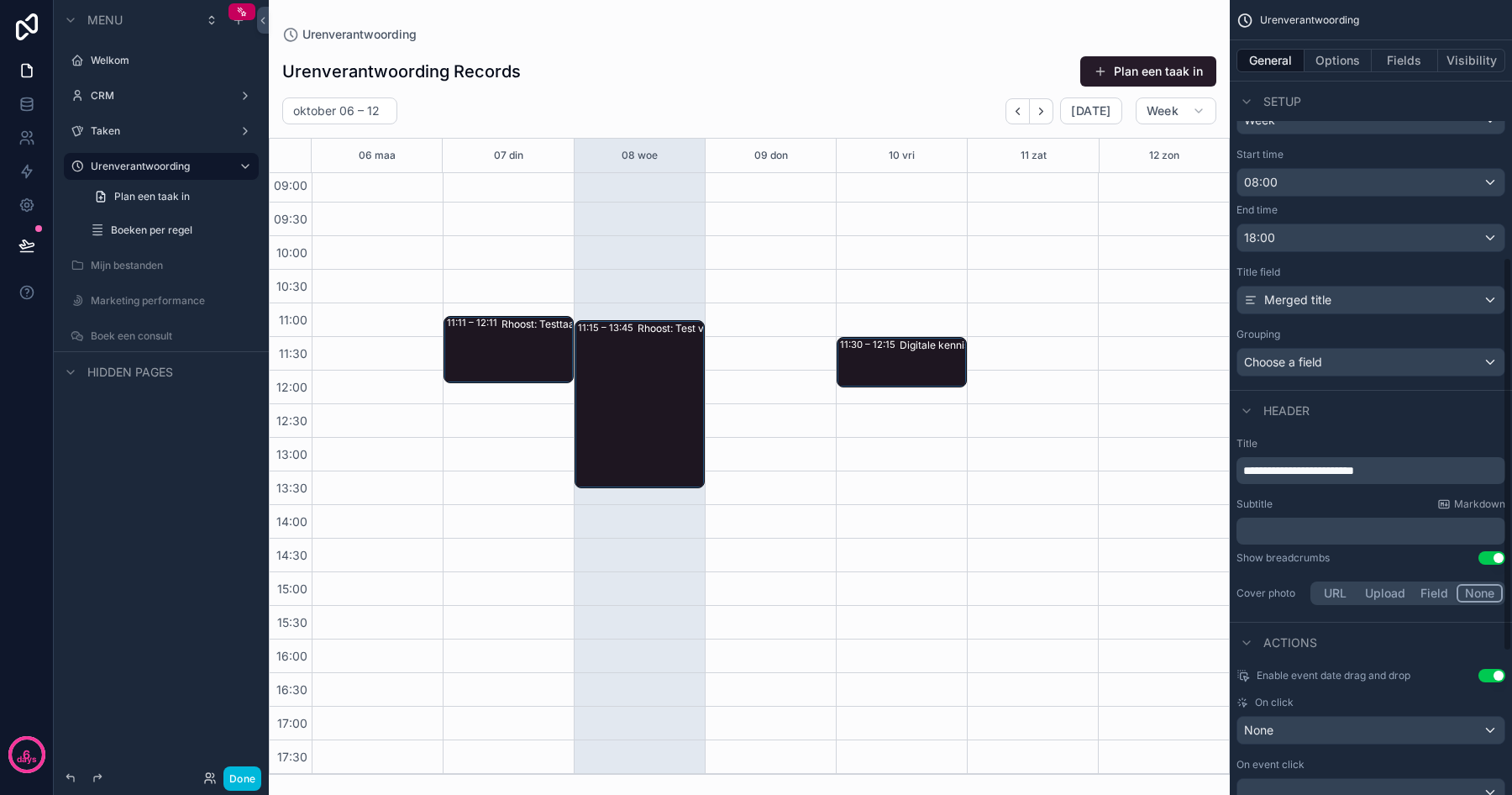
click at [1354, 467] on span "**********" at bounding box center [1299, 471] width 111 height 12
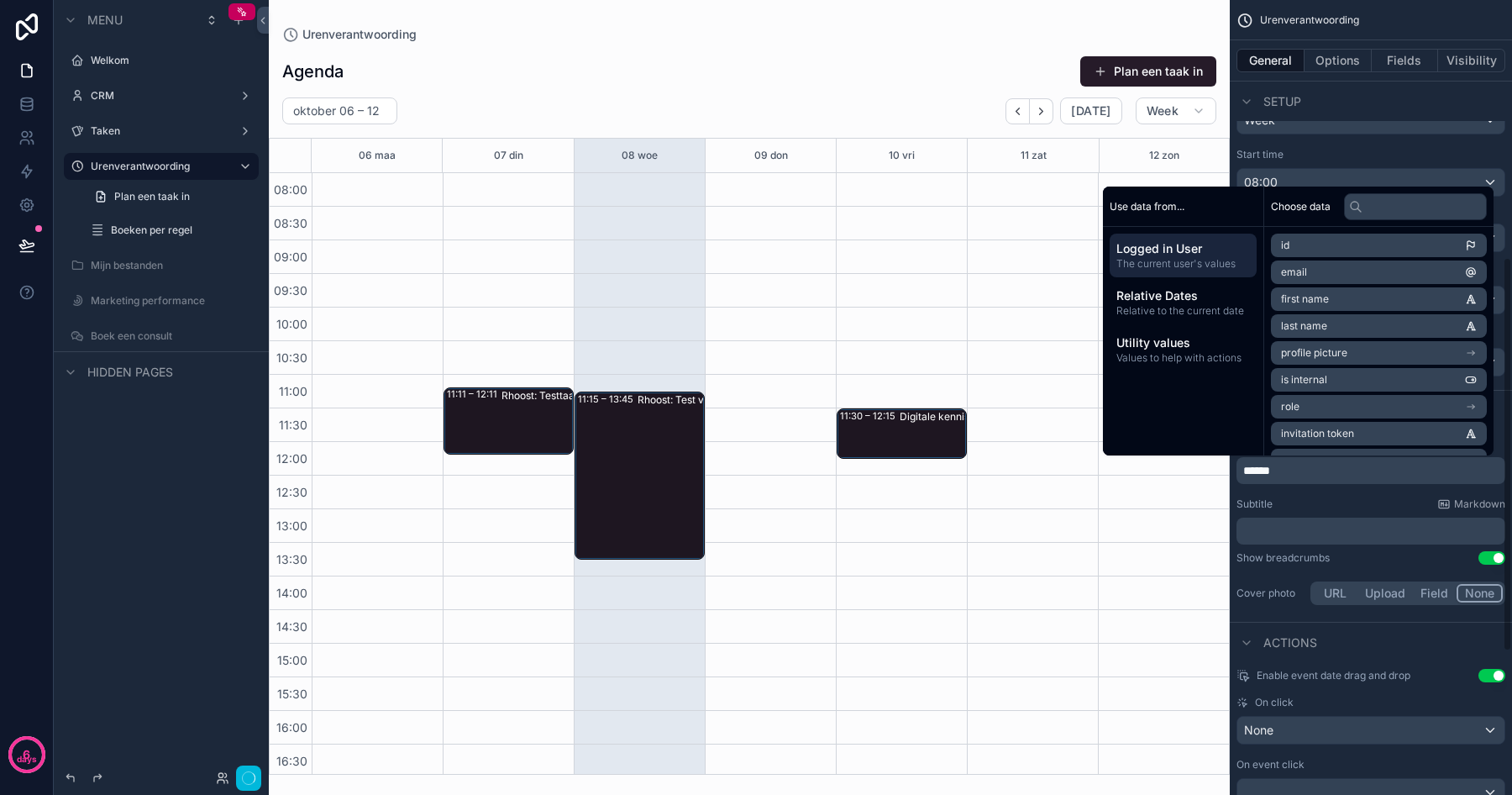
scroll to position [71, 0]
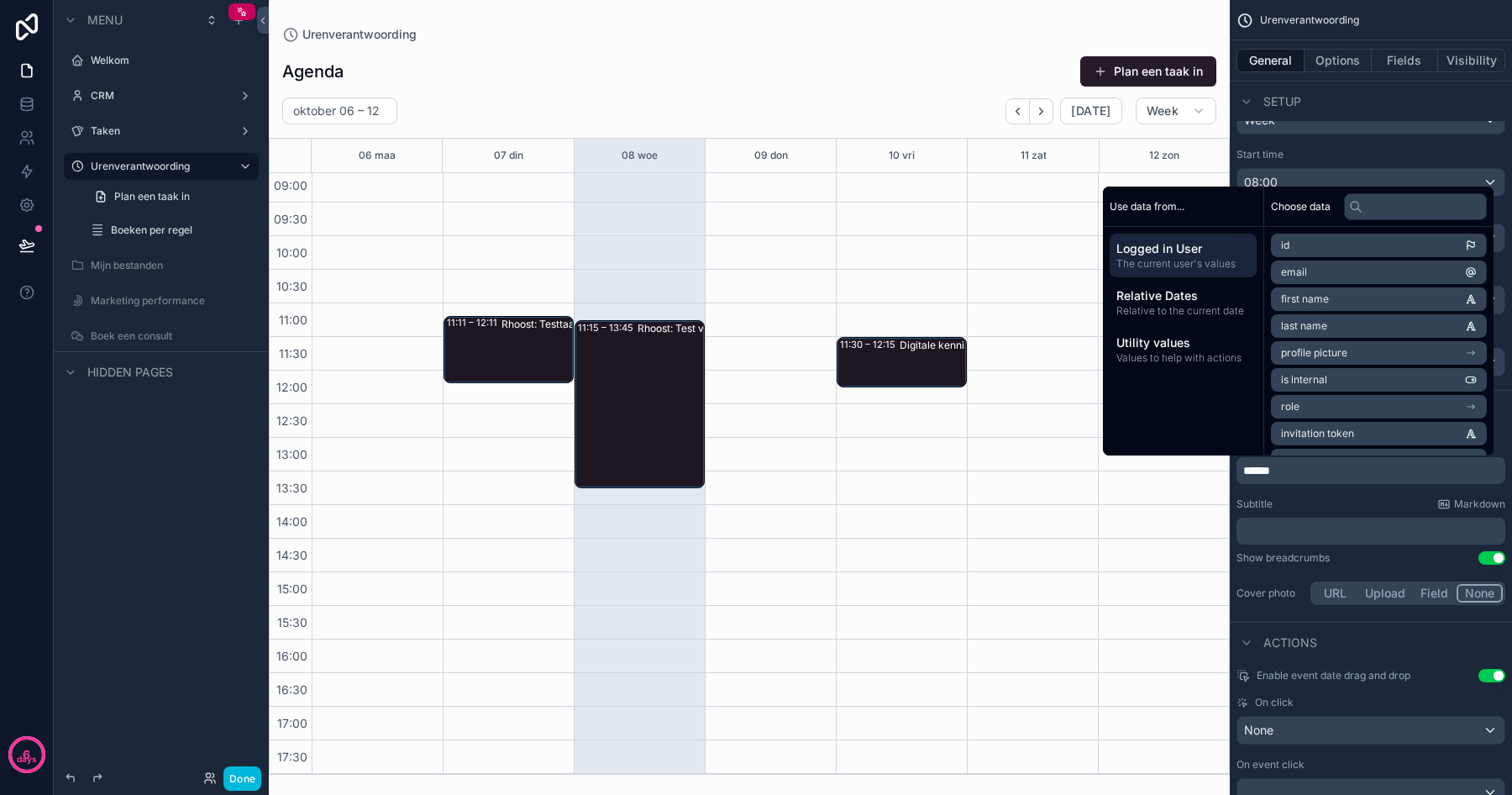
click at [886, 68] on div "scrollable content" at bounding box center [749, 397] width 961 height 795
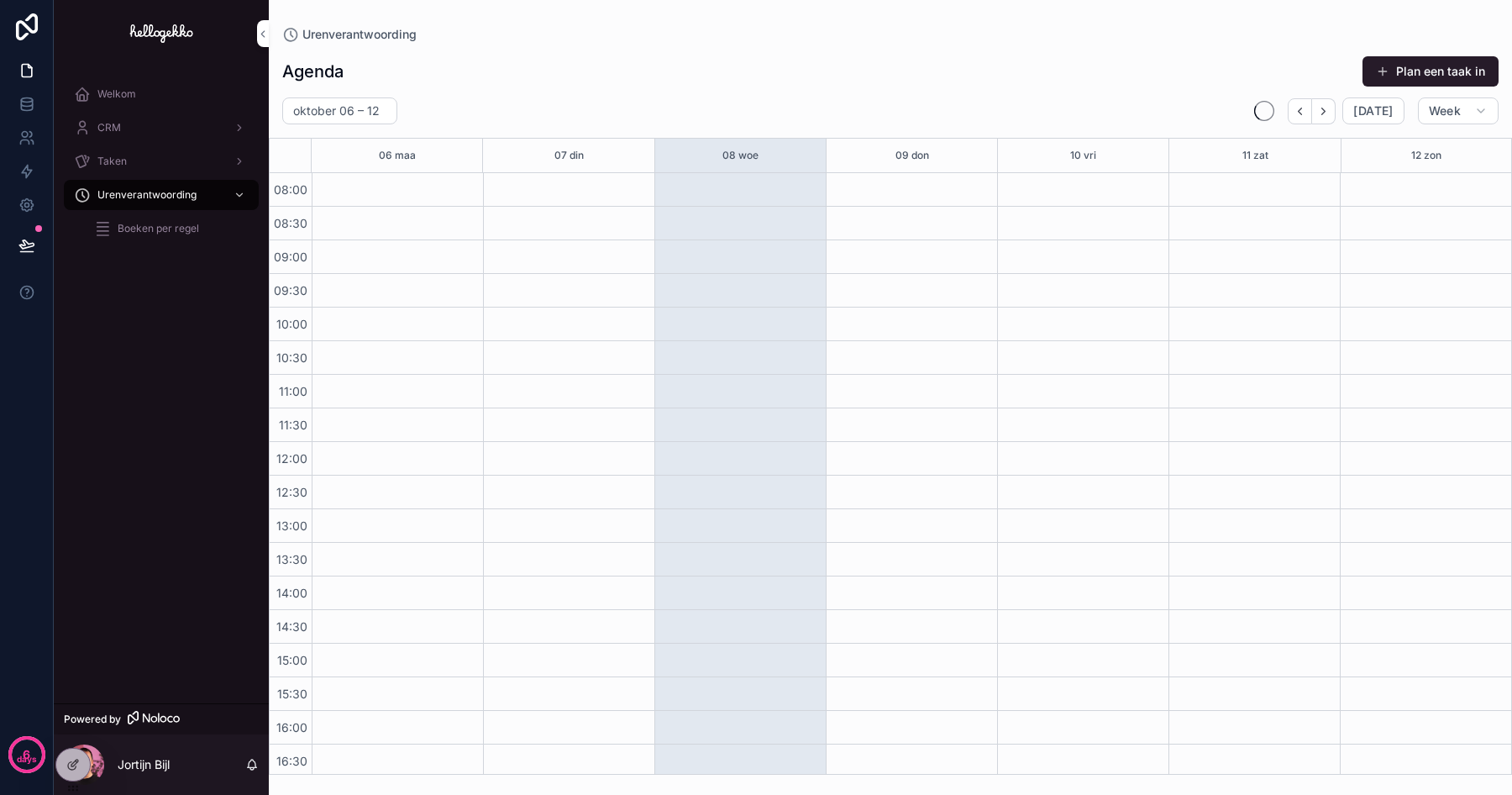
scroll to position [71, 0]
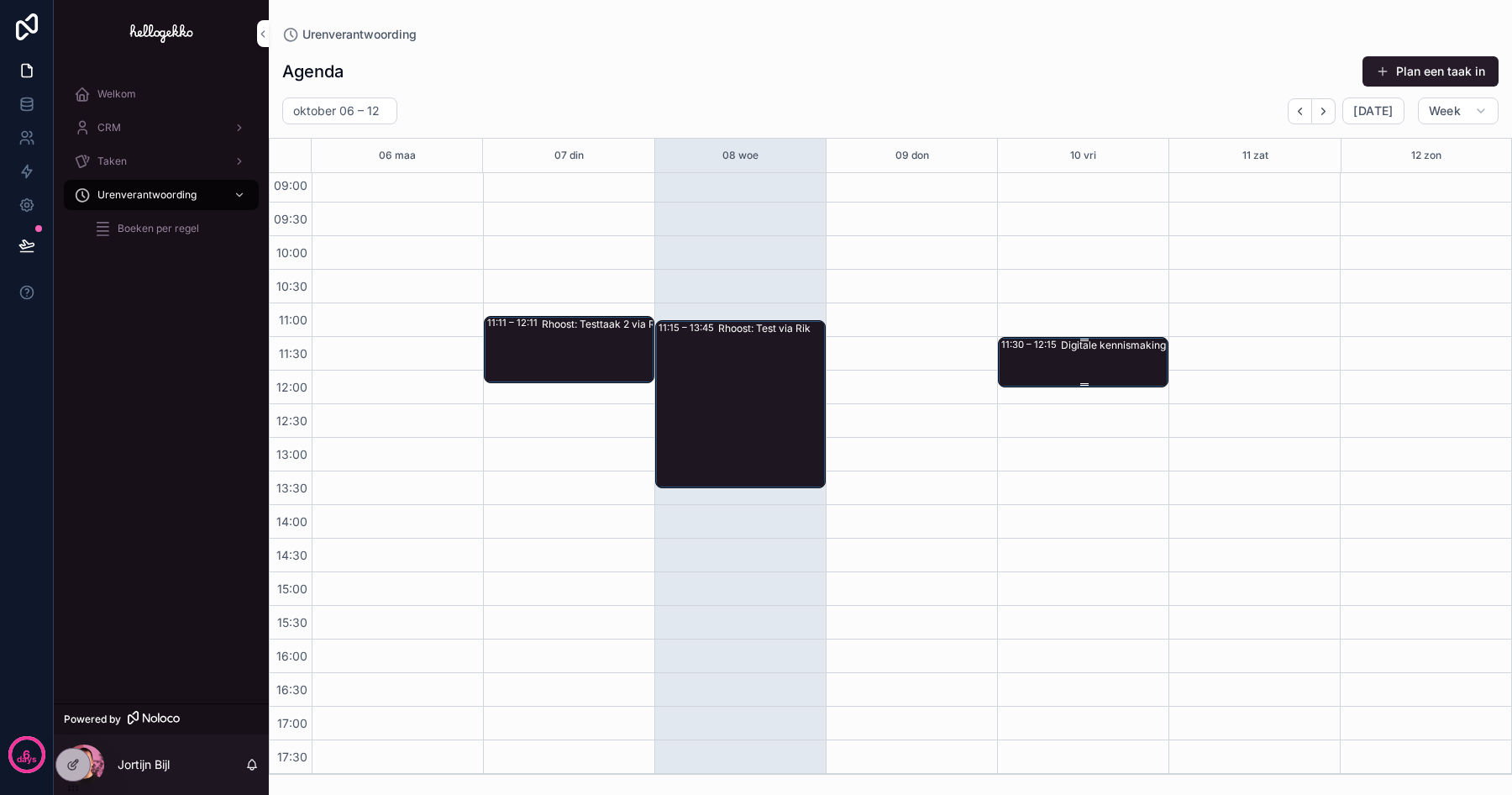
click at [1031, 362] on div "11:30 – 12:15 Digitale kennismaking ([PERSON_NAME]):" at bounding box center [1083, 362] width 165 height 47
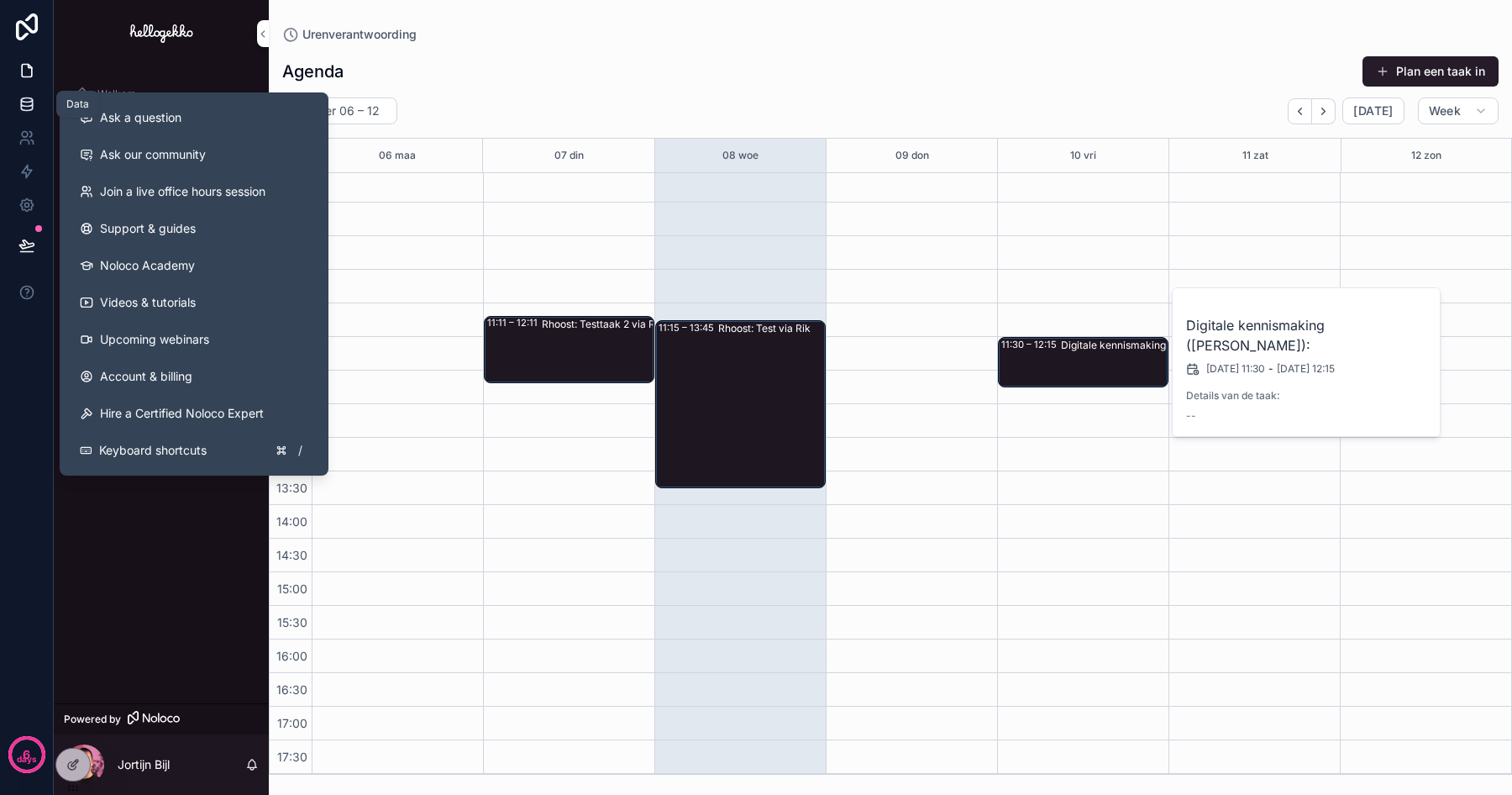
click at [34, 103] on icon at bounding box center [26, 104] width 16 height 16
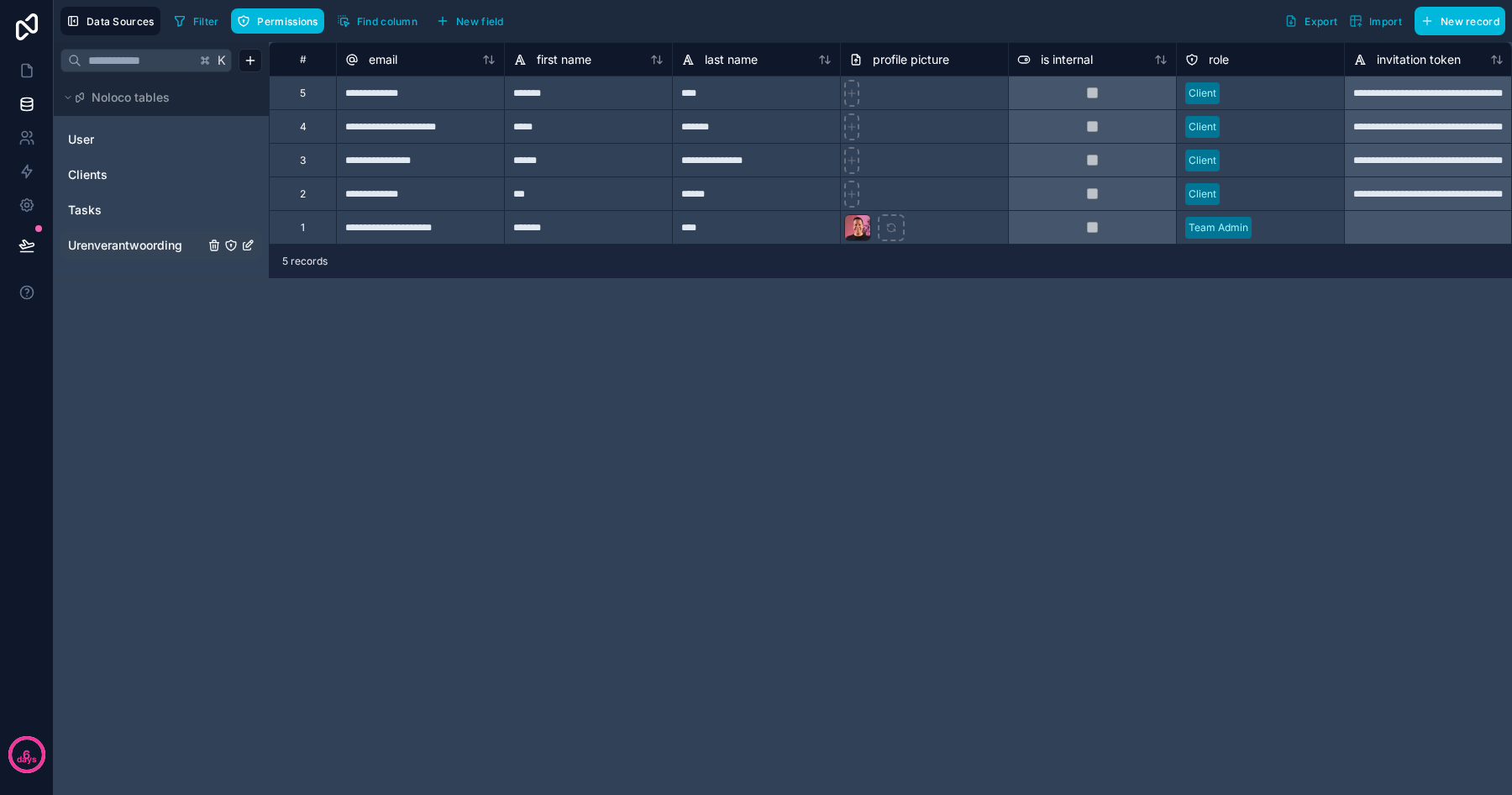
click at [123, 246] on span "Urenverantwoording" at bounding box center [126, 244] width 114 height 16
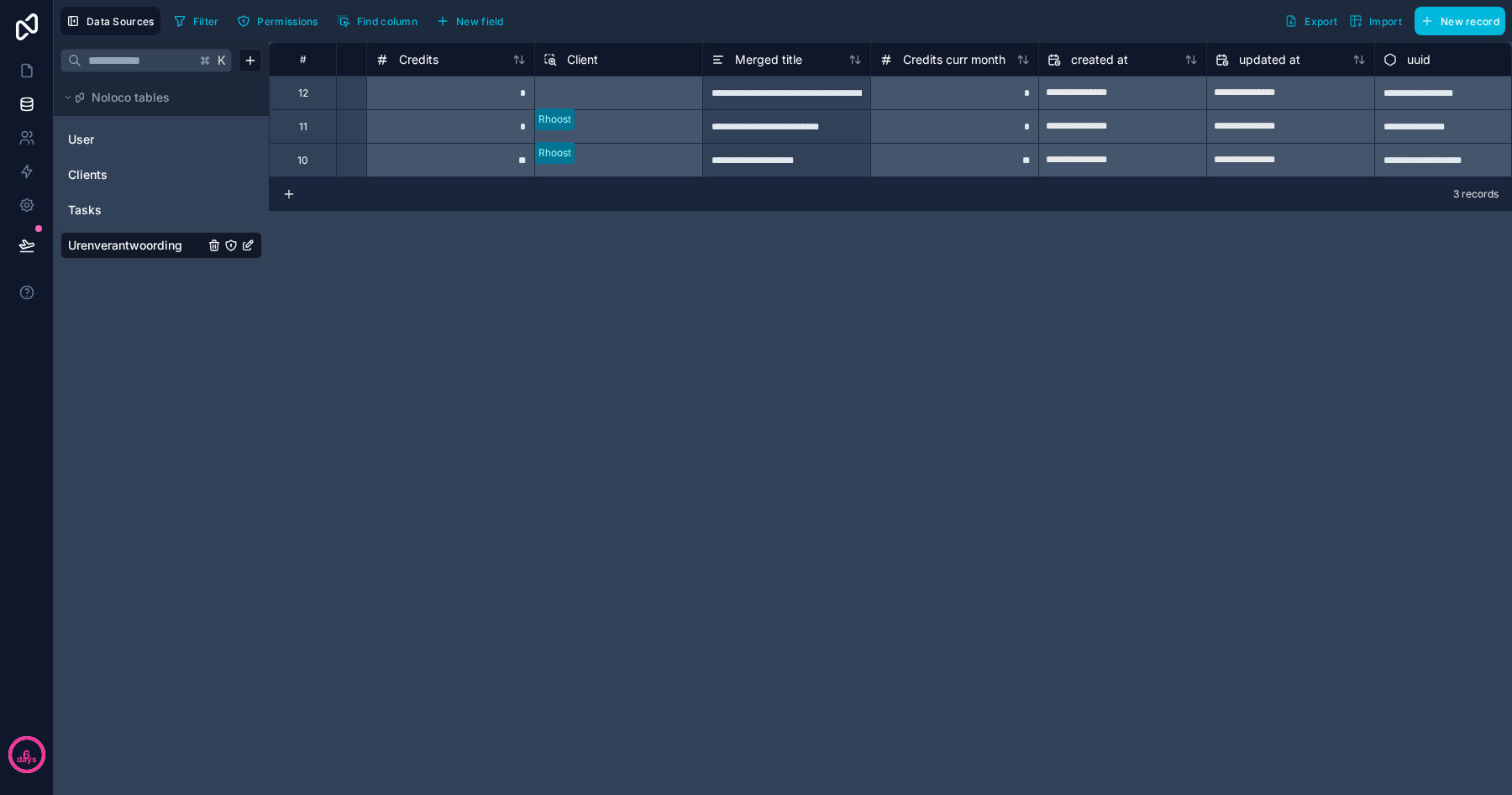
scroll to position [0, 840]
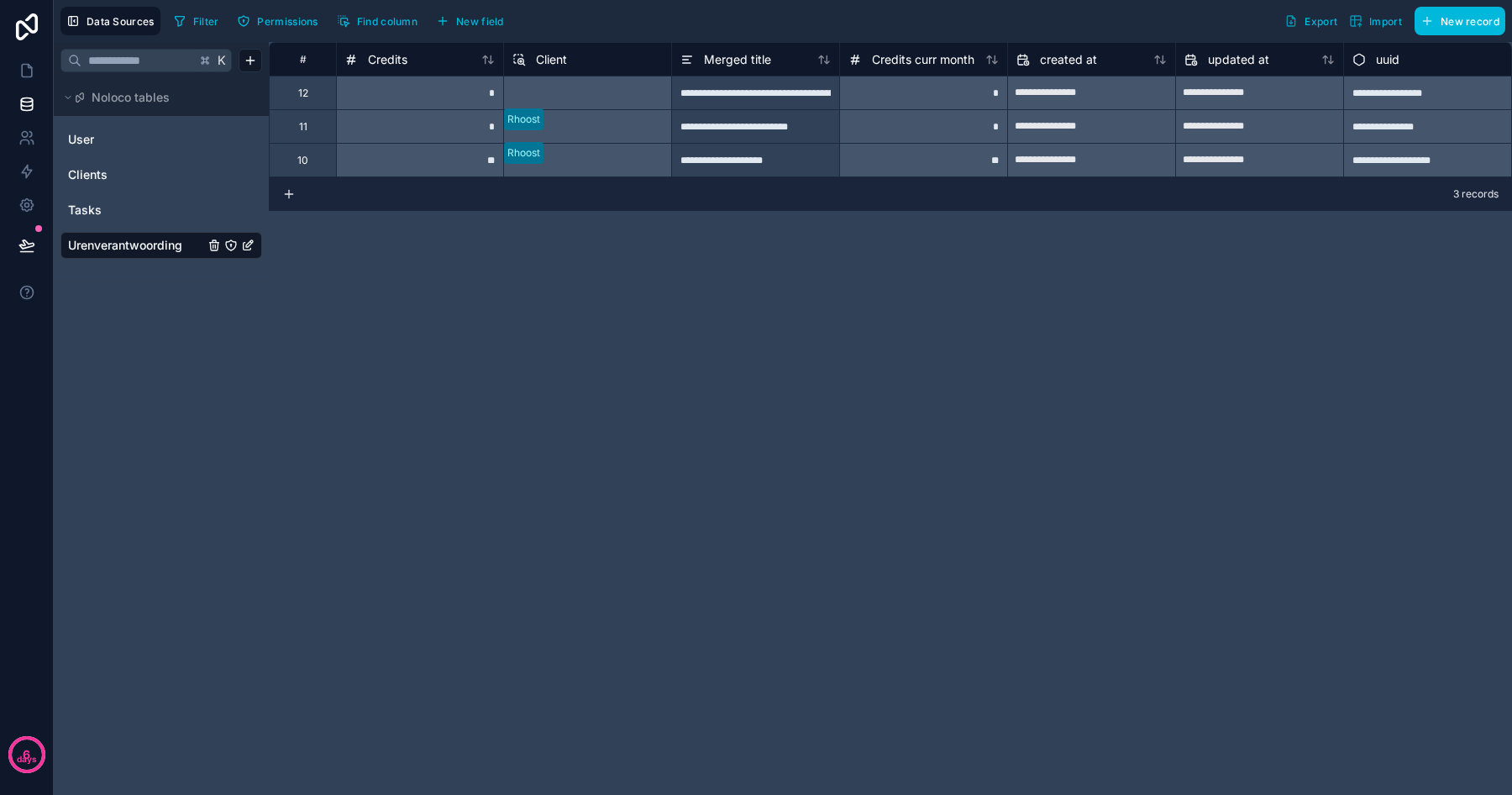
click at [587, 89] on div "Select a Client" at bounding box center [587, 92] width 168 height 34
click at [587, 90] on div "Select a Client" at bounding box center [587, 92] width 168 height 34
click at [576, 98] on div "Select a Client" at bounding box center [587, 92] width 168 height 34
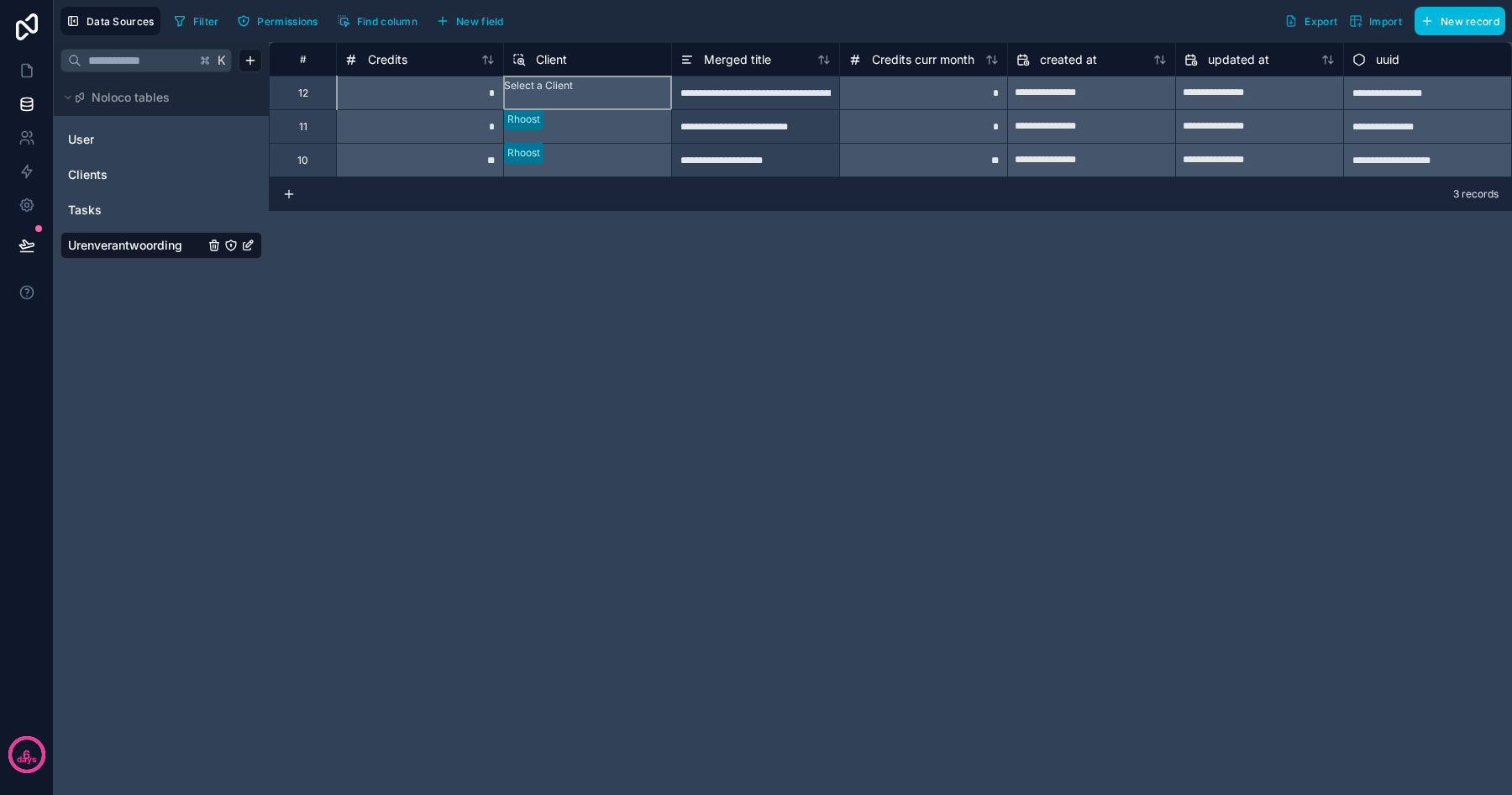
click at [576, 98] on div "Select a Client" at bounding box center [587, 92] width 168 height 34
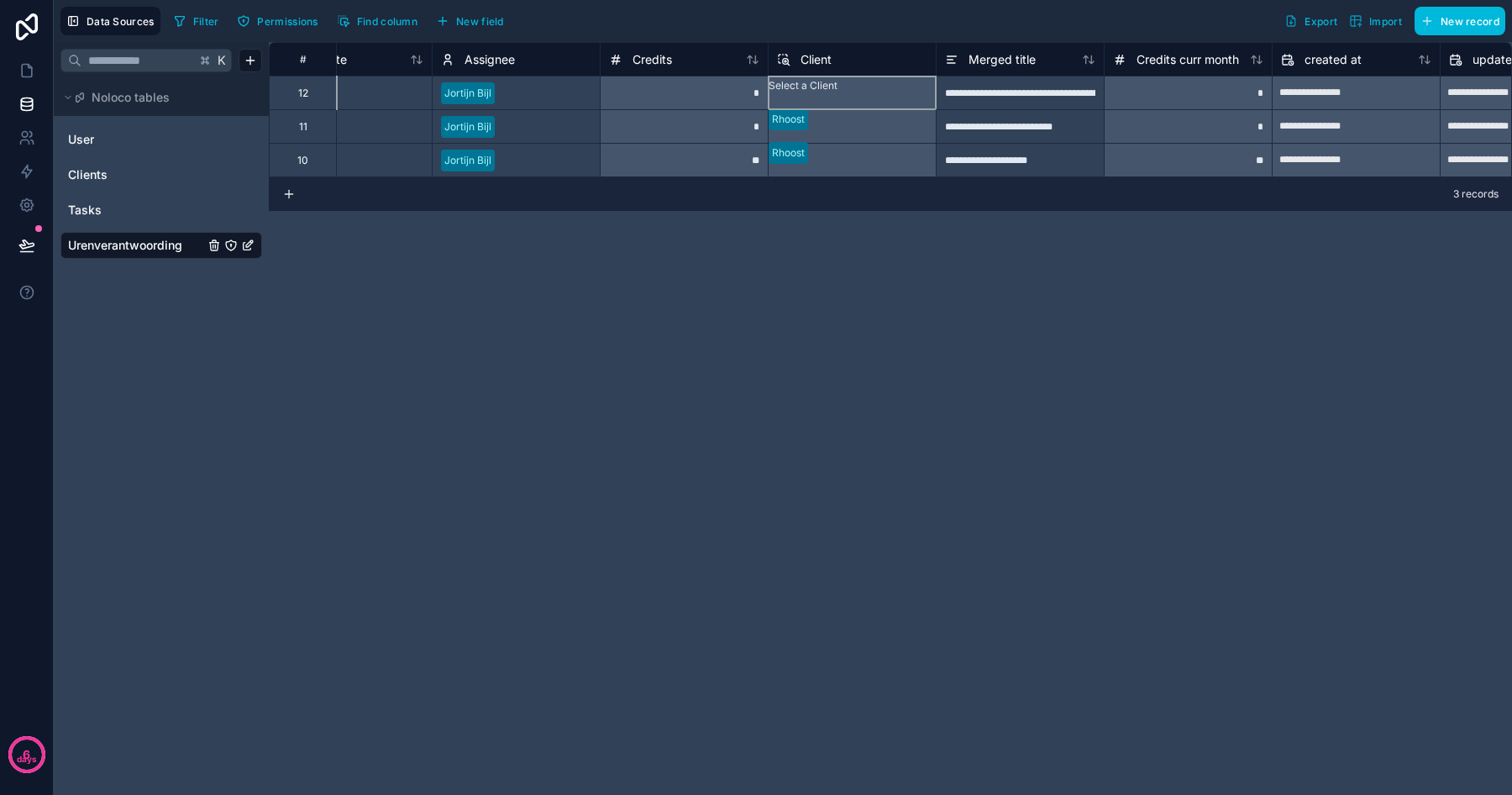
scroll to position [0, 536]
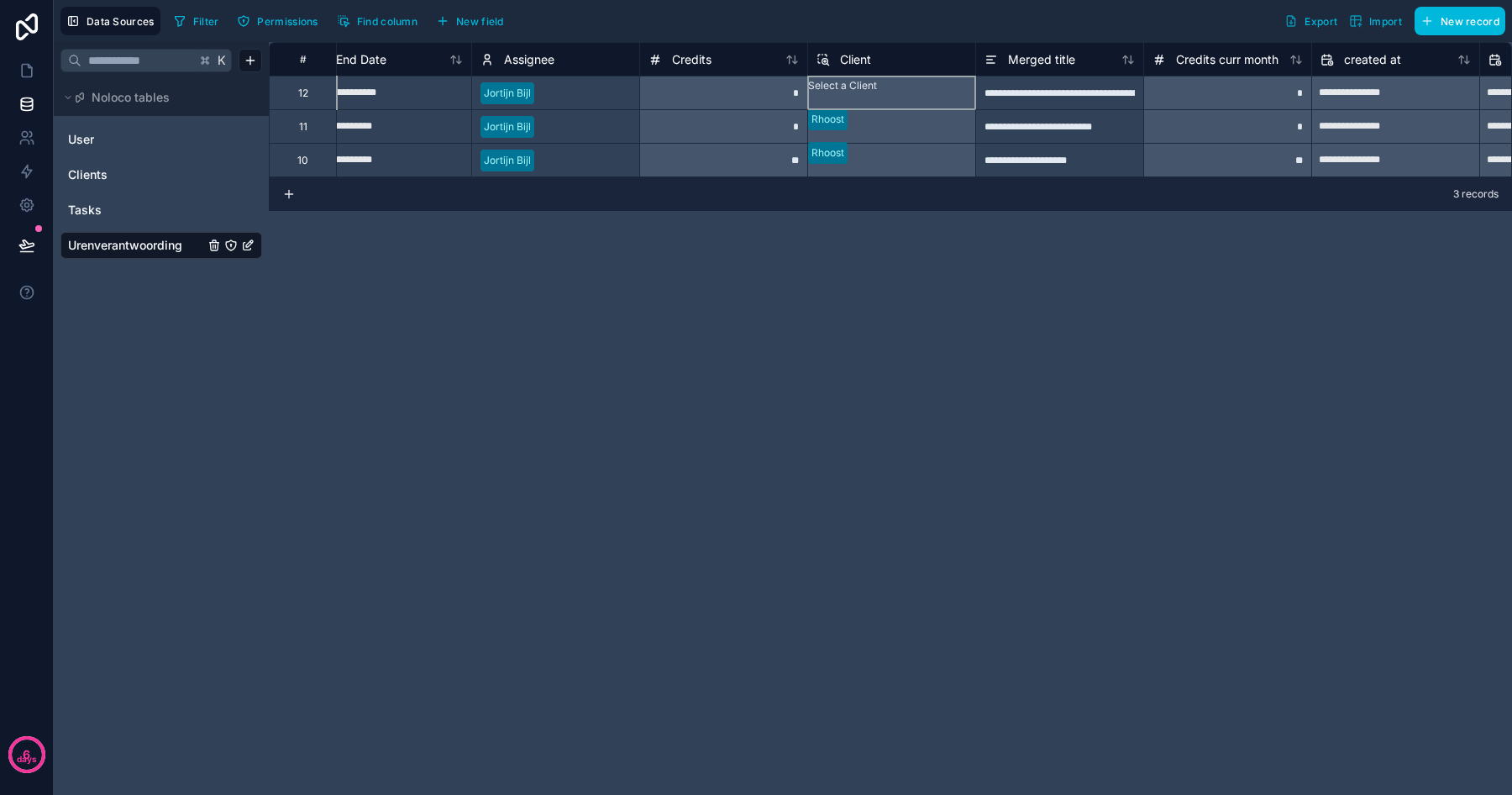
click at [865, 88] on div "Select a Client" at bounding box center [892, 92] width 168 height 34
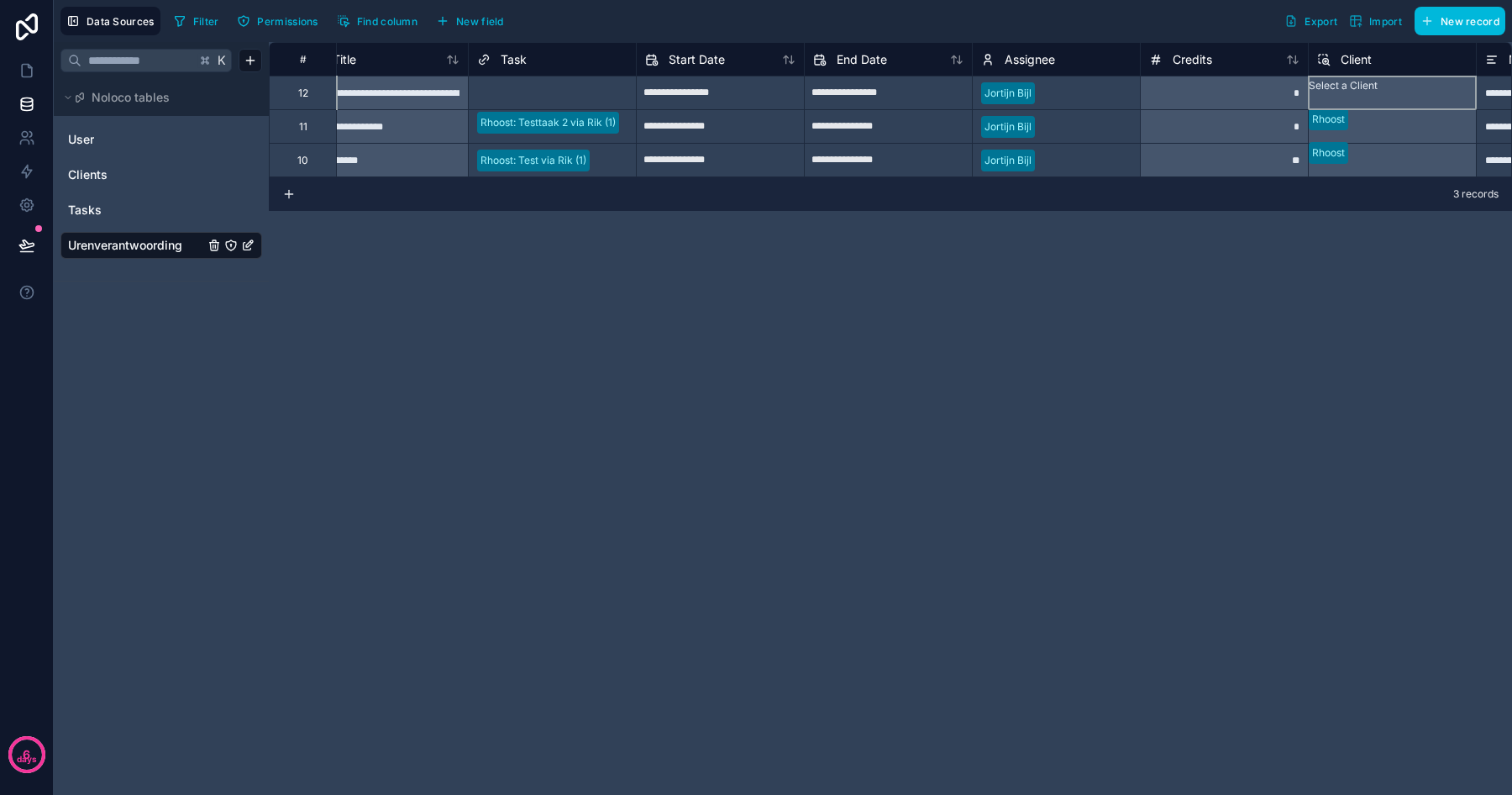
scroll to position [0, 0]
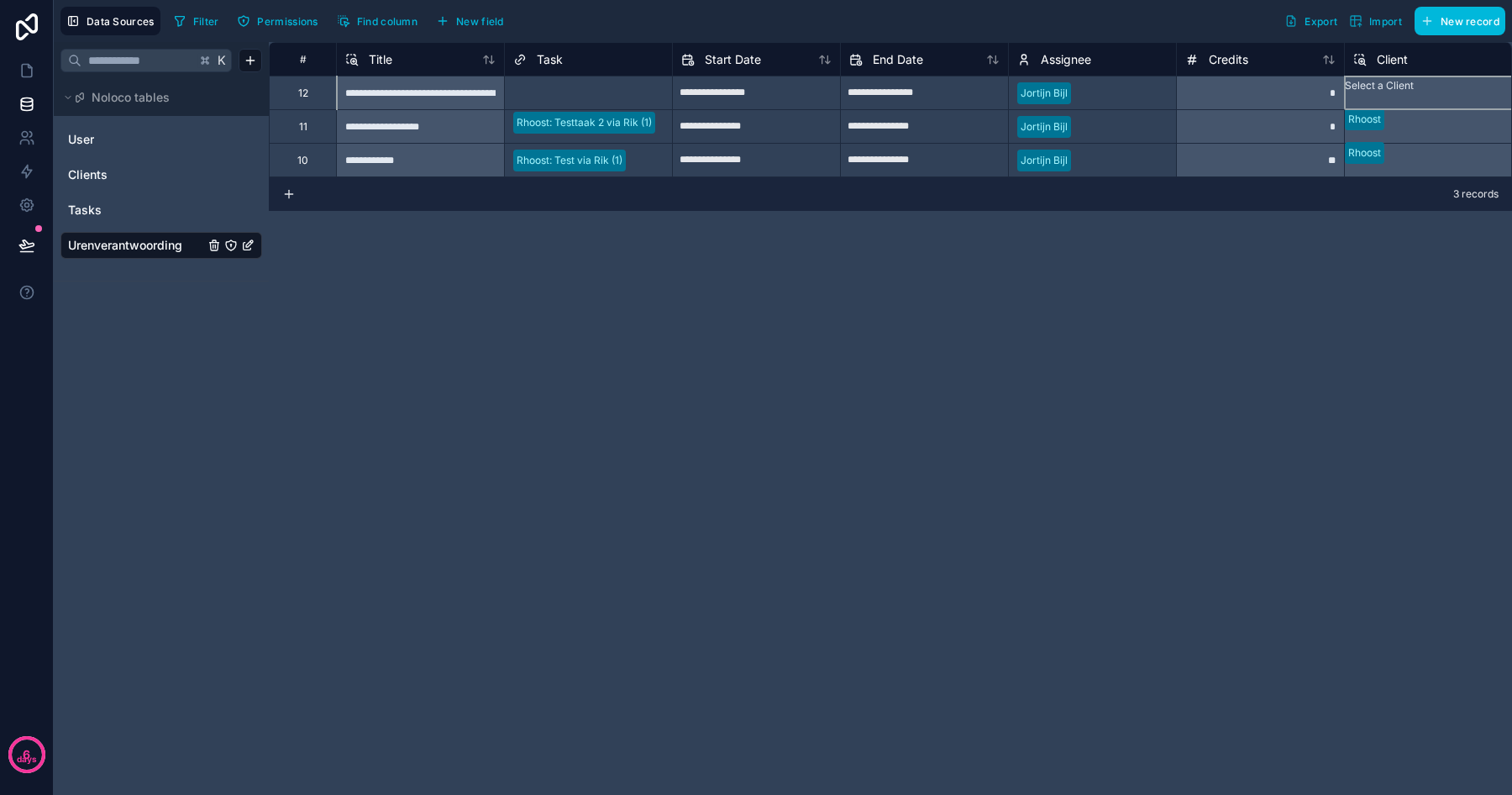
click at [600, 88] on div at bounding box center [624, 93] width 80 height 16
click at [509, 92] on div at bounding box center [507, 100] width 3 height 16
click at [750, 304] on div "**********" at bounding box center [890, 418] width 1243 height 753
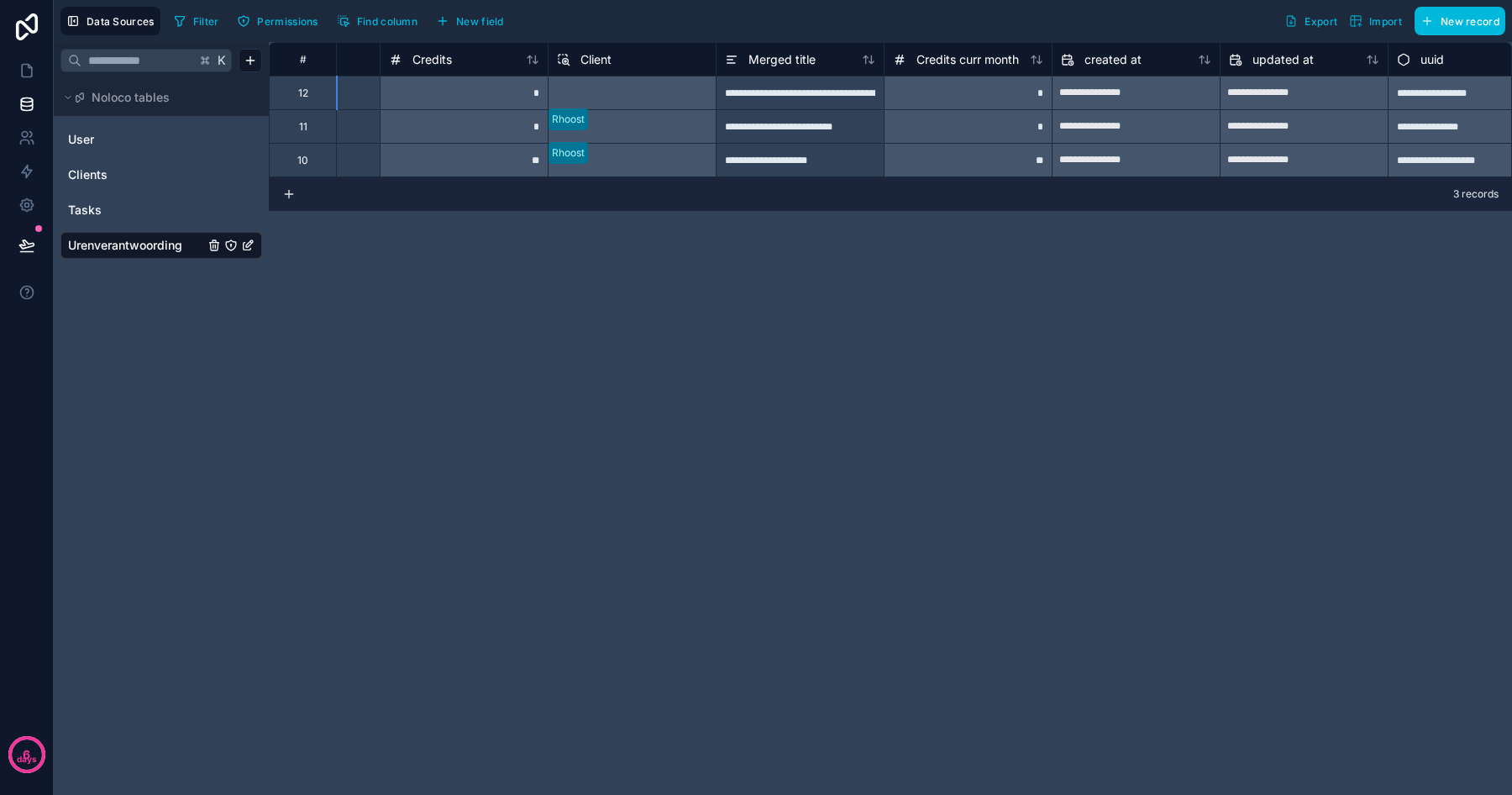
scroll to position [0, 840]
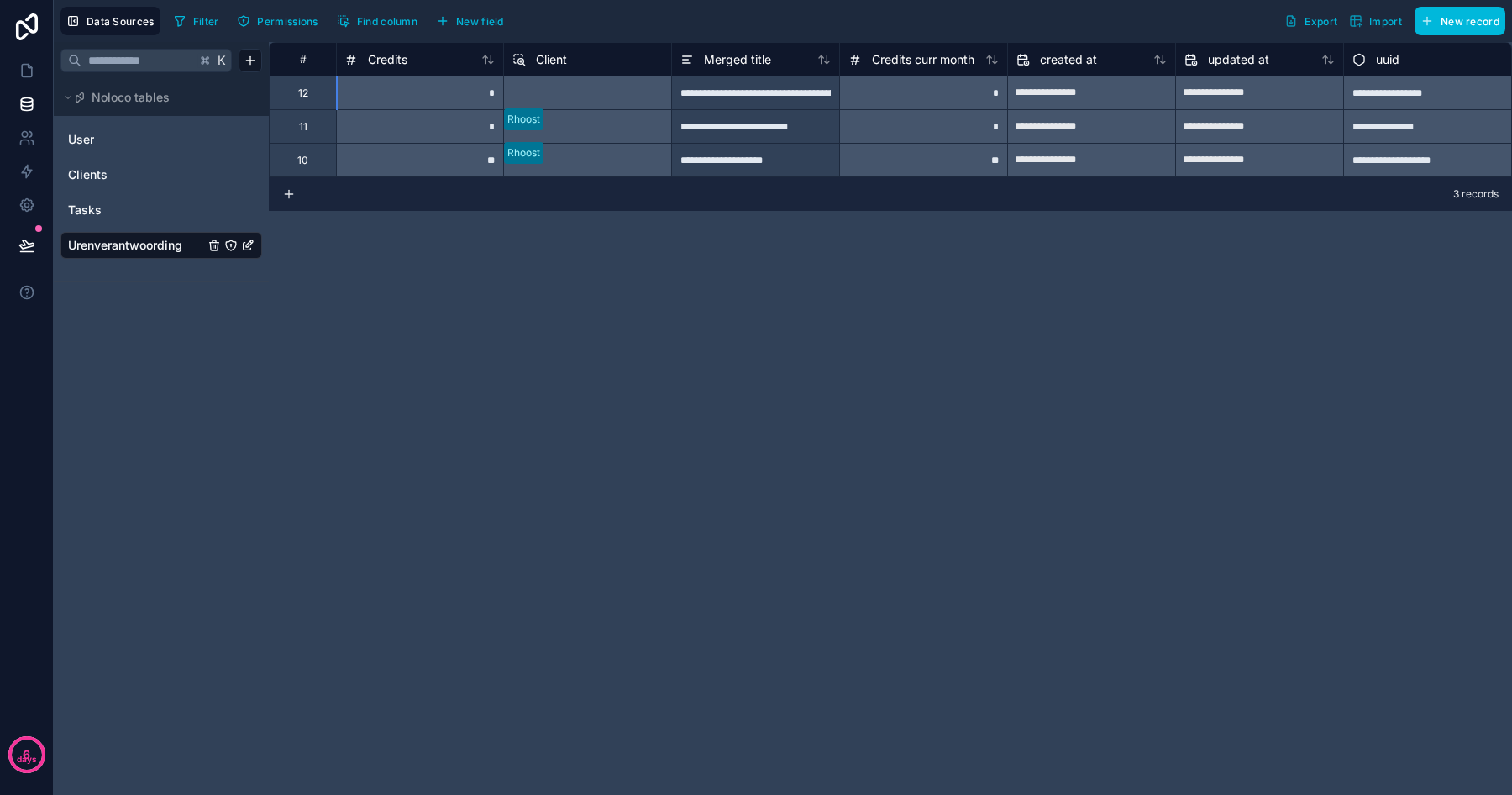
click at [483, 17] on span "New field" at bounding box center [479, 21] width 48 height 13
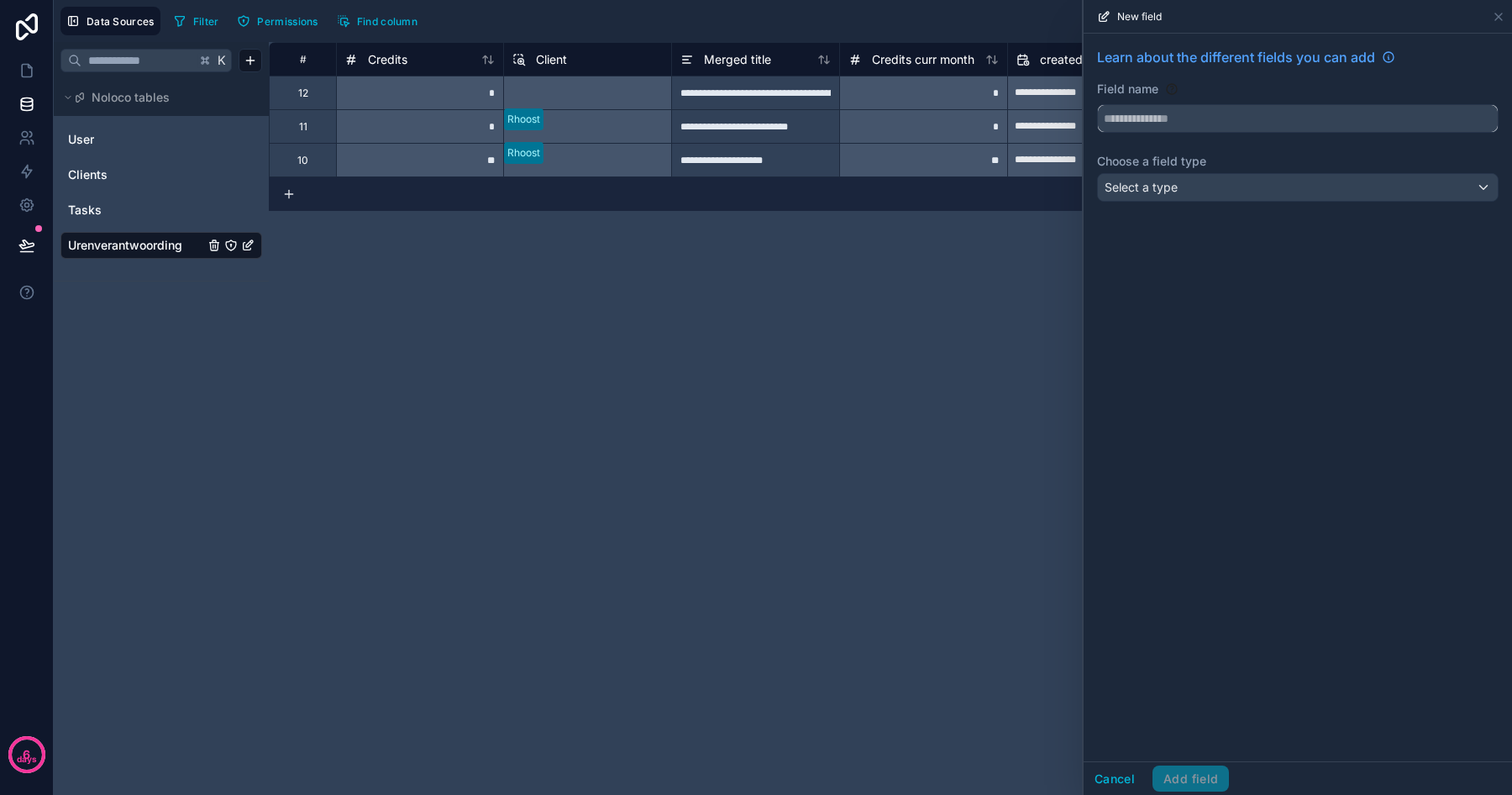
click at [1147, 114] on input "text" at bounding box center [1297, 118] width 399 height 27
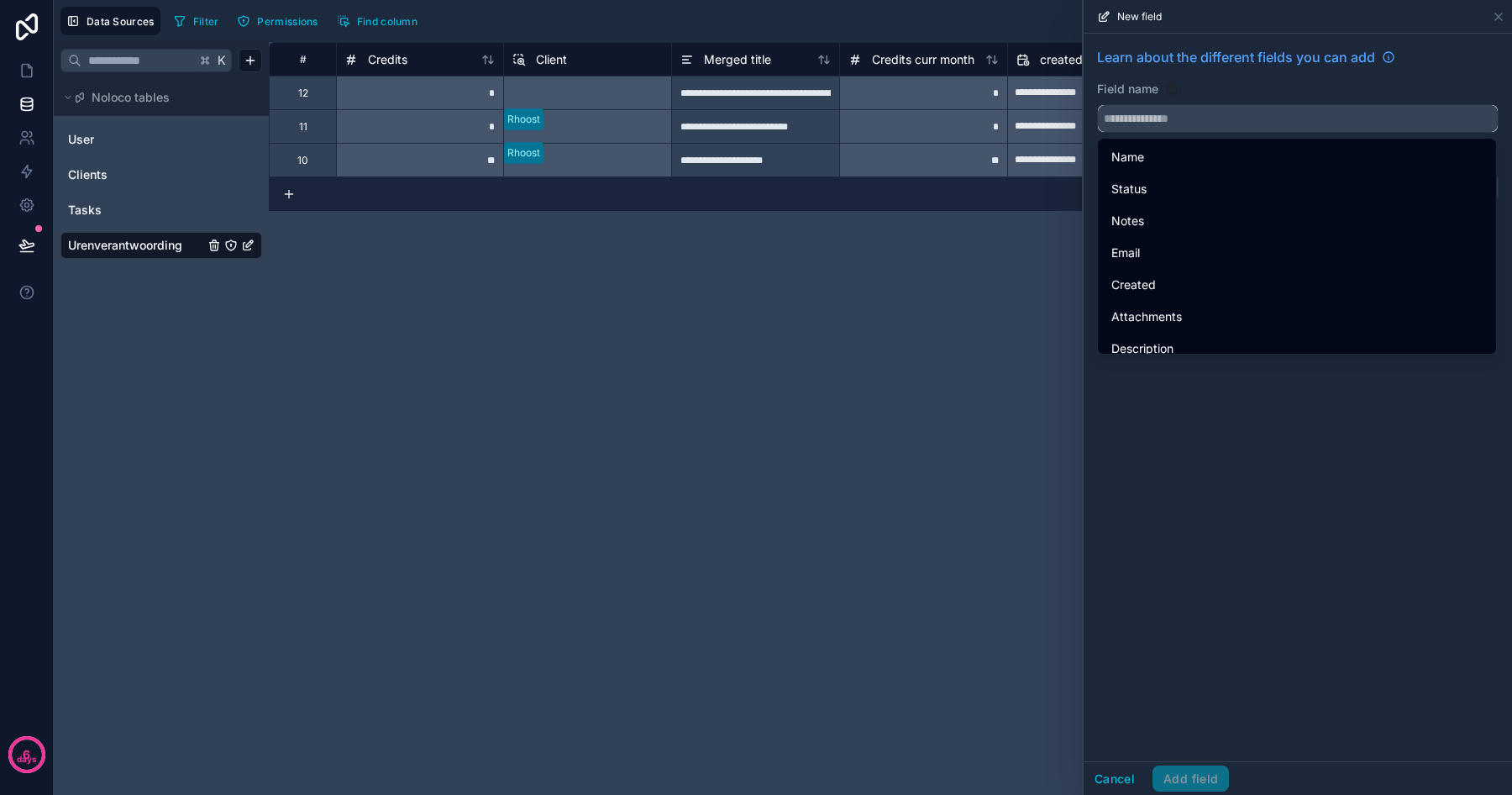
type input "*"
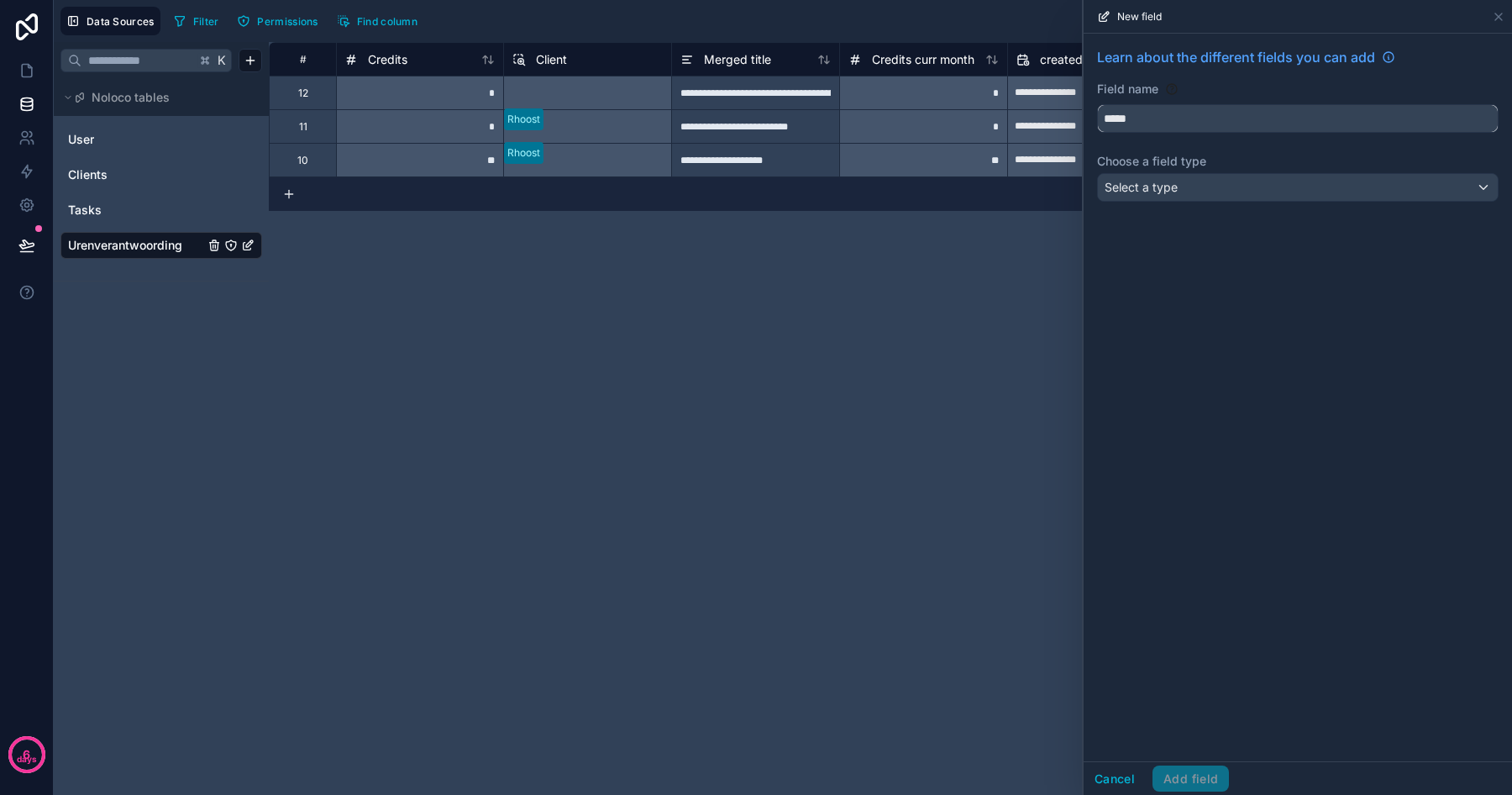
click at [1097, 104] on button "****" at bounding box center [1297, 118] width 401 height 29
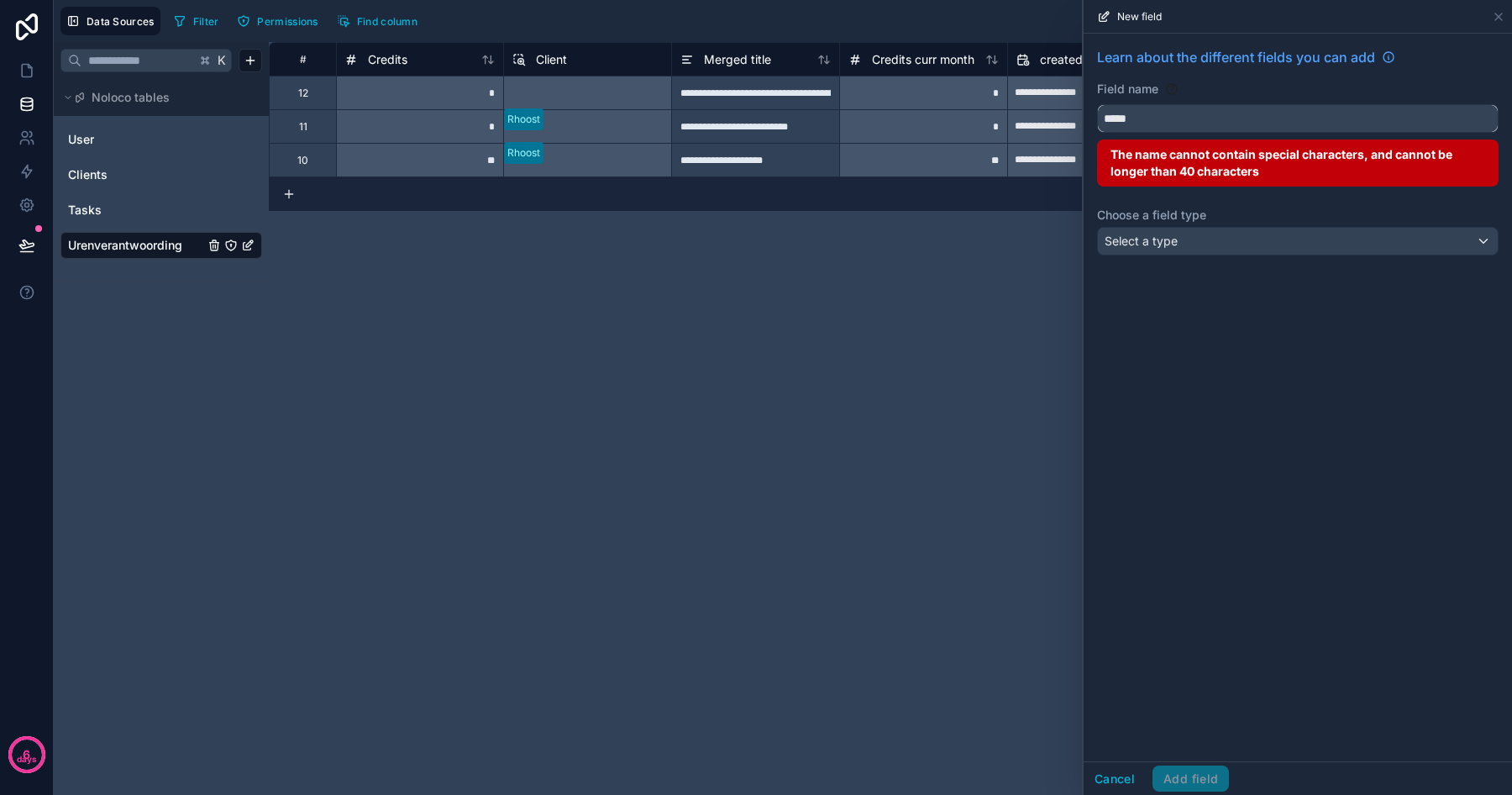
click at [1097, 104] on button "****" at bounding box center [1297, 118] width 401 height 29
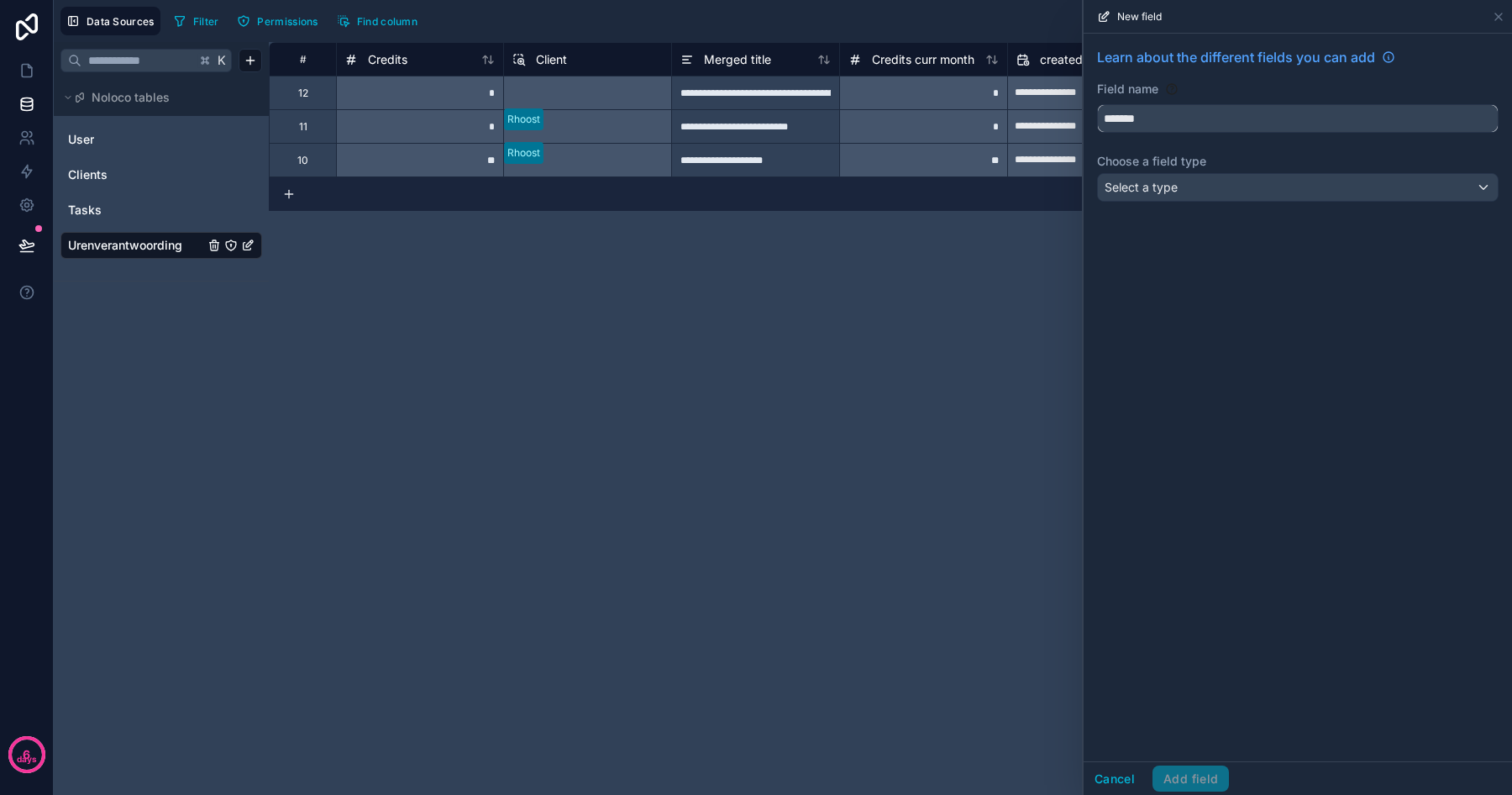
type input "*******"
click at [1151, 196] on div "Select a type" at bounding box center [1297, 187] width 399 height 27
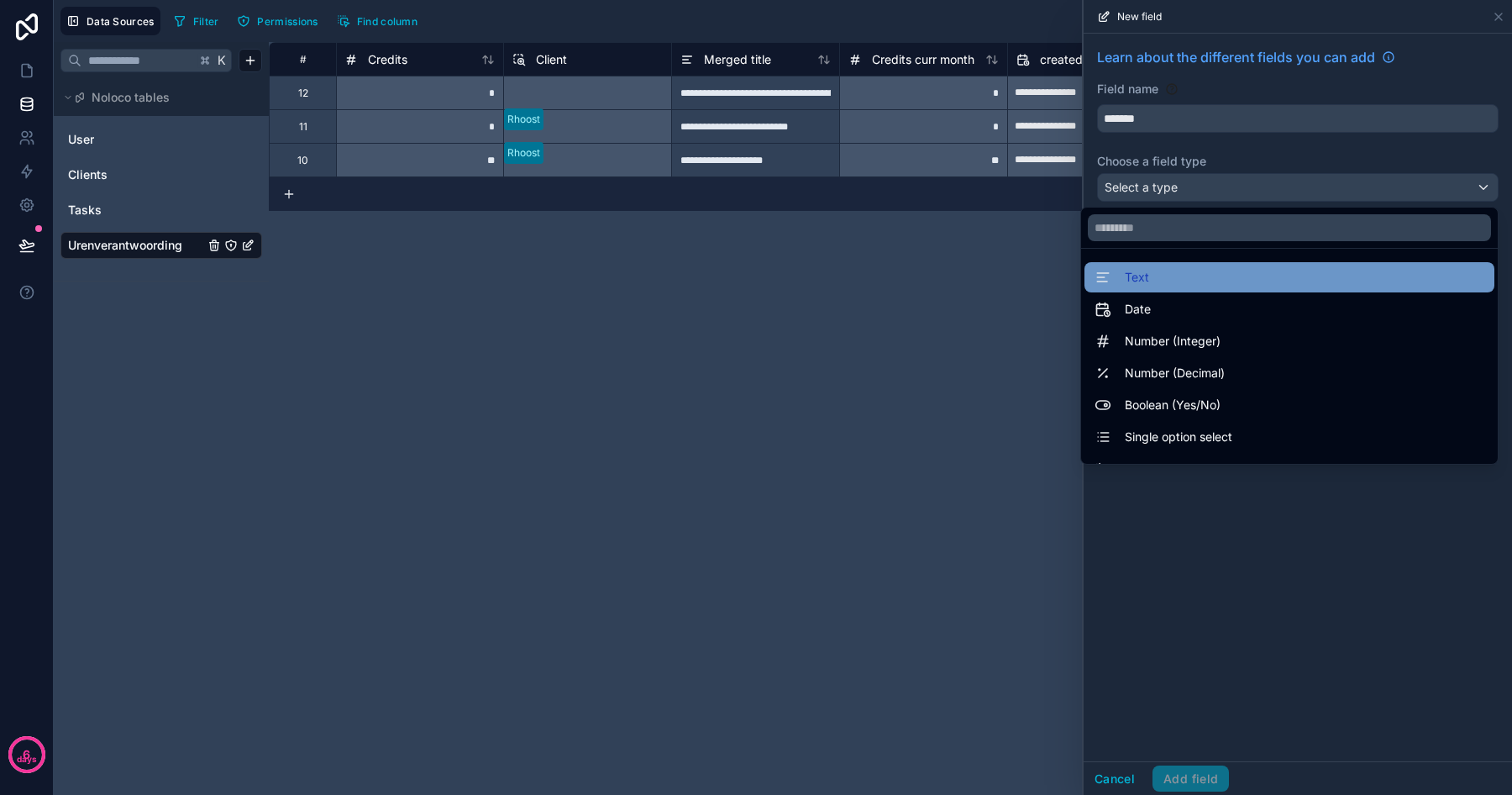
click at [1159, 282] on div "Text" at bounding box center [1289, 277] width 390 height 20
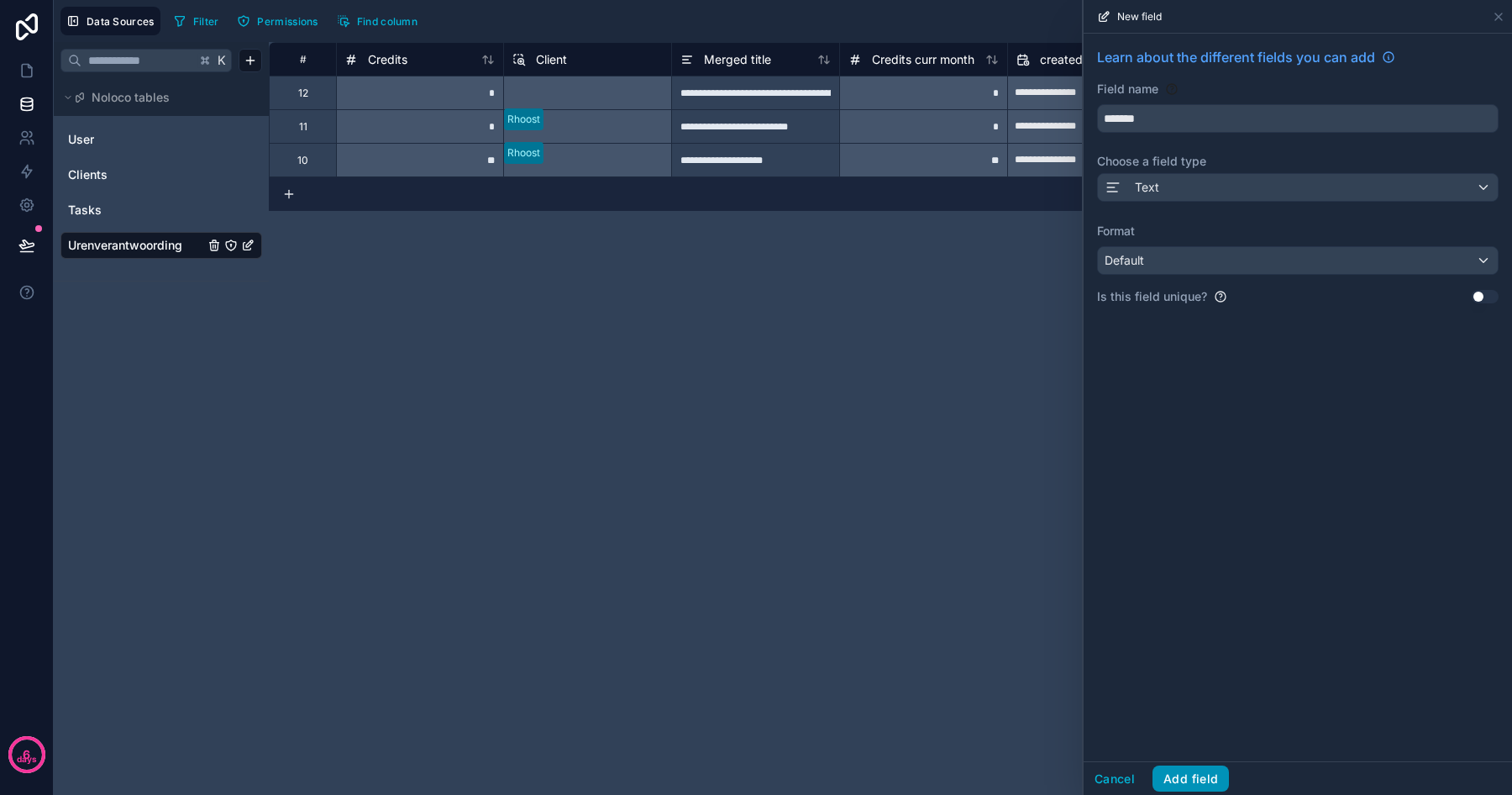
click at [1175, 772] on button "Add field" at bounding box center [1191, 779] width 76 height 27
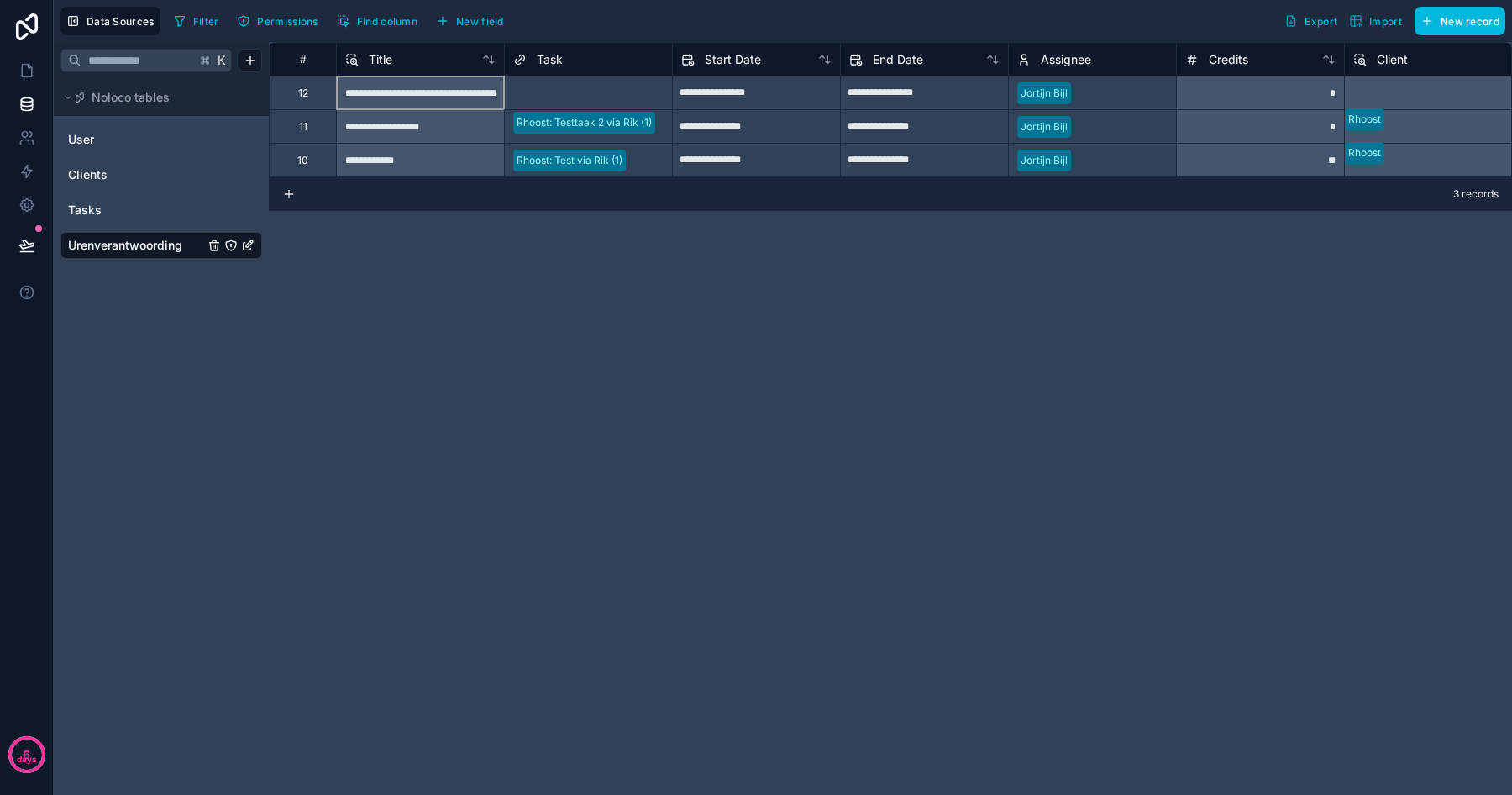
click at [409, 91] on div "**********" at bounding box center [420, 92] width 168 height 34
click at [23, 96] on icon at bounding box center [26, 104] width 16 height 16
click at [21, 100] on icon at bounding box center [26, 104] width 16 height 16
click at [254, 62] on html "**********" at bounding box center [756, 397] width 1512 height 795
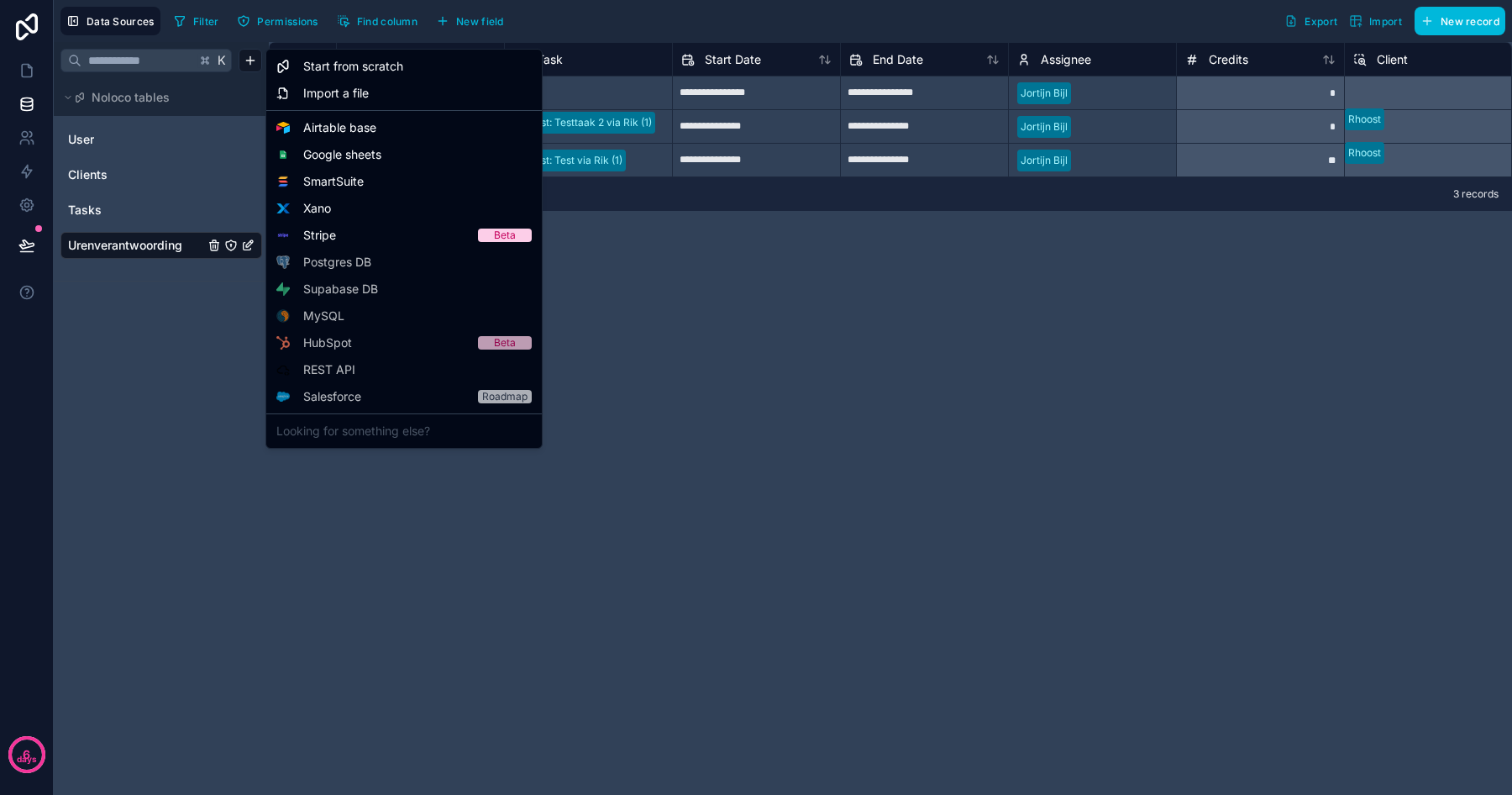
click at [818, 285] on html "**********" at bounding box center [756, 397] width 1512 height 795
